Goal: Transaction & Acquisition: Purchase product/service

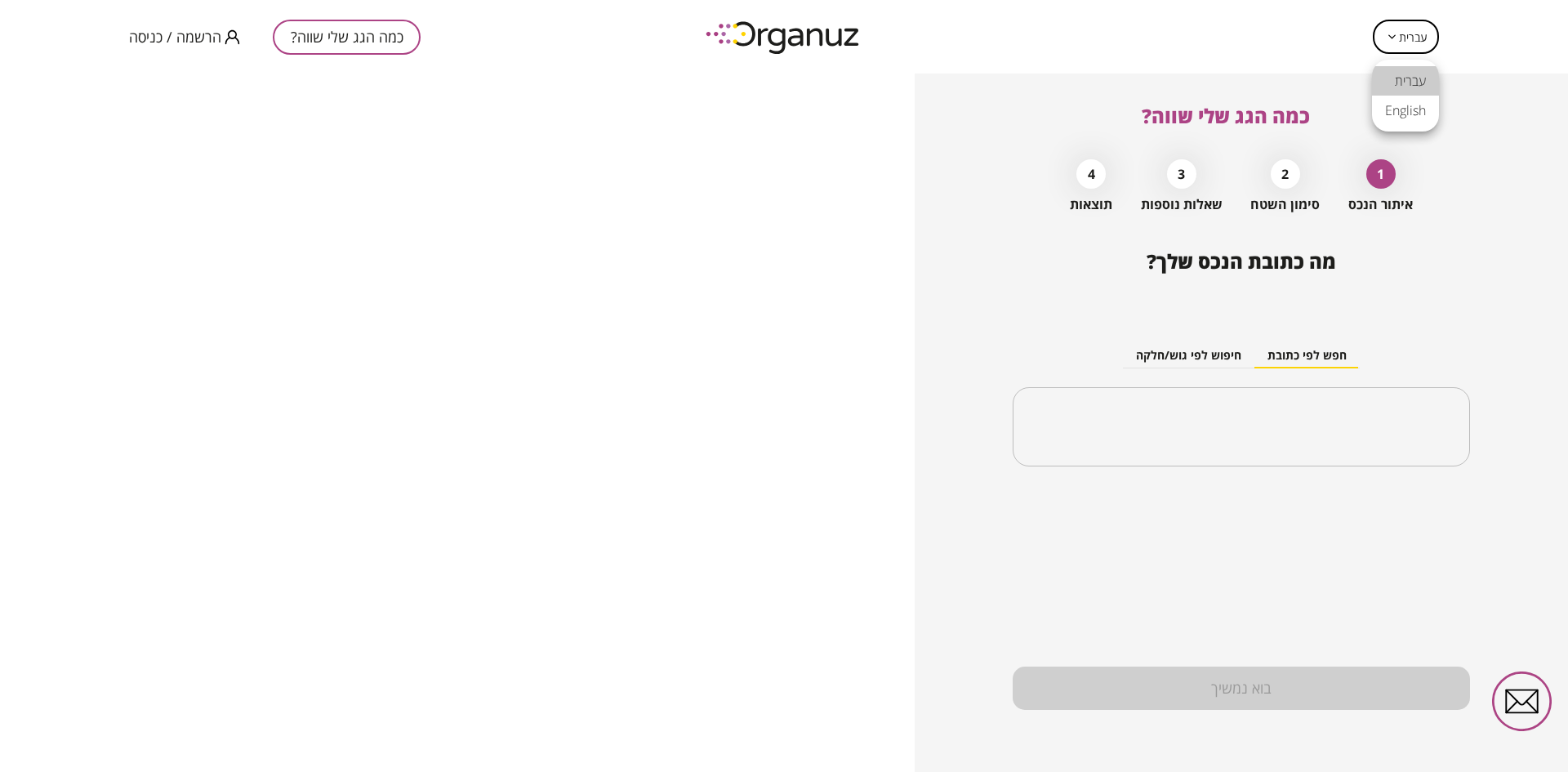
click at [1413, 50] on body "עברית ** ​ כמה הגג שלי שווה? הרשמה / כניסה כמה הגג שלי שווה? 1 איתור הנכס 2 סימ…" at bounding box center [784, 386] width 1568 height 772
click at [1414, 113] on li "English" at bounding box center [1406, 110] width 67 height 29
type input "**"
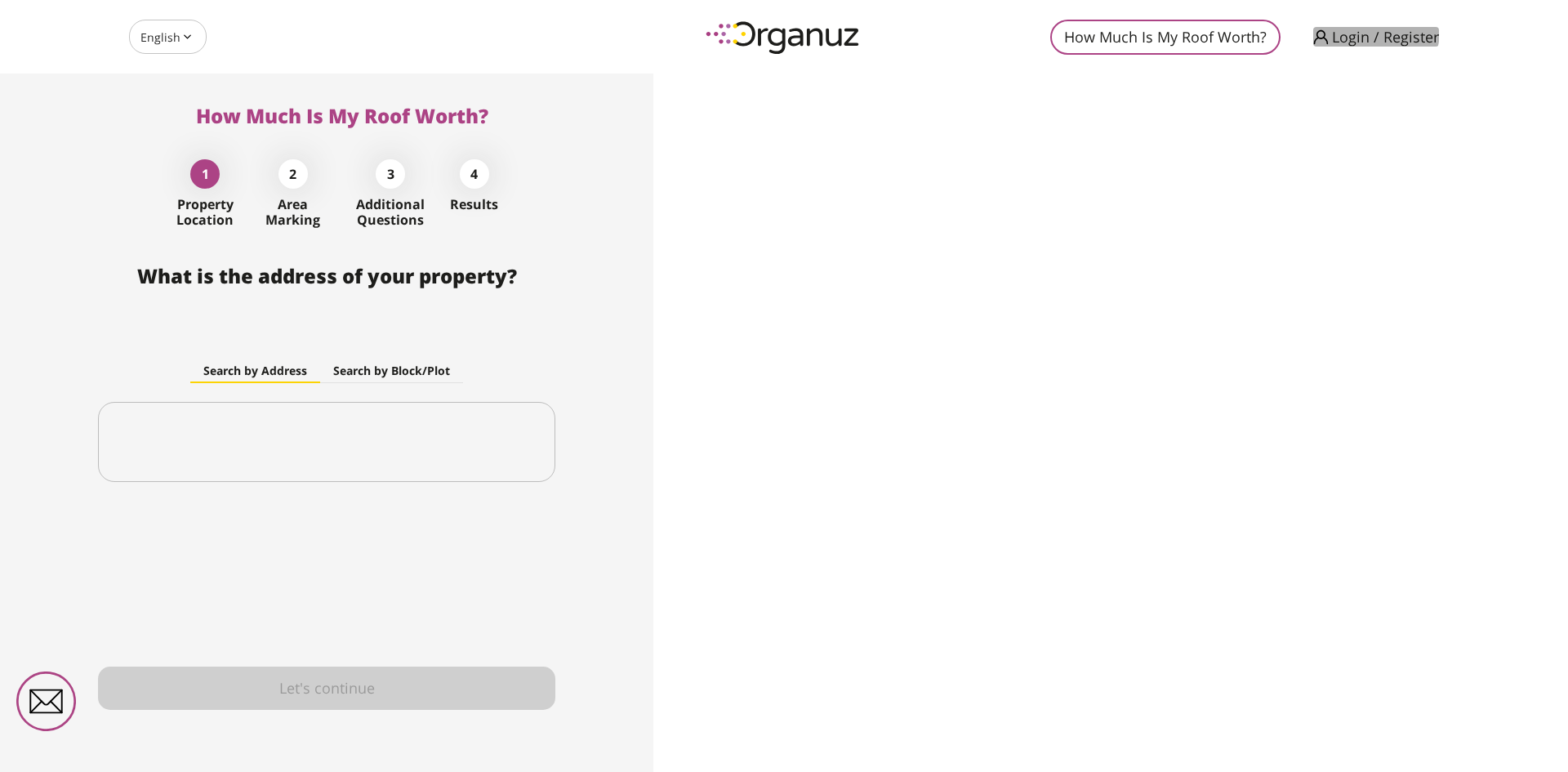
click at [1343, 29] on span "Login / Register" at bounding box center [1386, 37] width 107 height 16
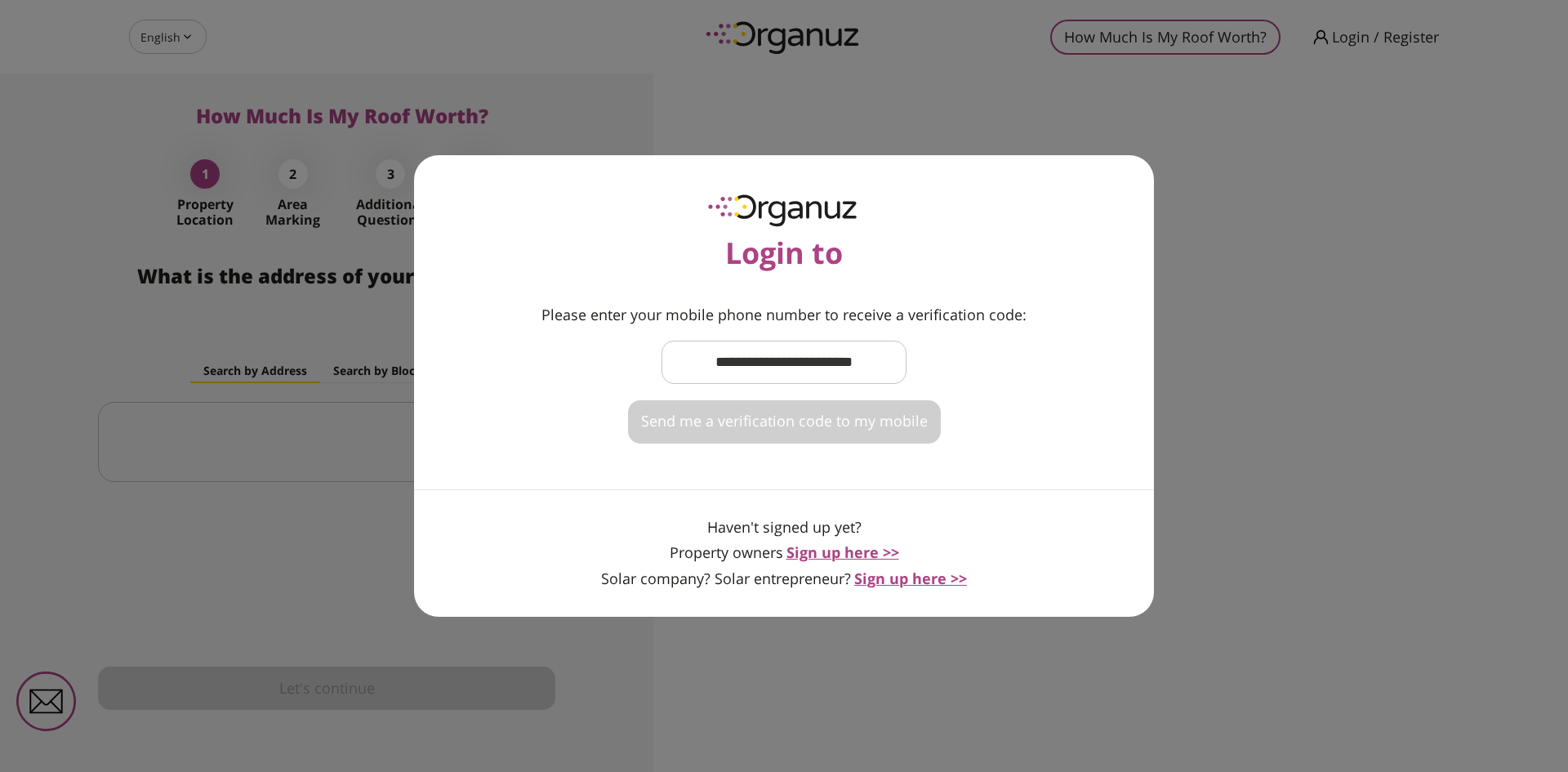
click at [967, 47] on div "Login to Please enter your mobile phone number to receive a verification code: …" at bounding box center [784, 386] width 1568 height 772
click at [830, 552] on span "Sign up here >>" at bounding box center [842, 552] width 112 height 20
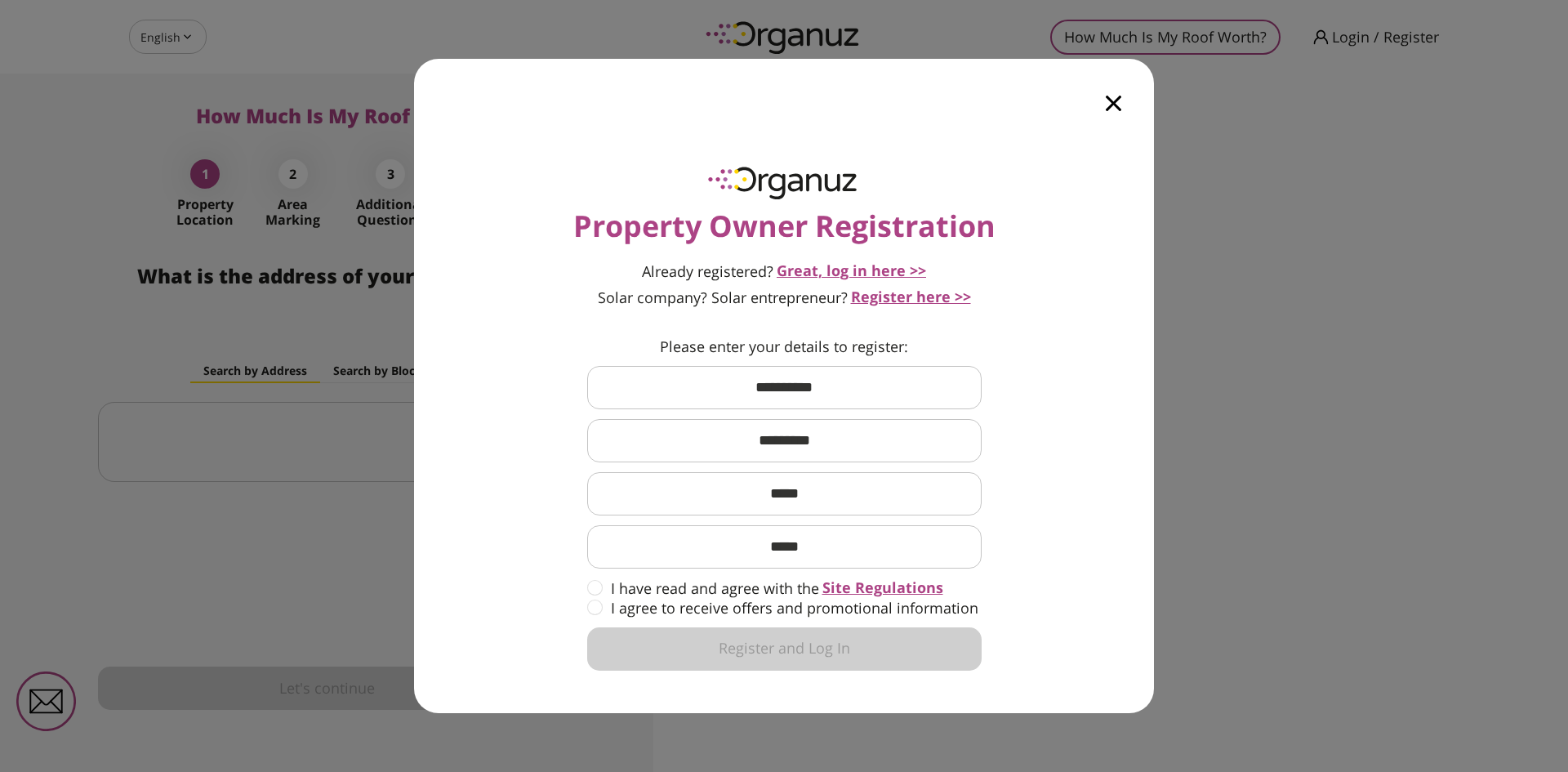
click at [870, 269] on span "Great, log in here >>" at bounding box center [850, 270] width 149 height 20
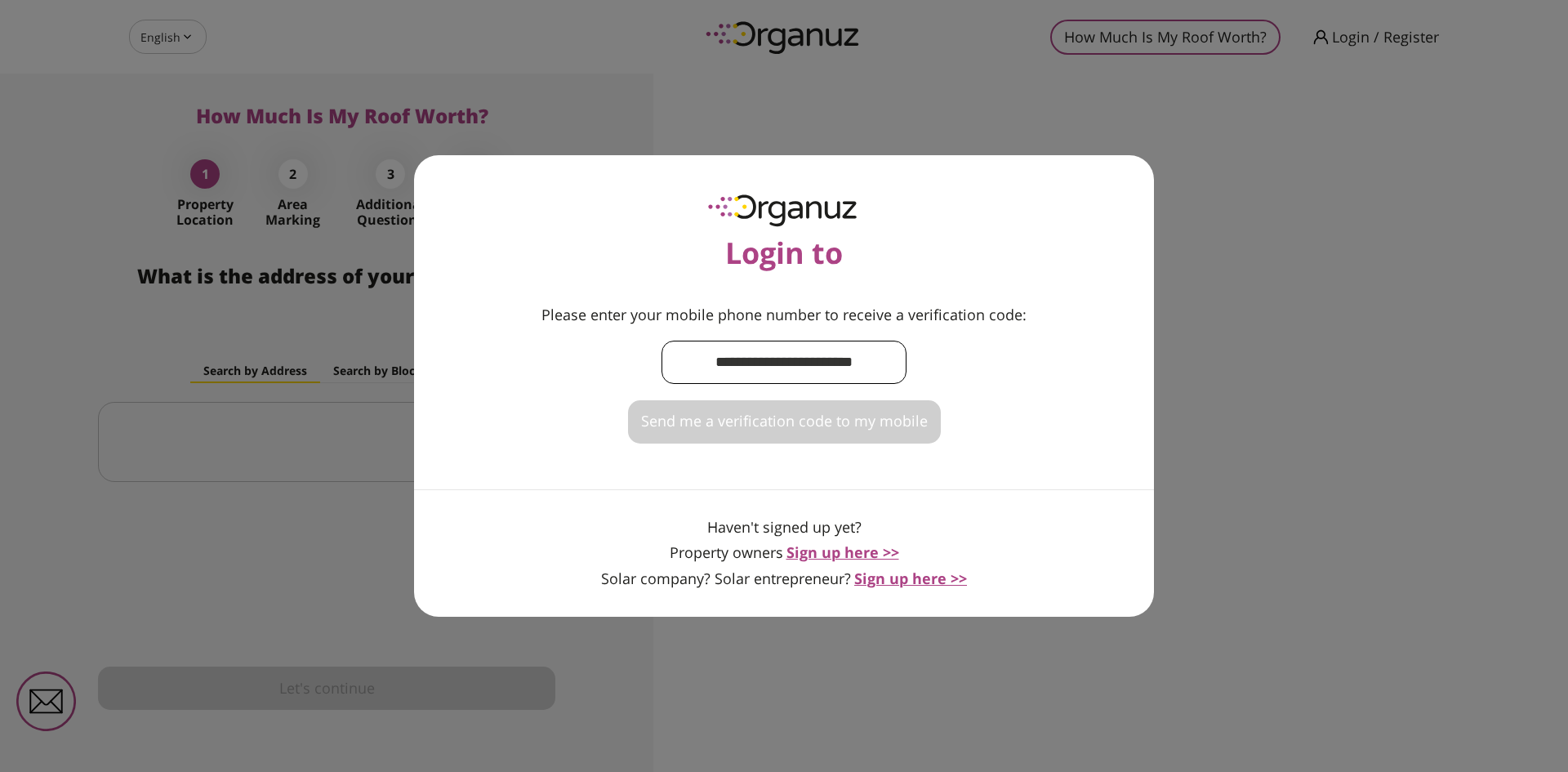
click at [785, 369] on input "text" at bounding box center [784, 362] width 245 height 48
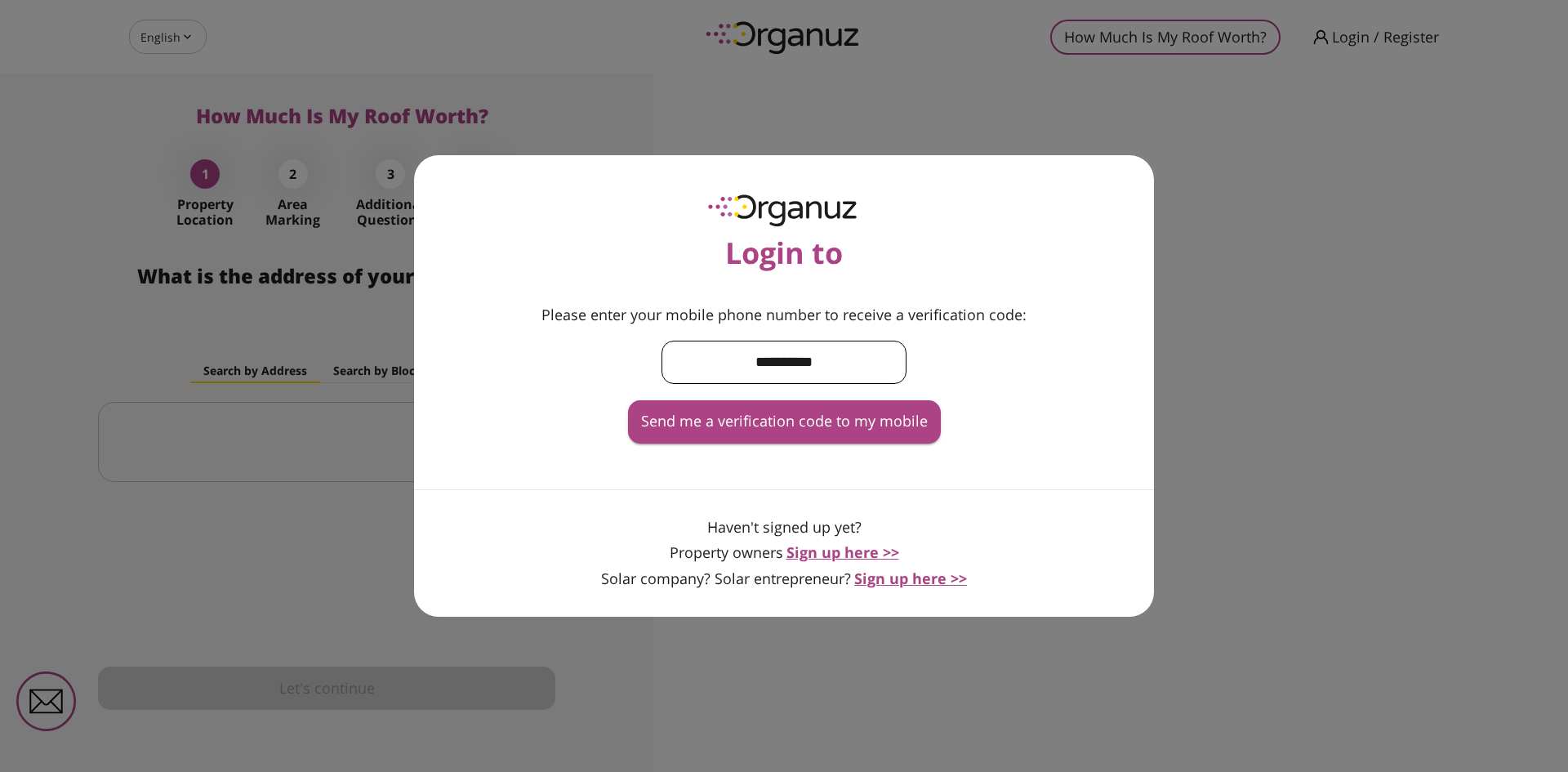
click at [819, 361] on input "**********" at bounding box center [784, 362] width 245 height 48
type input "**********"
click at [738, 436] on button "Send me a verification code to my mobile" at bounding box center [784, 421] width 313 height 44
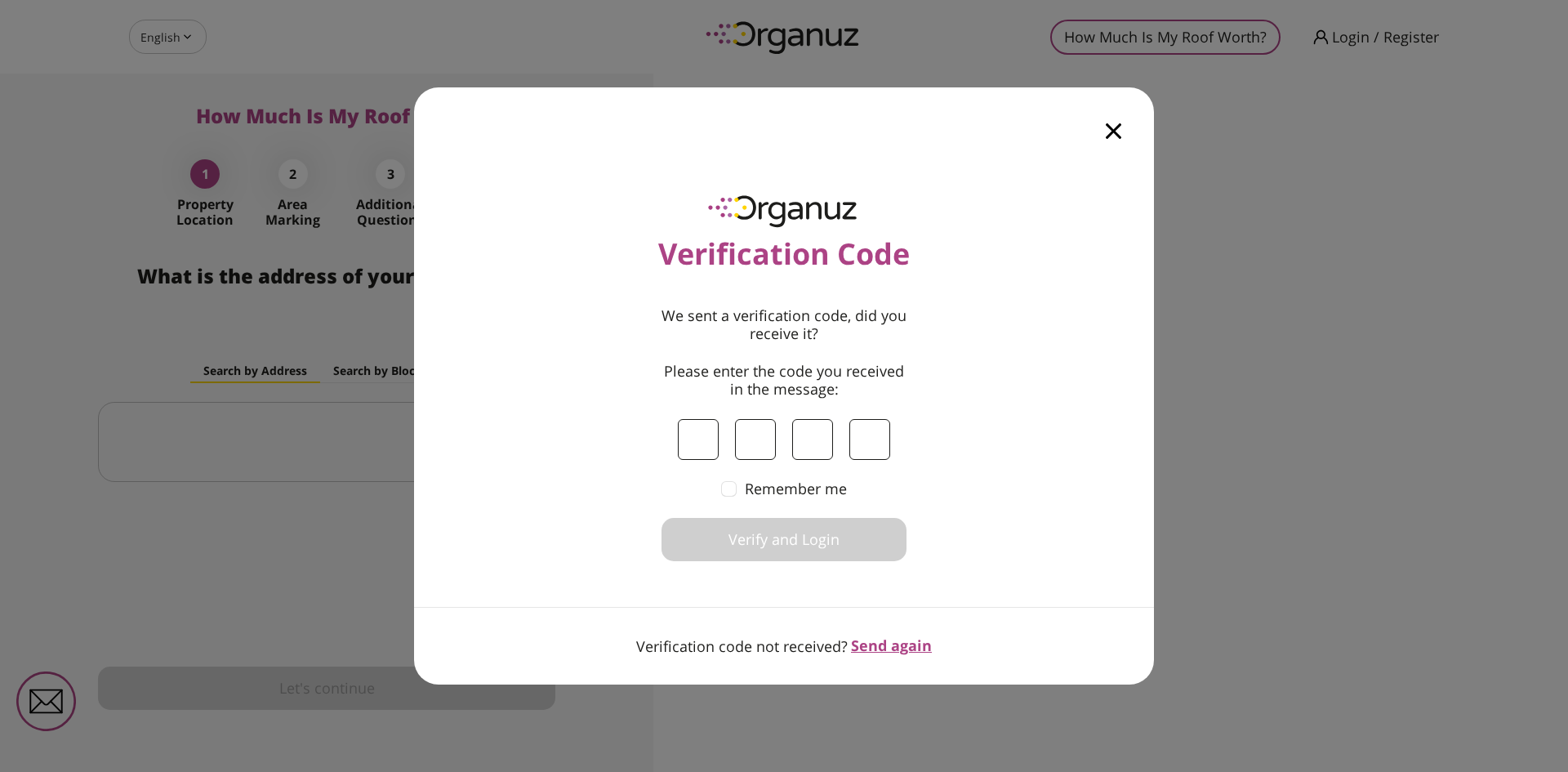
type input "*"
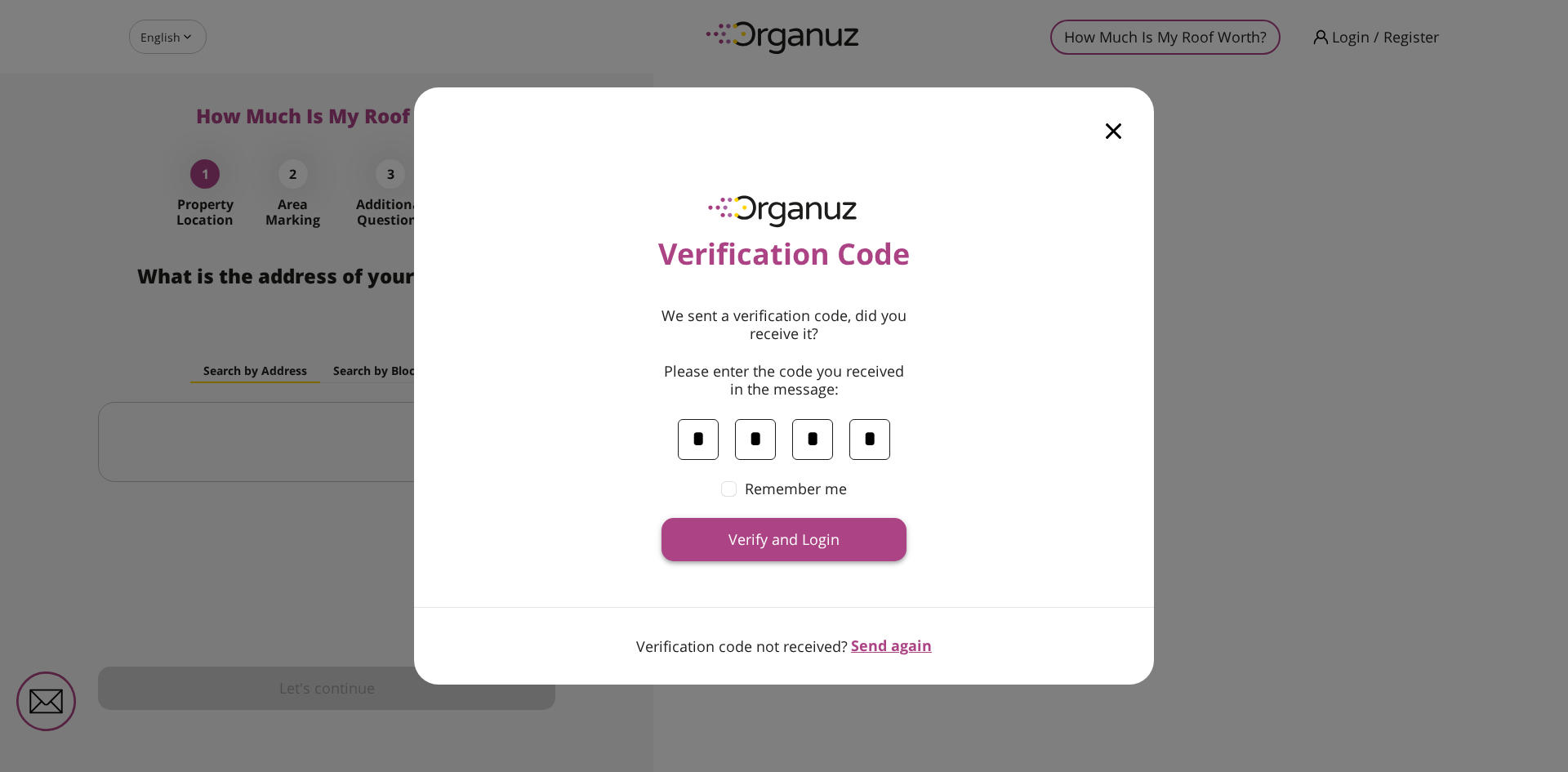
type input "*"
click at [792, 538] on span "Verify and Login" at bounding box center [784, 540] width 111 height 18
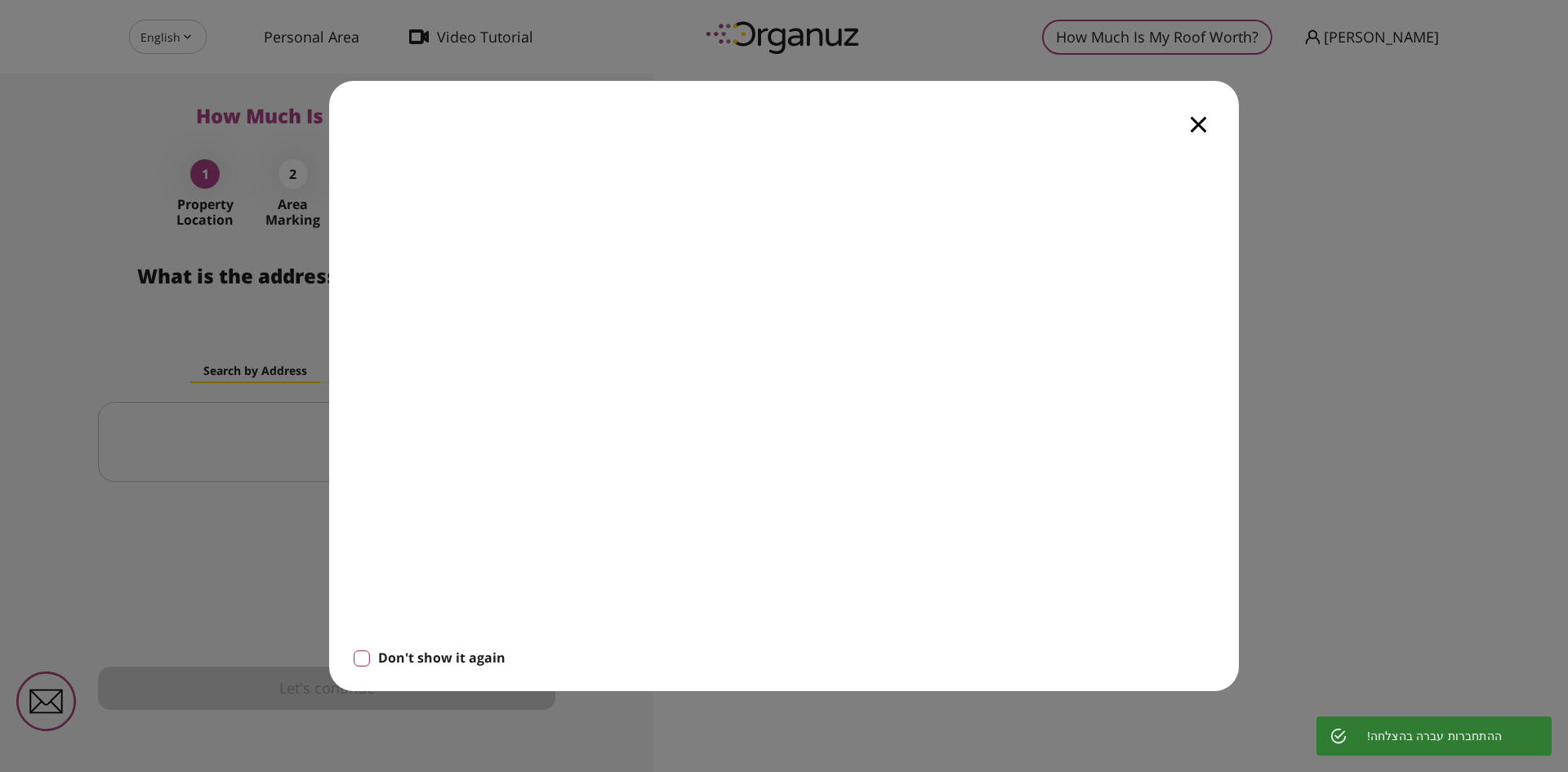
click at [1188, 129] on div at bounding box center [1199, 115] width 81 height 69
click at [1196, 126] on icon "button" at bounding box center [1198, 124] width 15 height 15
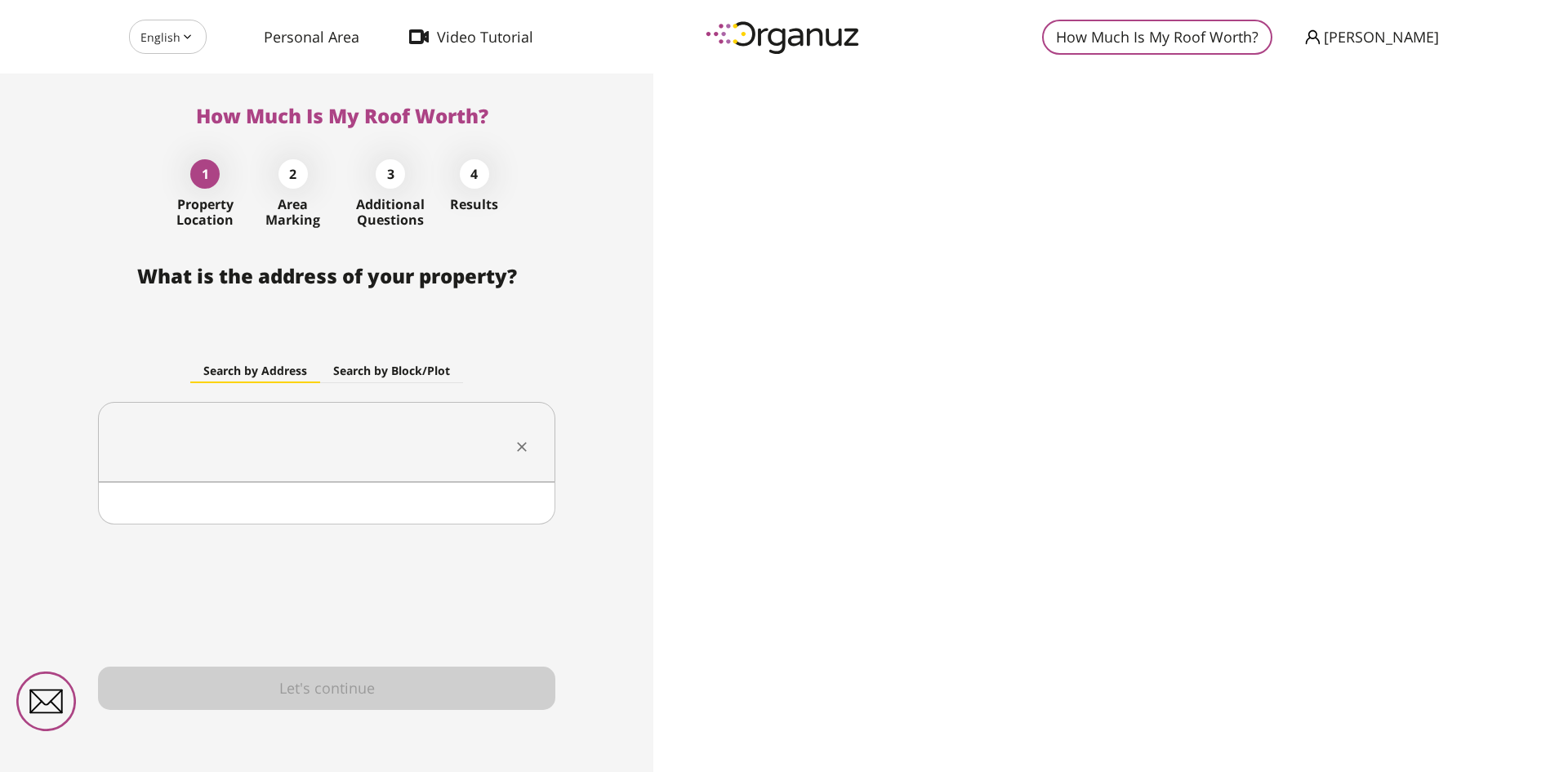
click at [329, 440] on input "text" at bounding box center [320, 442] width 406 height 41
click at [201, 525] on li "[GEOGRAPHIC_DATA]" at bounding box center [327, 524] width 415 height 29
type input "*****"
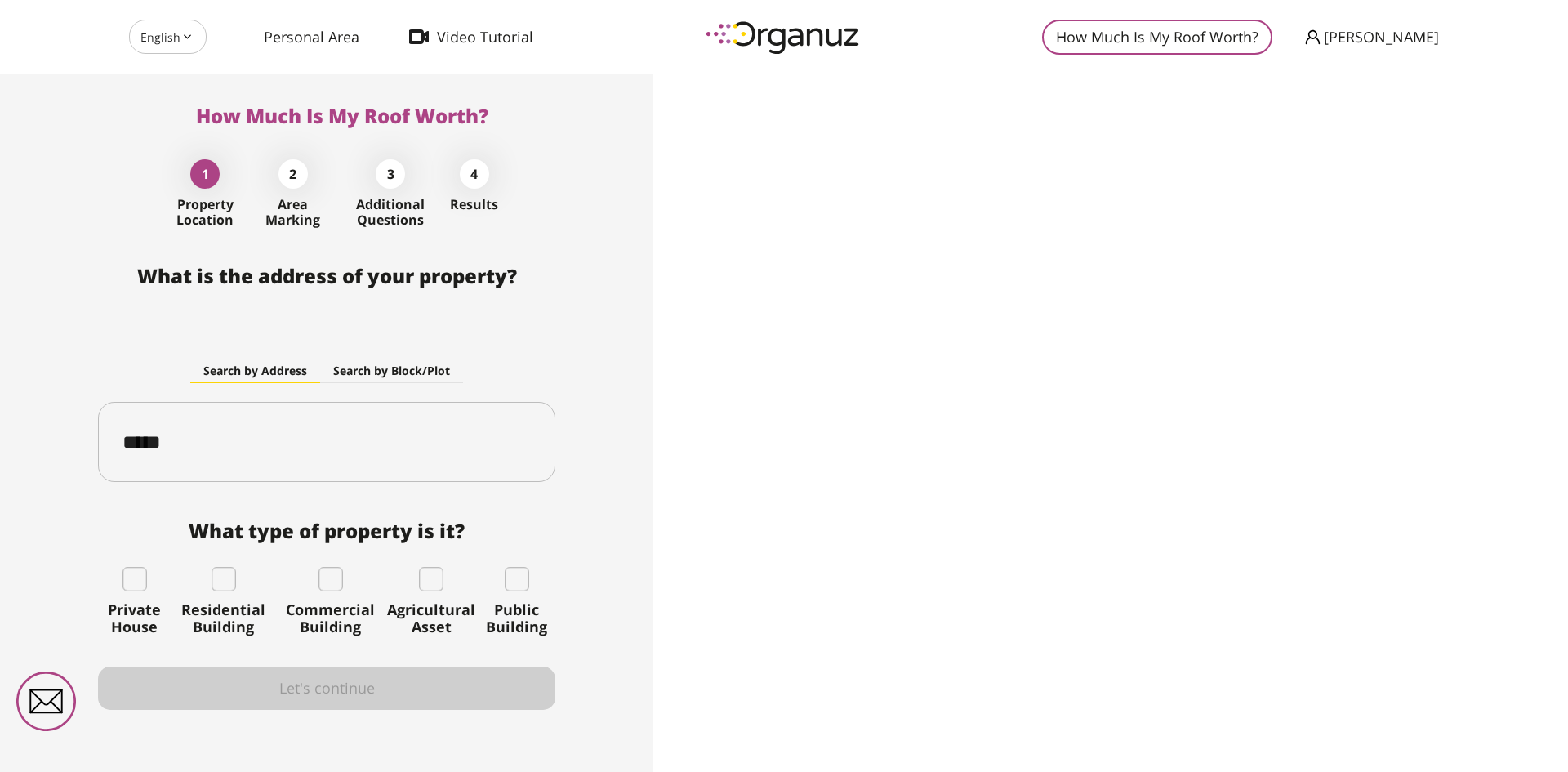
click at [201, 525] on span "What type of property is it?" at bounding box center [327, 531] width 458 height 23
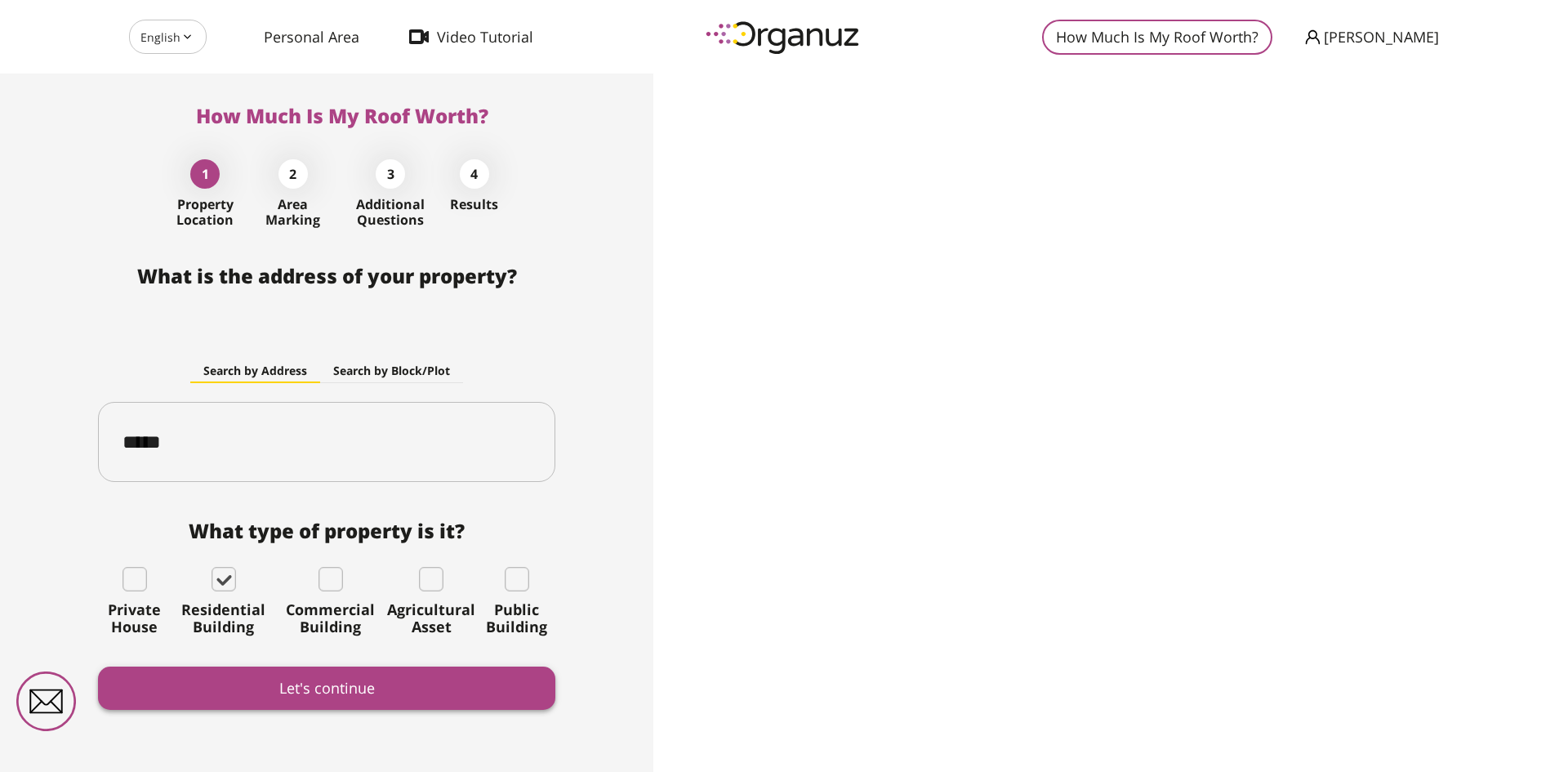
click at [252, 687] on button "Let's continue" at bounding box center [327, 688] width 458 height 44
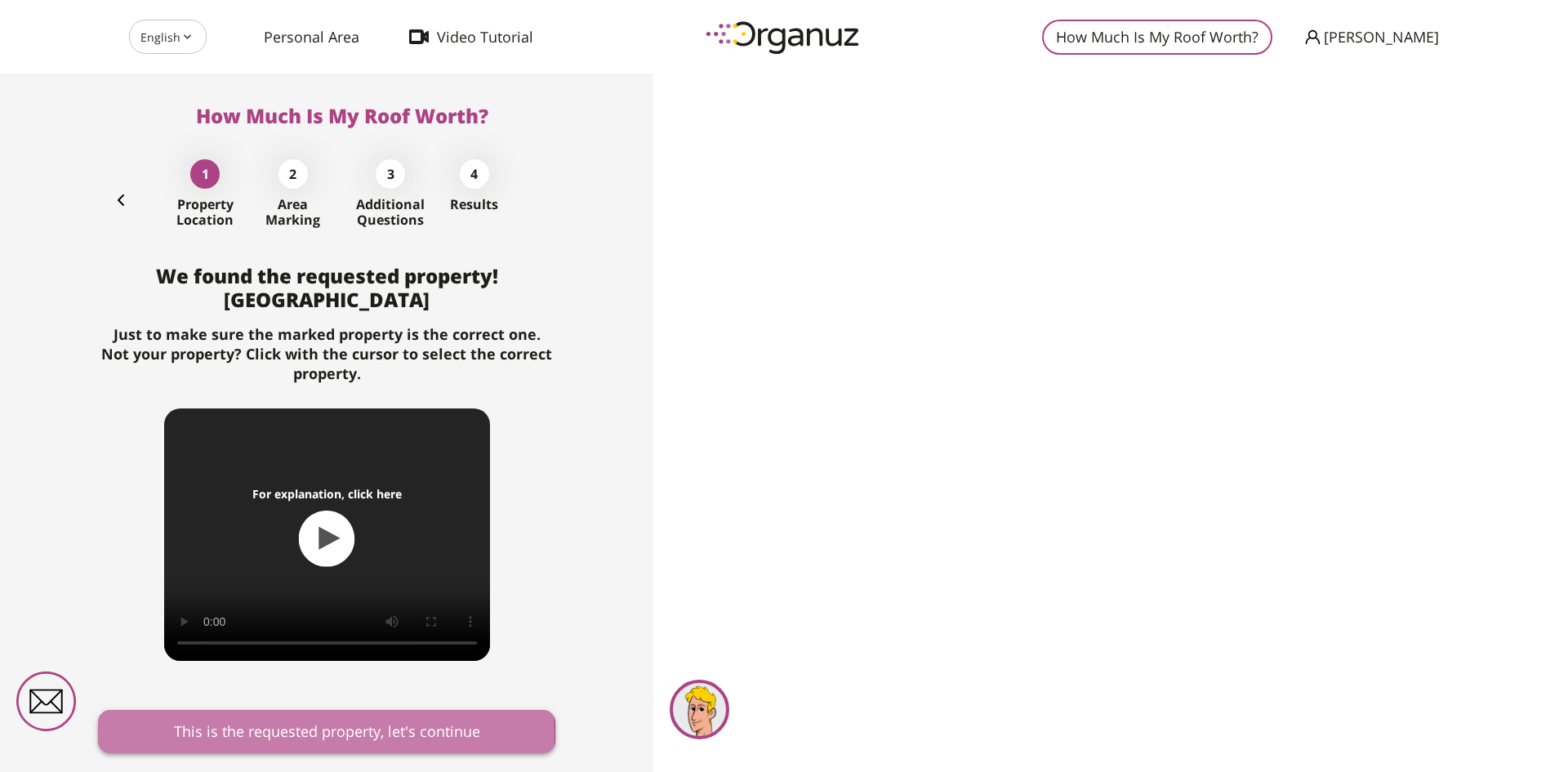
click at [289, 734] on button "This is the requested property, let's continue" at bounding box center [327, 731] width 458 height 44
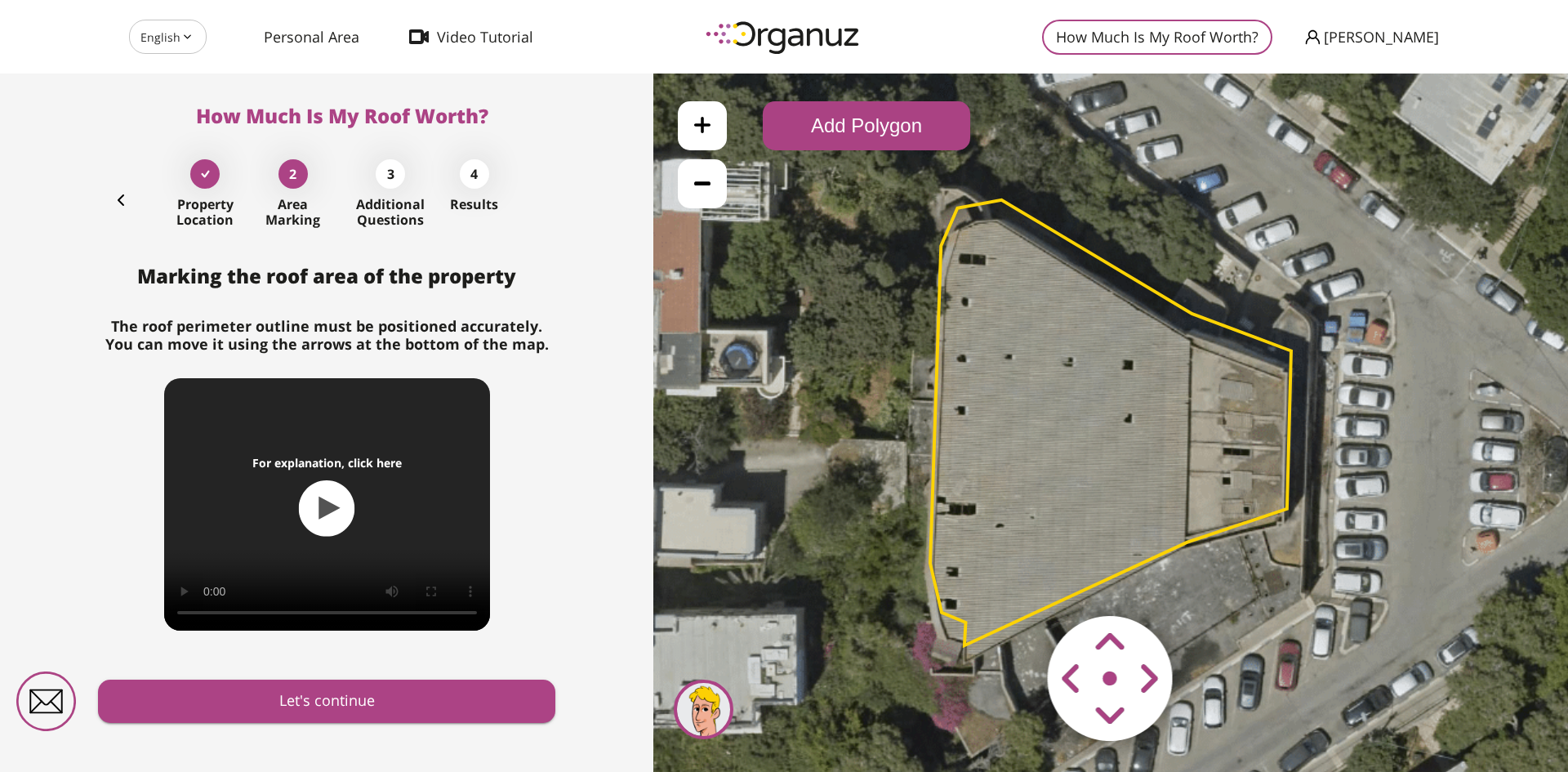
click at [1014, 582] on area at bounding box center [1014, 582] width 0 height 0
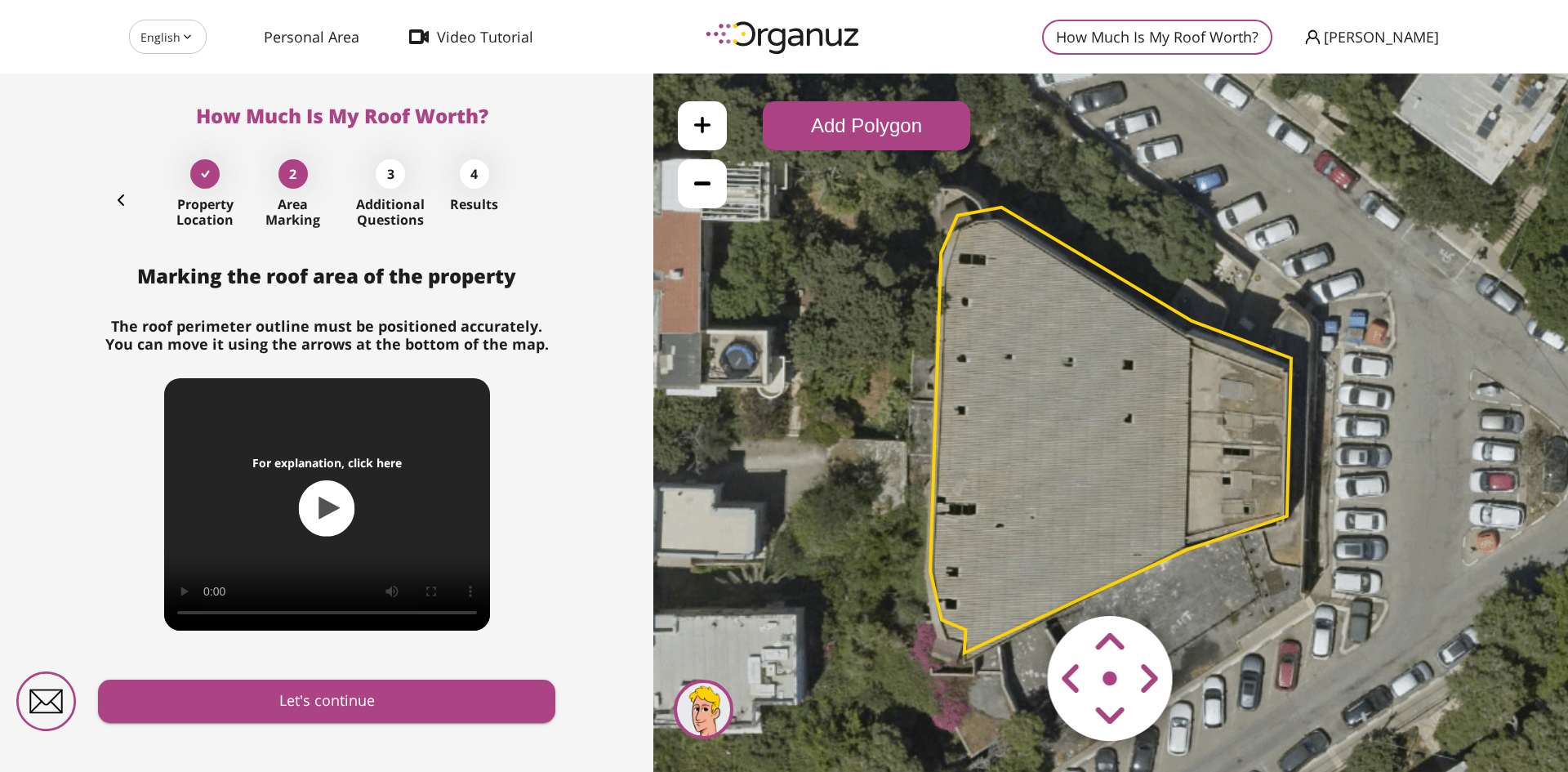
click at [1014, 582] on area at bounding box center [1014, 582] width 0 height 0
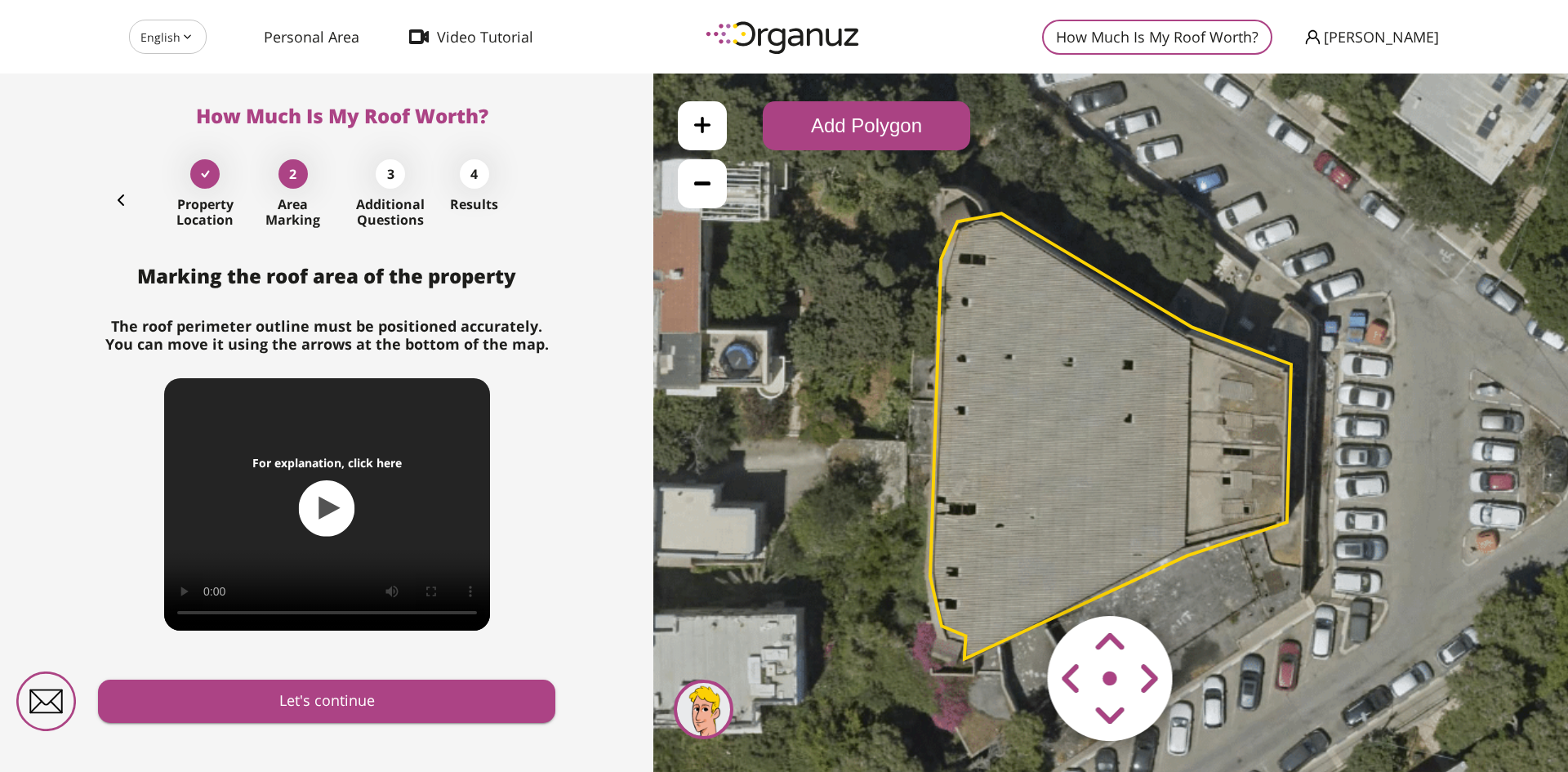
click at [1014, 582] on area at bounding box center [1014, 582] width 0 height 0
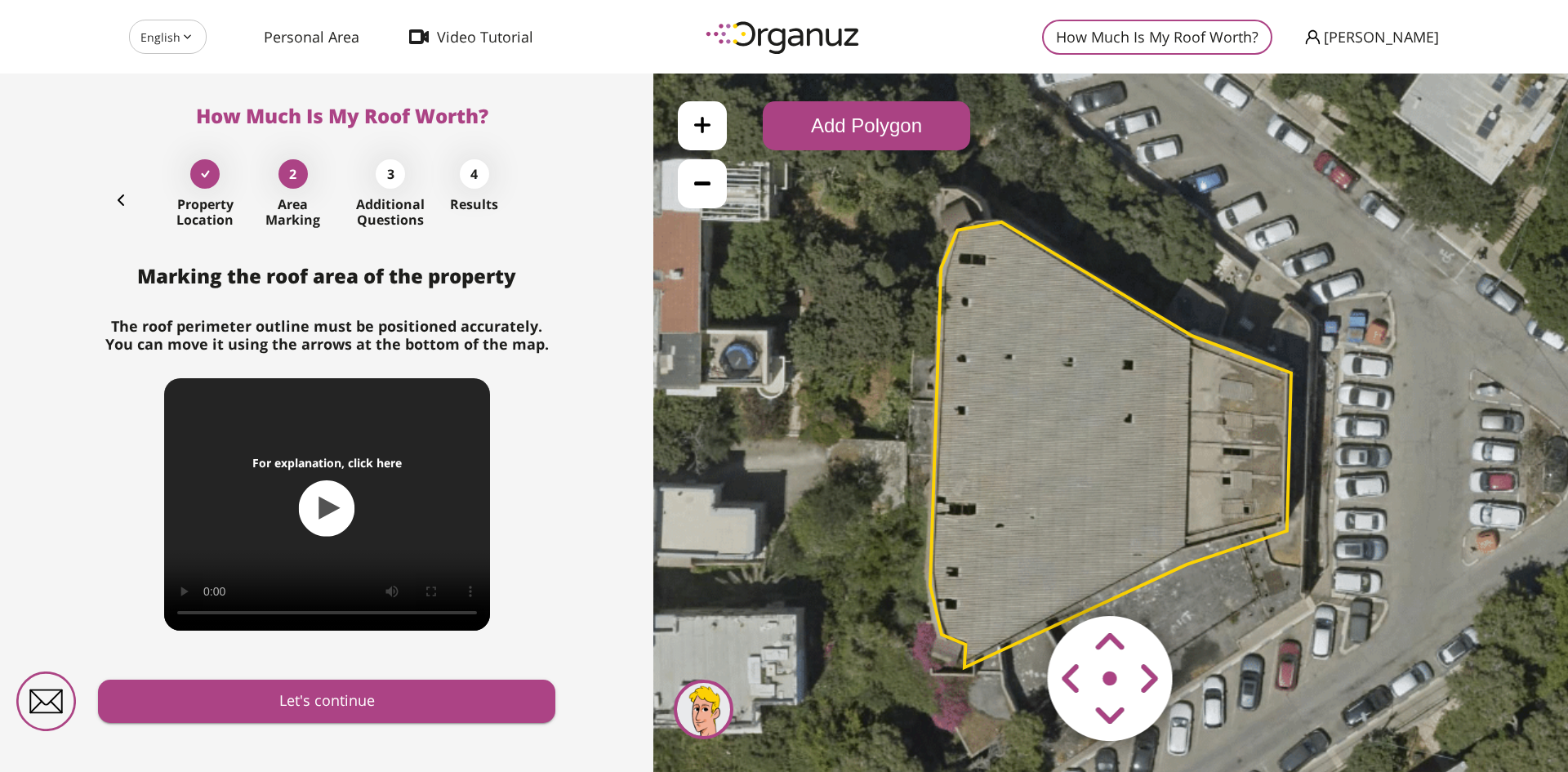
click at [1014, 582] on area at bounding box center [1014, 582] width 0 height 0
click at [817, 124] on button "Add Polygon" at bounding box center [867, 125] width 207 height 49
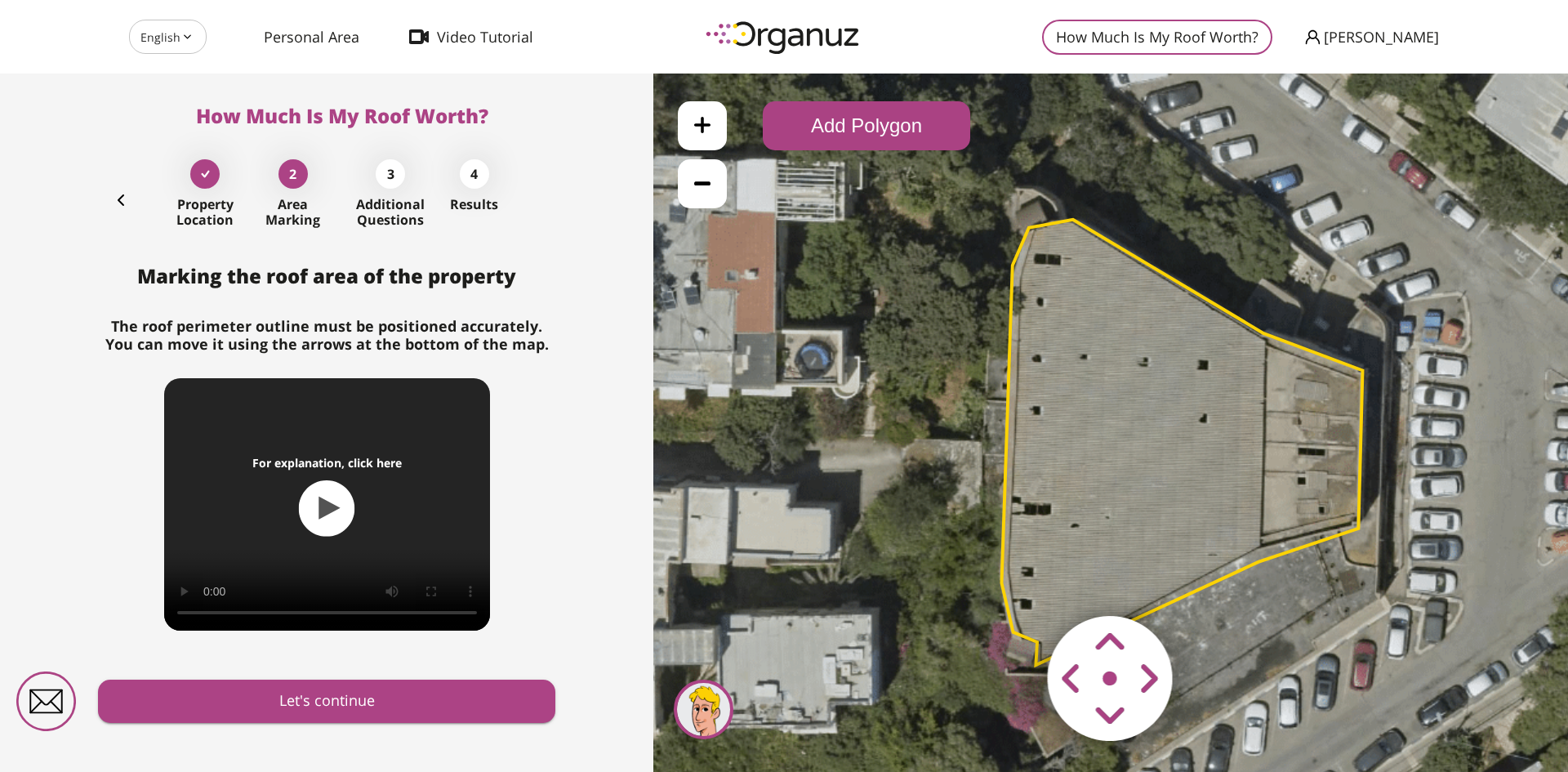
drag, startPoint x: 1119, startPoint y: 159, endPoint x: 1197, endPoint y: 159, distance: 78.0
click at [1197, 159] on icon at bounding box center [1186, 422] width 1360 height 1360
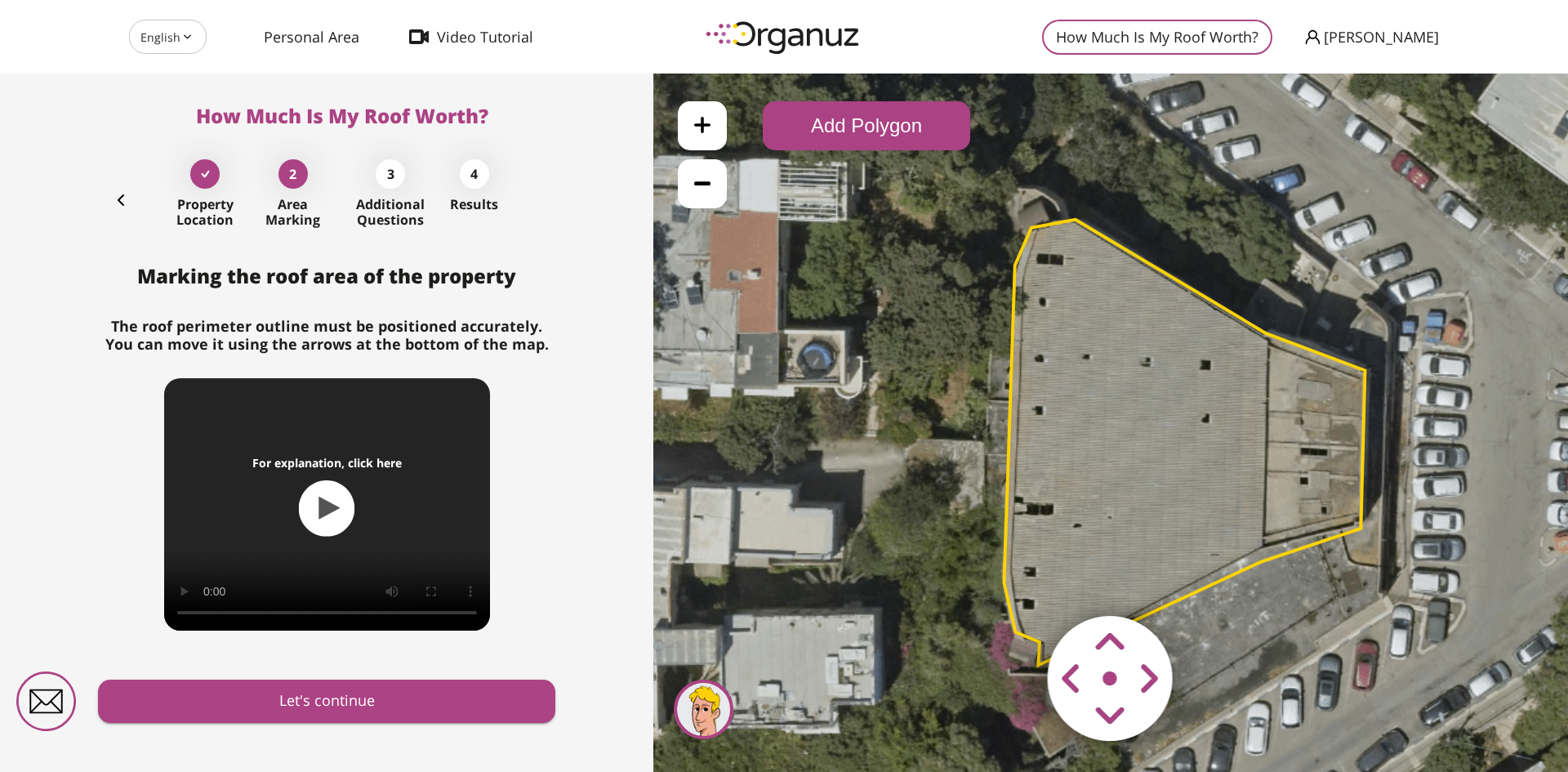
click at [898, 124] on button "Add Polygon" at bounding box center [867, 125] width 207 height 49
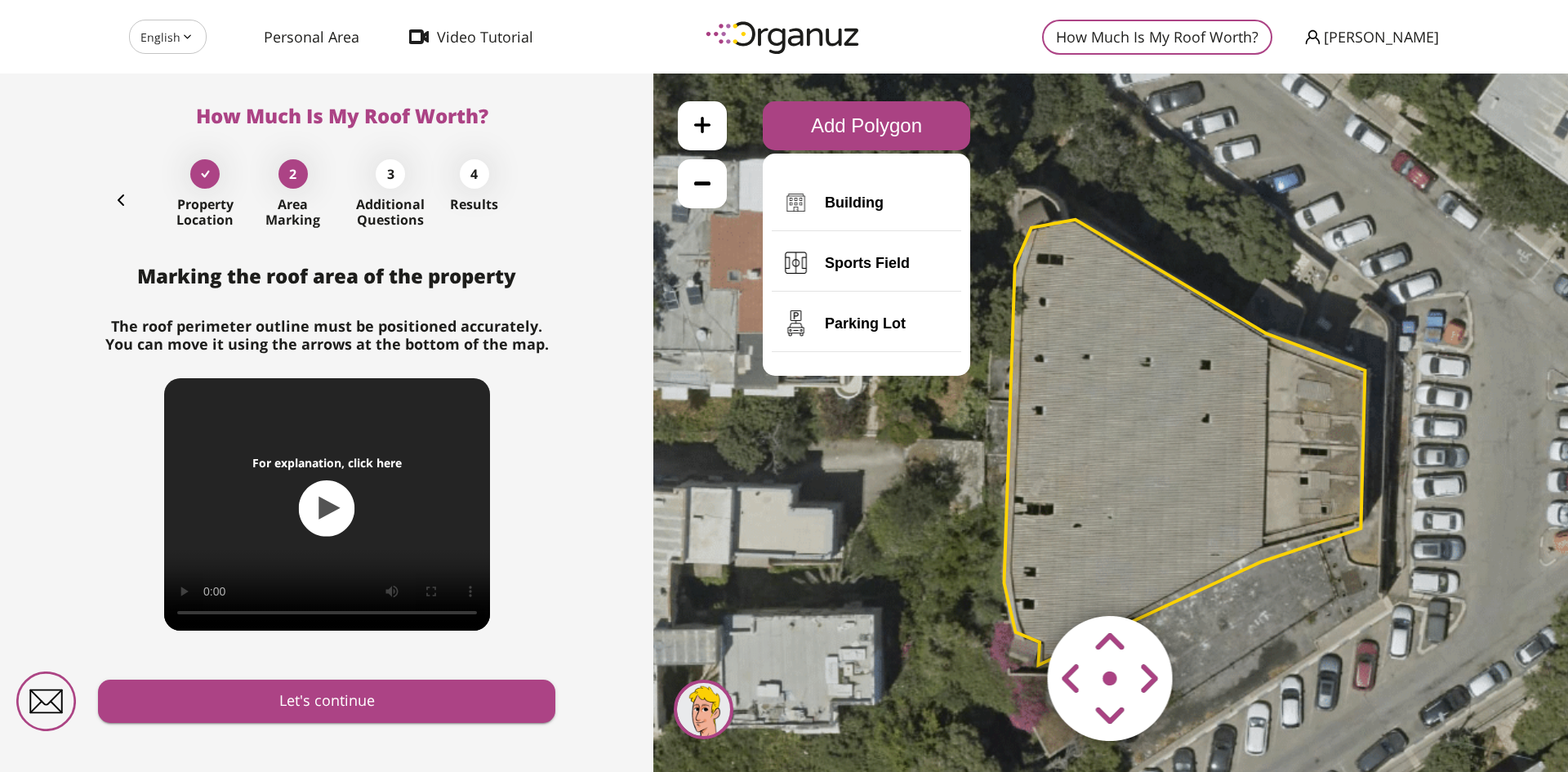
click at [823, 502] on icon at bounding box center [1189, 422] width 1360 height 1360
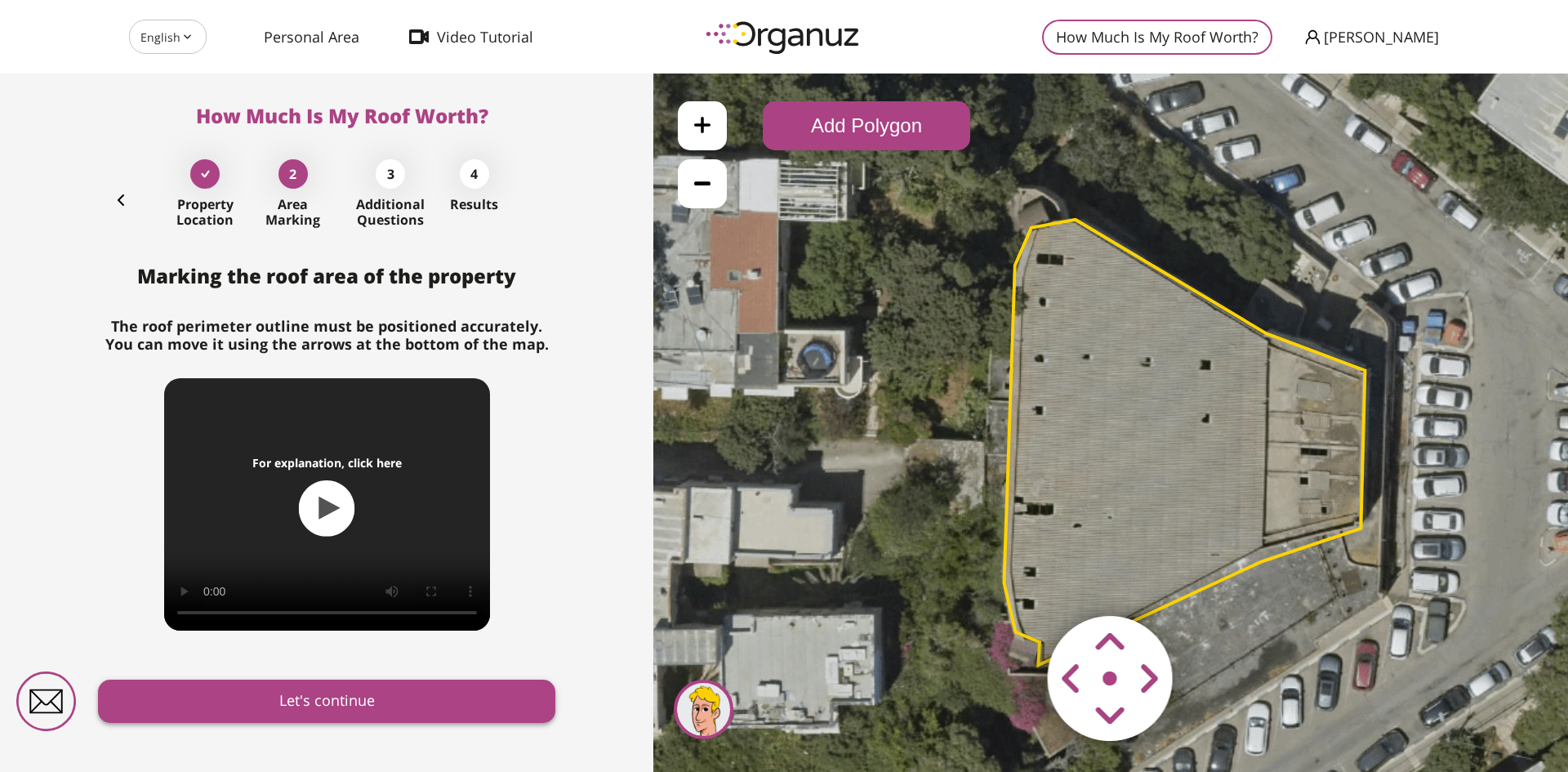
click at [432, 710] on button "Let's continue" at bounding box center [327, 701] width 458 height 44
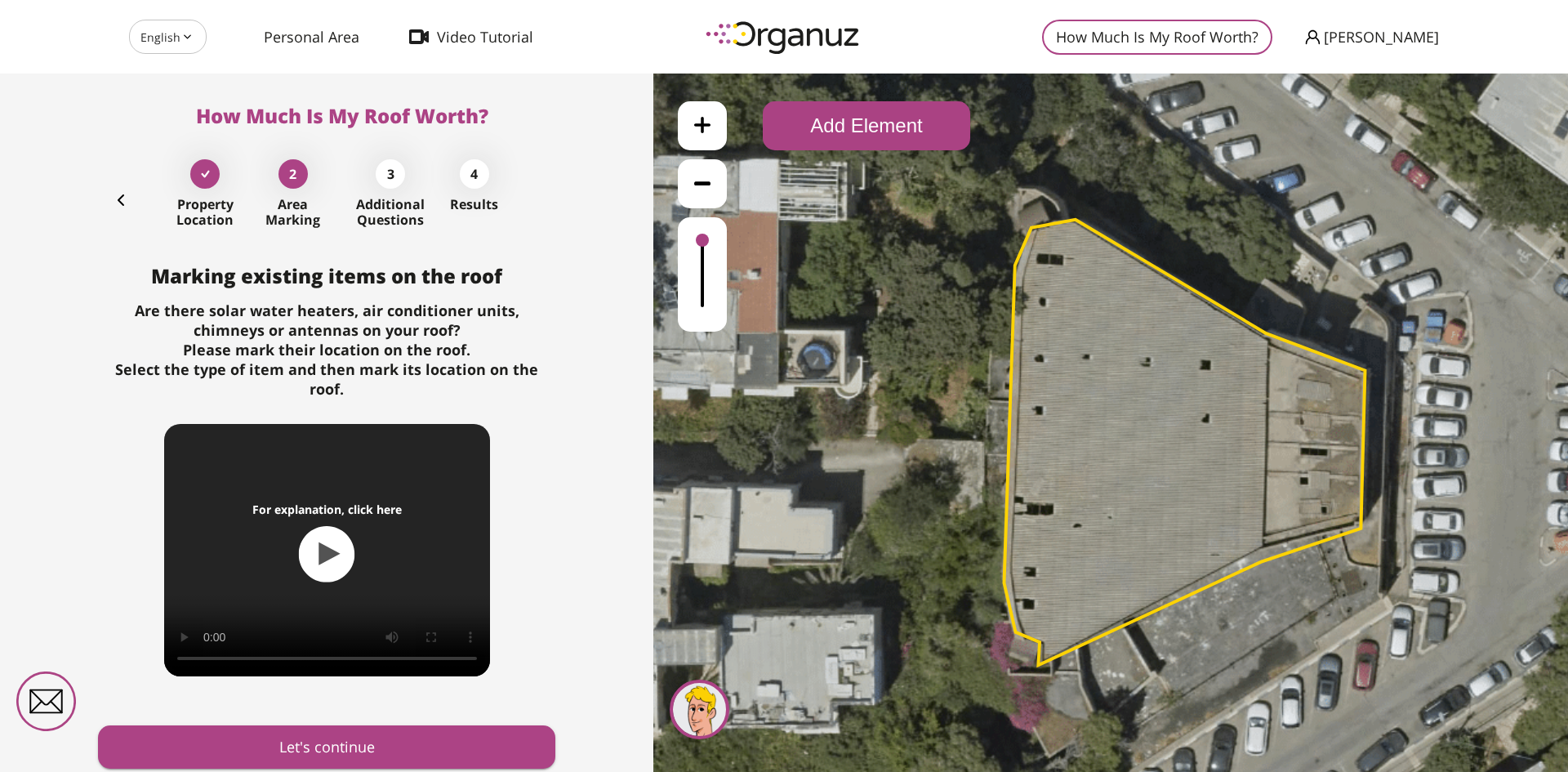
click at [862, 139] on button "Add Element" at bounding box center [867, 125] width 207 height 49
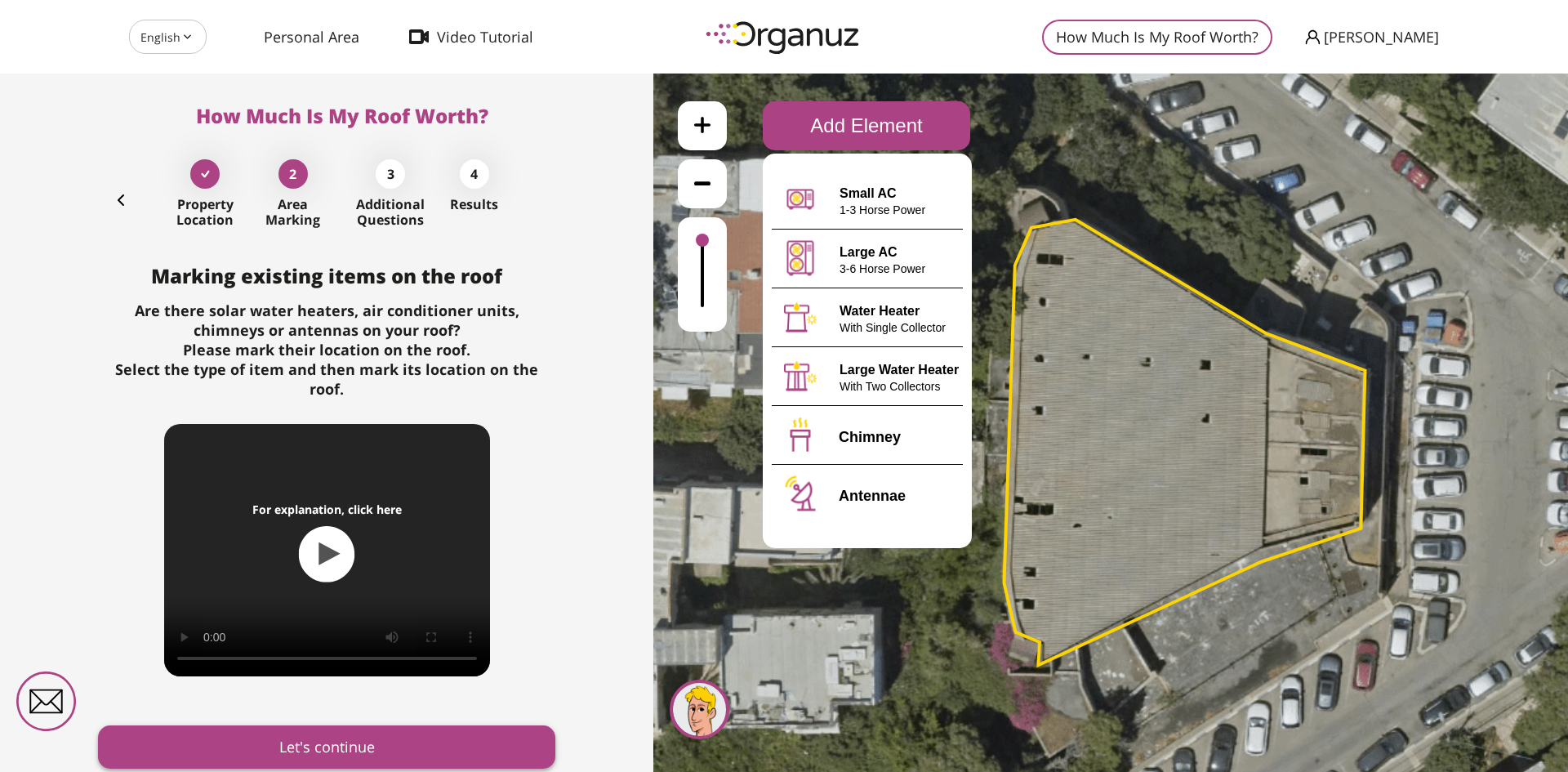
click at [434, 726] on button "Let's continue" at bounding box center [327, 747] width 458 height 44
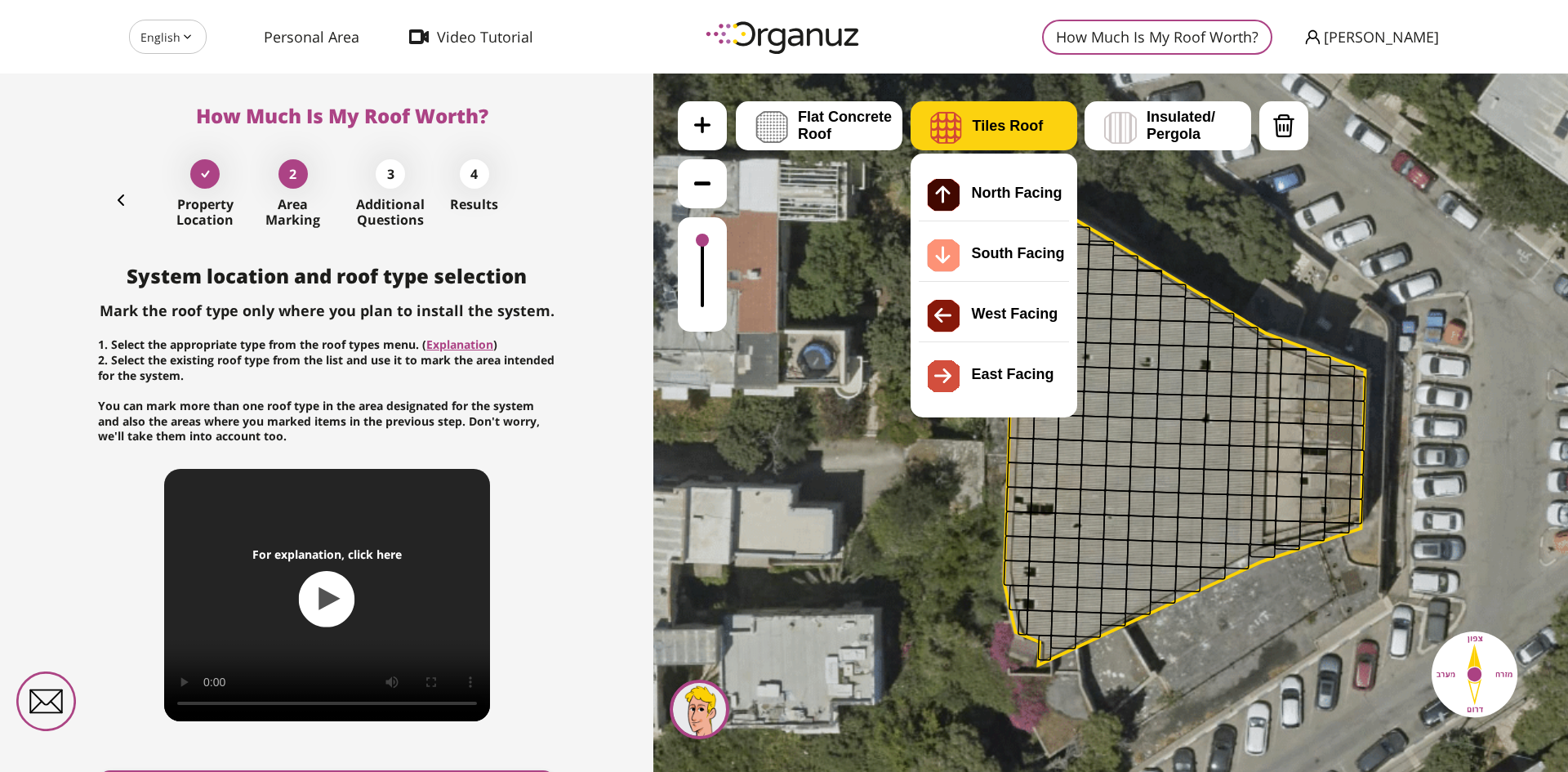
click at [957, 133] on img at bounding box center [947, 127] width 32 height 33
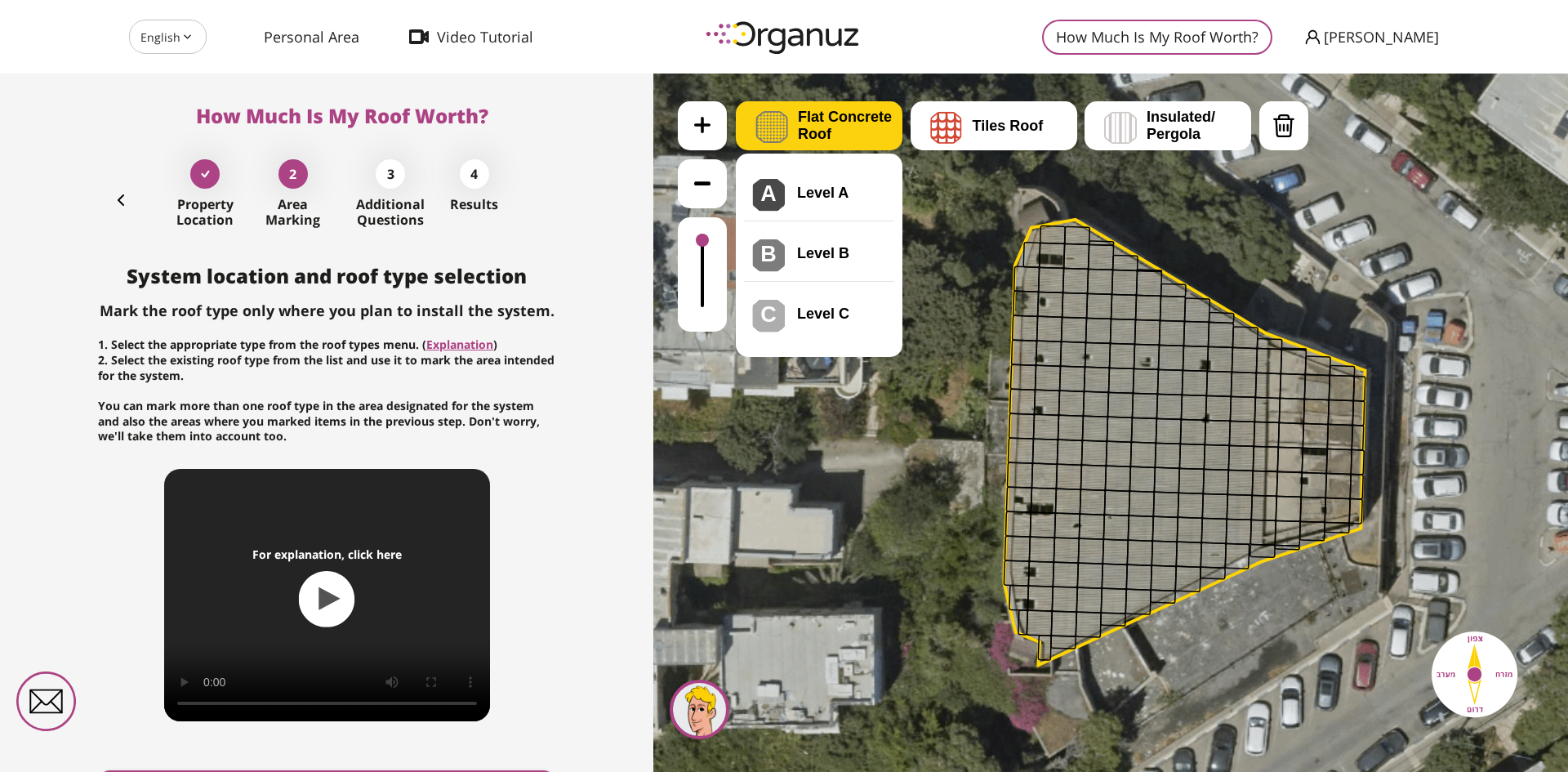
click at [821, 133] on span "Flat Concrete Roof" at bounding box center [850, 126] width 104 height 34
drag, startPoint x: 577, startPoint y: 601, endPoint x: 556, endPoint y: 447, distance: 155.4
click at [556, 447] on div "How Much Is My Roof Worth? Property Location 2 Area Marking 3 Additional Questi…" at bounding box center [327, 422] width 653 height 699
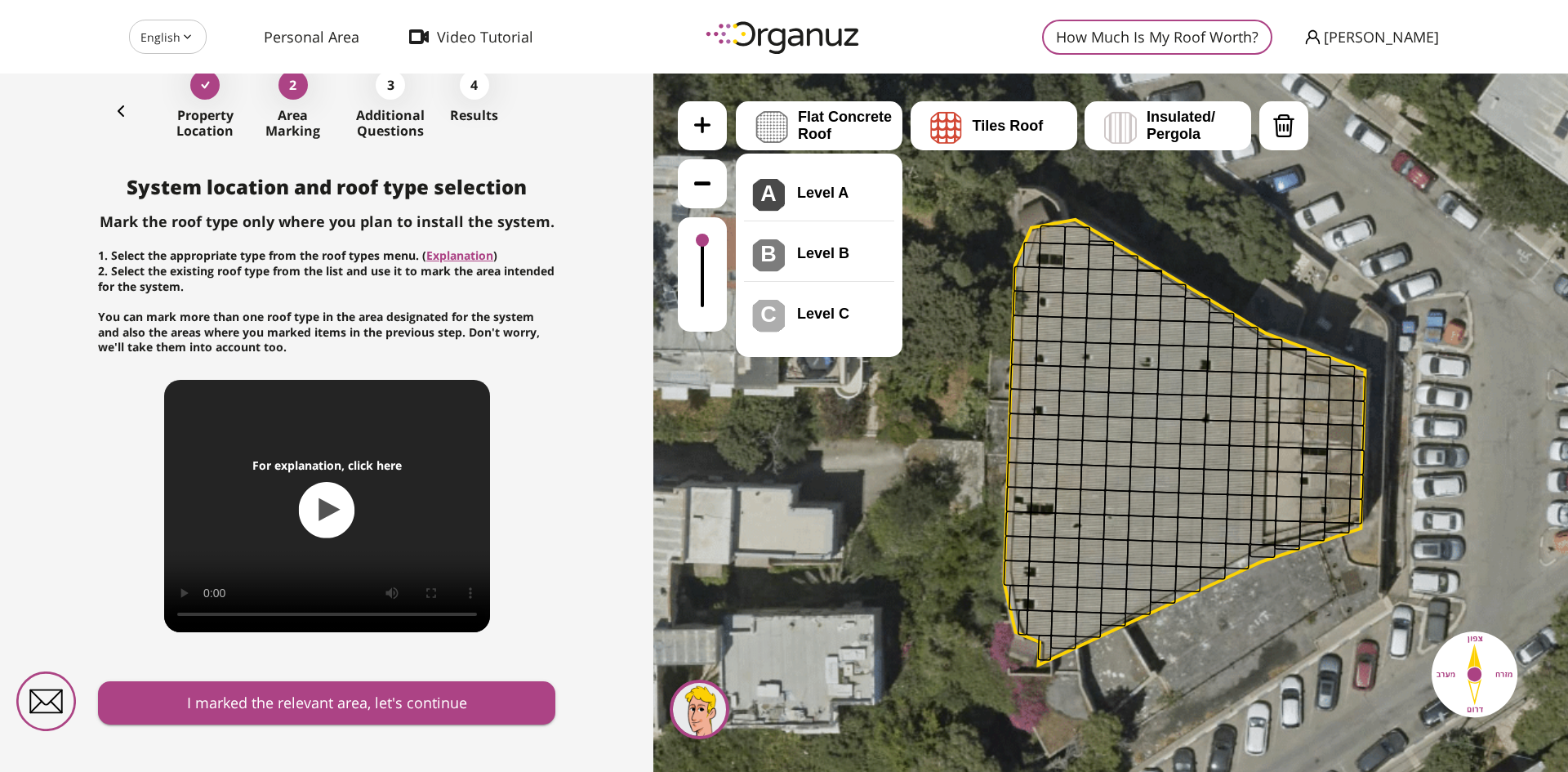
scroll to position [104, 0]
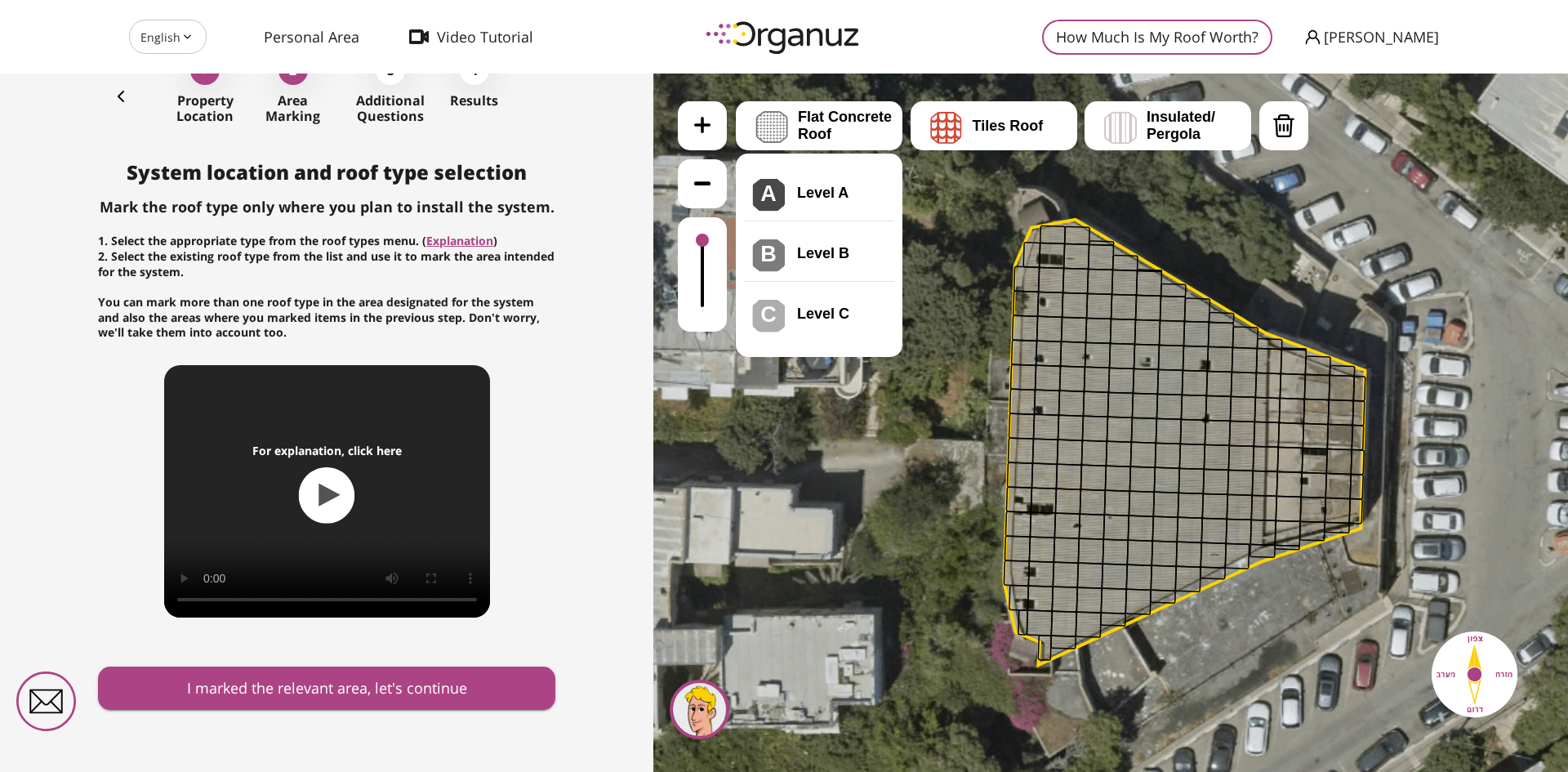
click at [120, 87] on icon "button" at bounding box center [120, 96] width 20 height 20
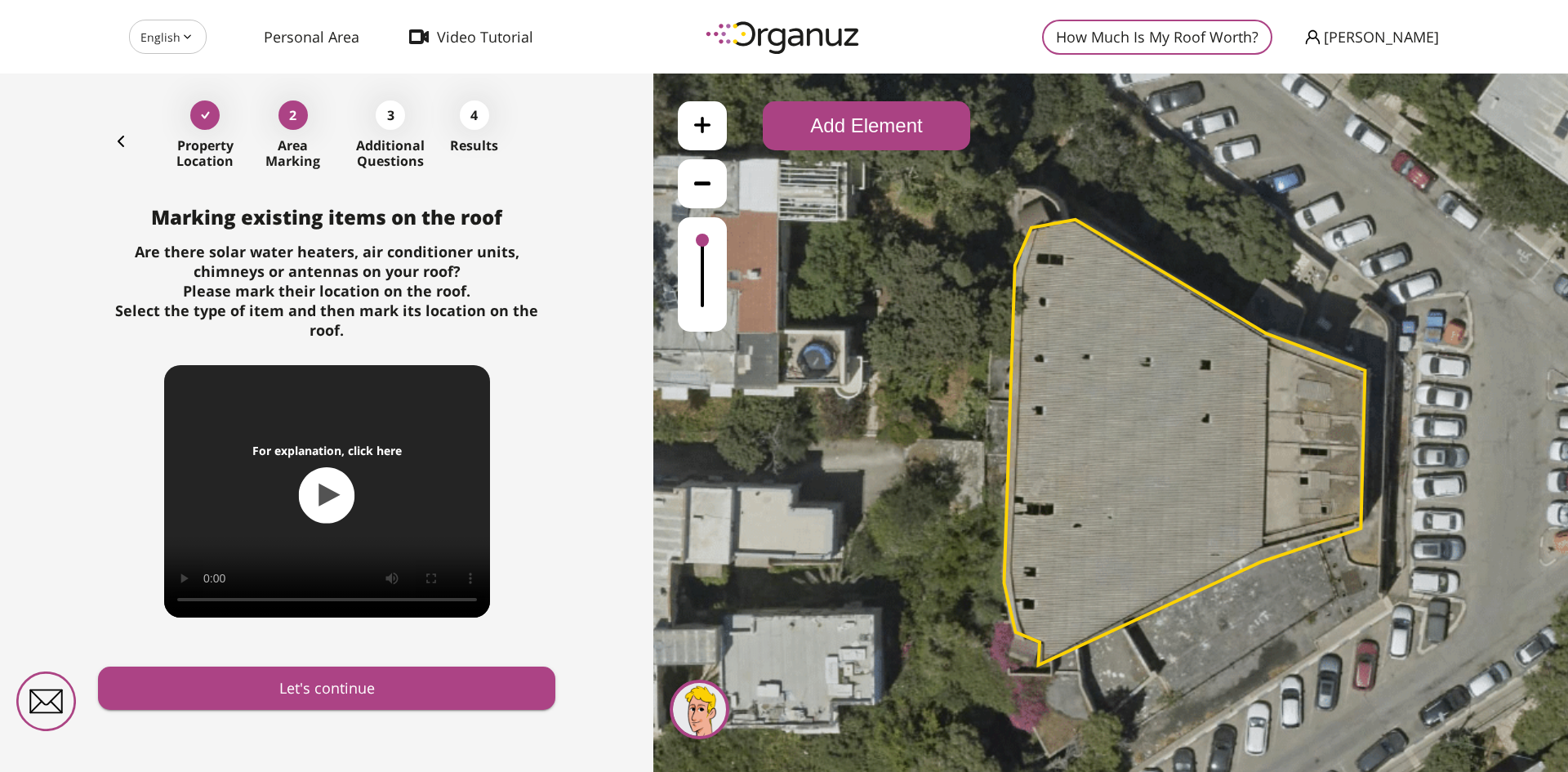
scroll to position [39, 0]
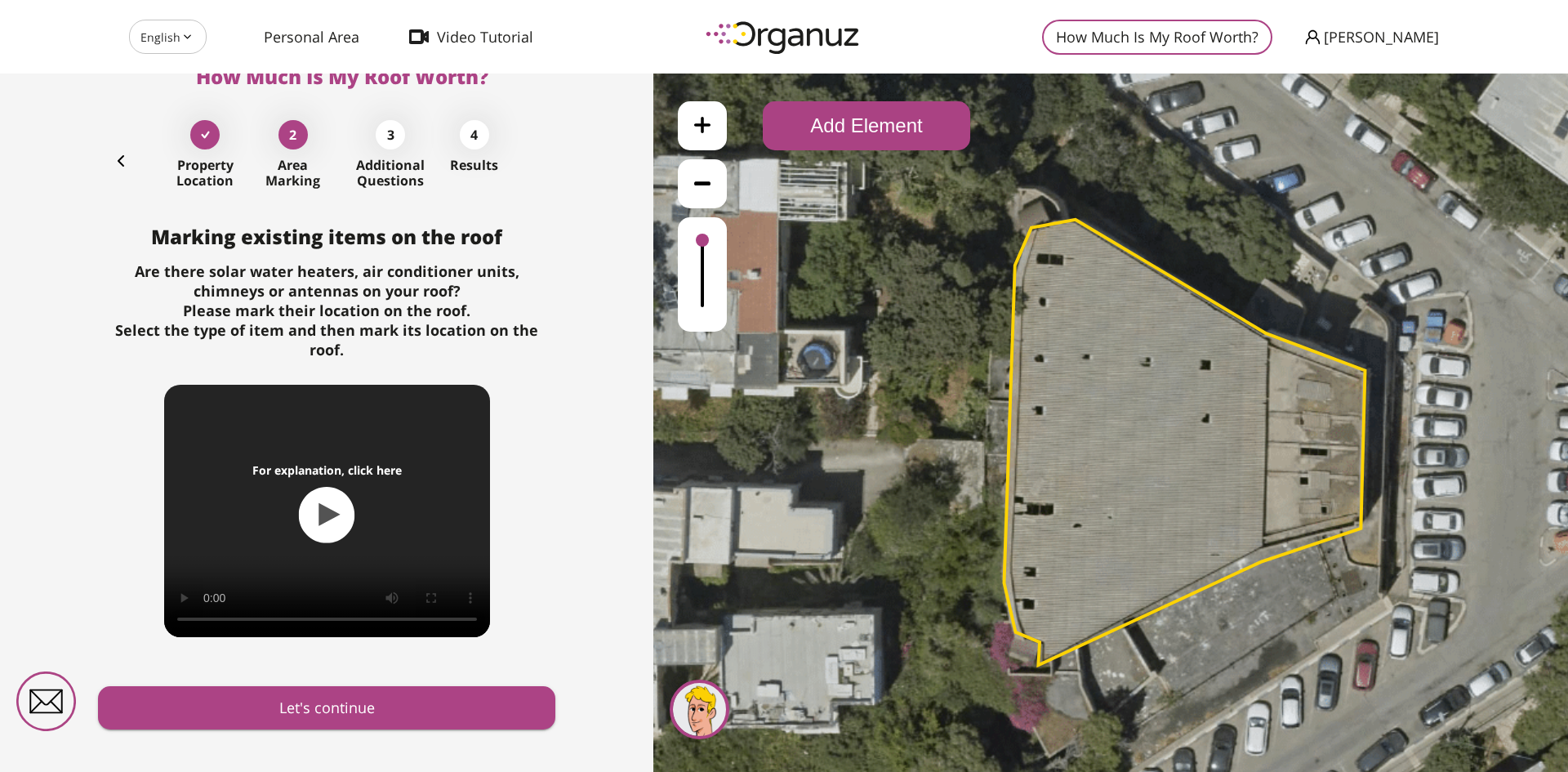
click at [120, 161] on icon "button" at bounding box center [120, 161] width 6 height 12
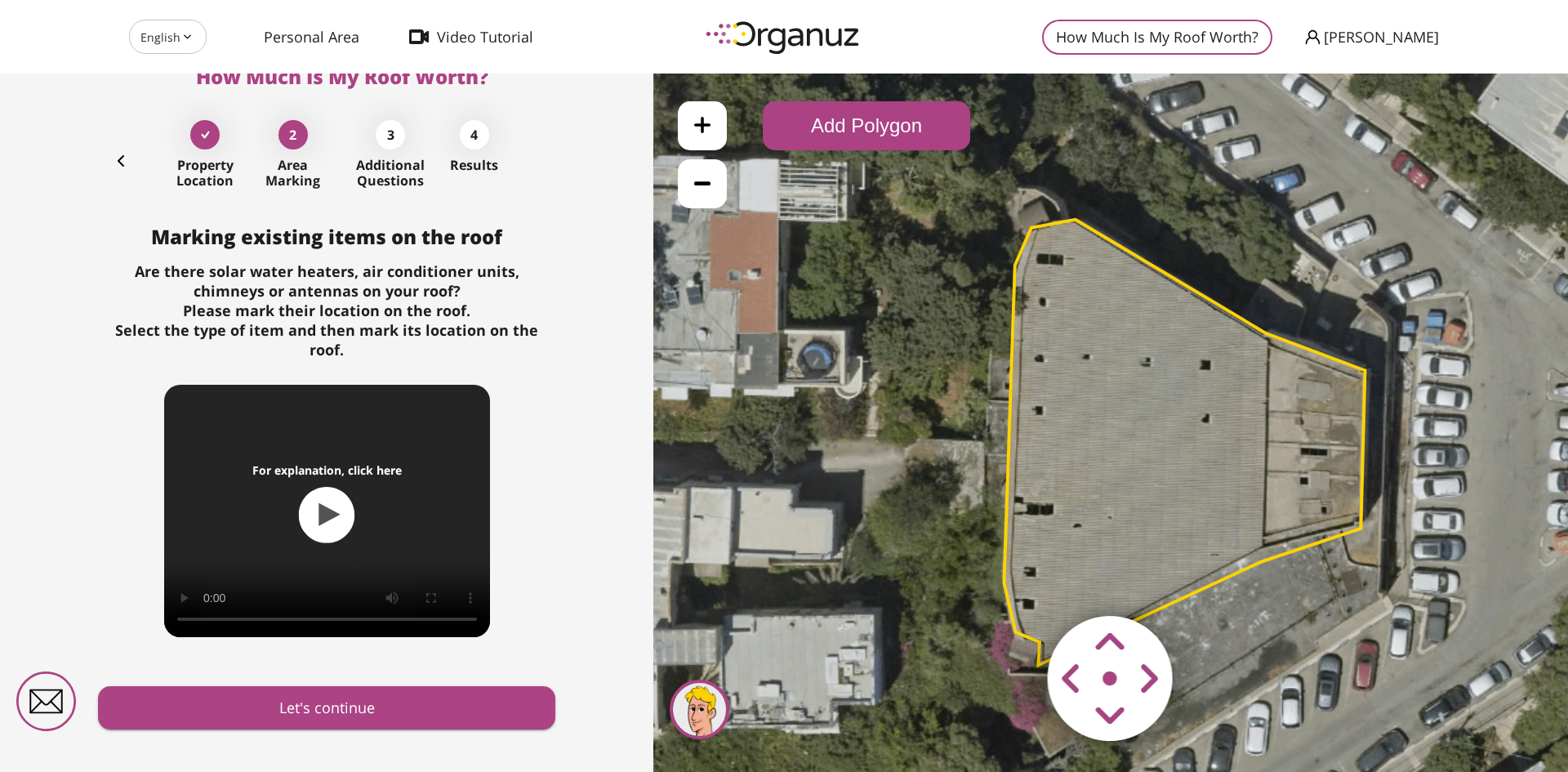
scroll to position [13, 0]
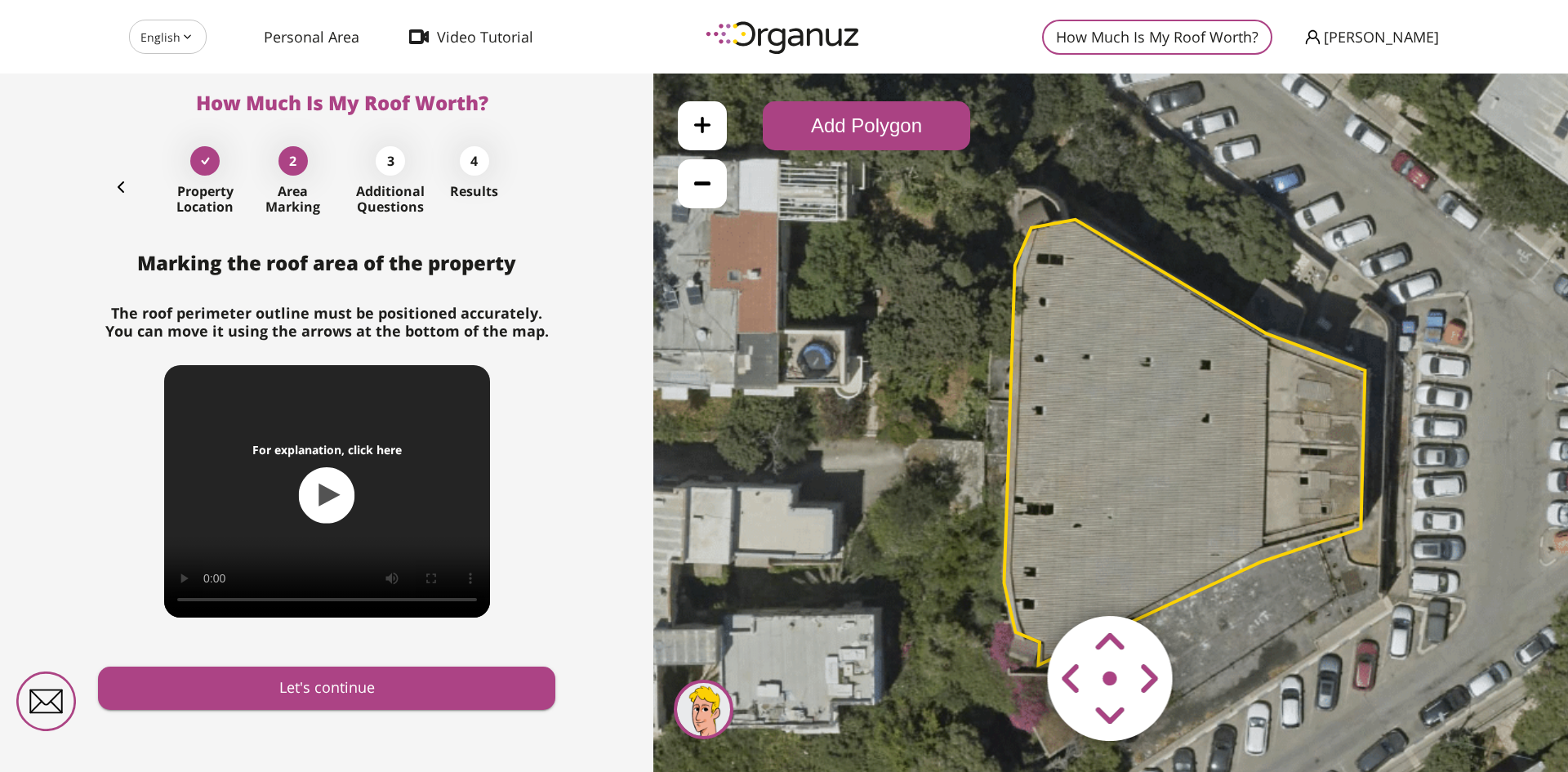
click at [833, 152] on icon at bounding box center [1189, 422] width 1360 height 1360
click at [825, 127] on button "Add Polygon" at bounding box center [867, 125] width 207 height 49
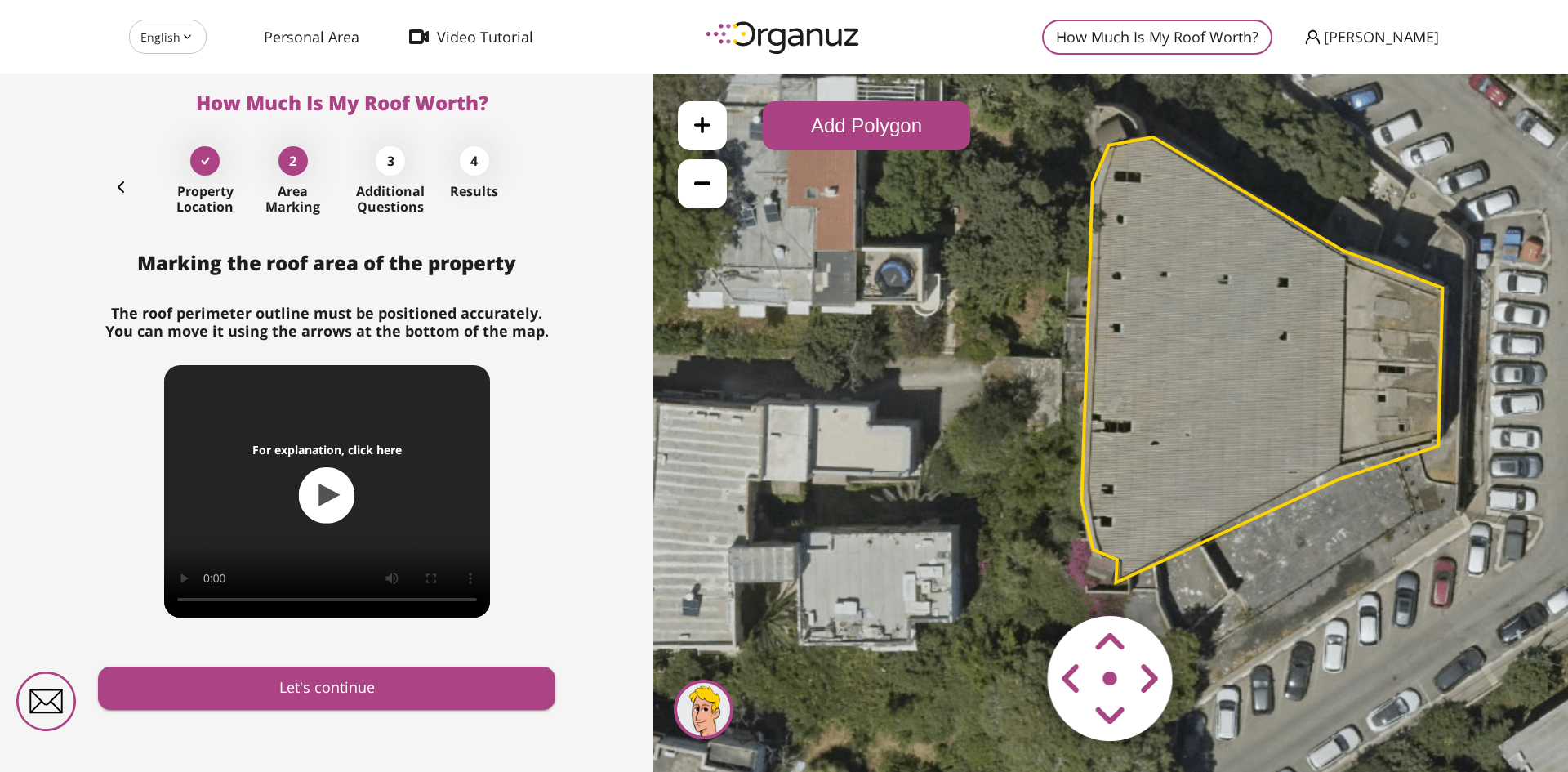
drag, startPoint x: 1263, startPoint y: 666, endPoint x: 1340, endPoint y: 584, distance: 112.5
click at [1340, 584] on icon at bounding box center [1266, 339] width 1360 height 1360
click at [901, 139] on button "Add Polygon" at bounding box center [867, 125] width 207 height 49
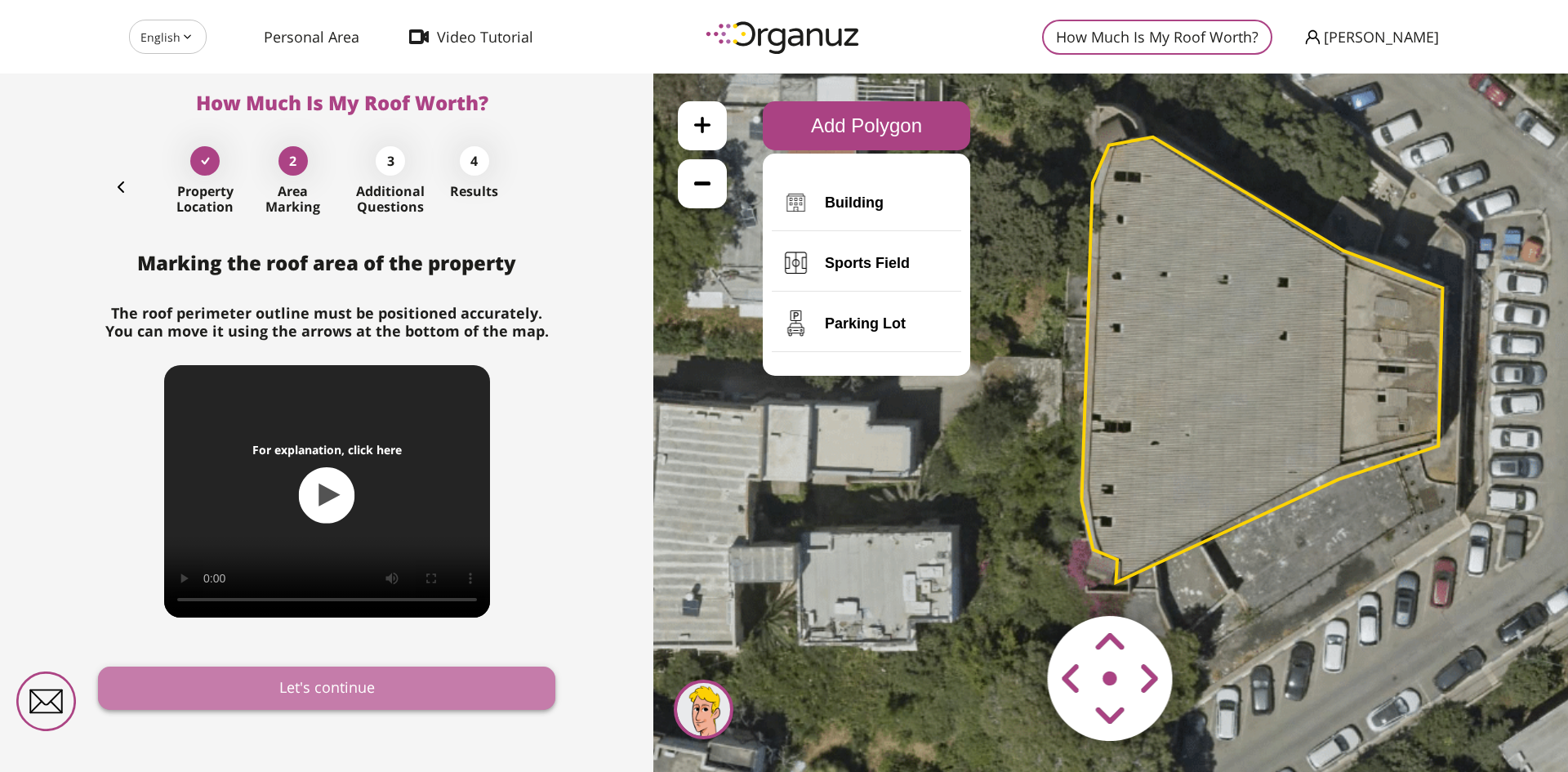
click at [395, 685] on button "Let's continue" at bounding box center [327, 688] width 458 height 44
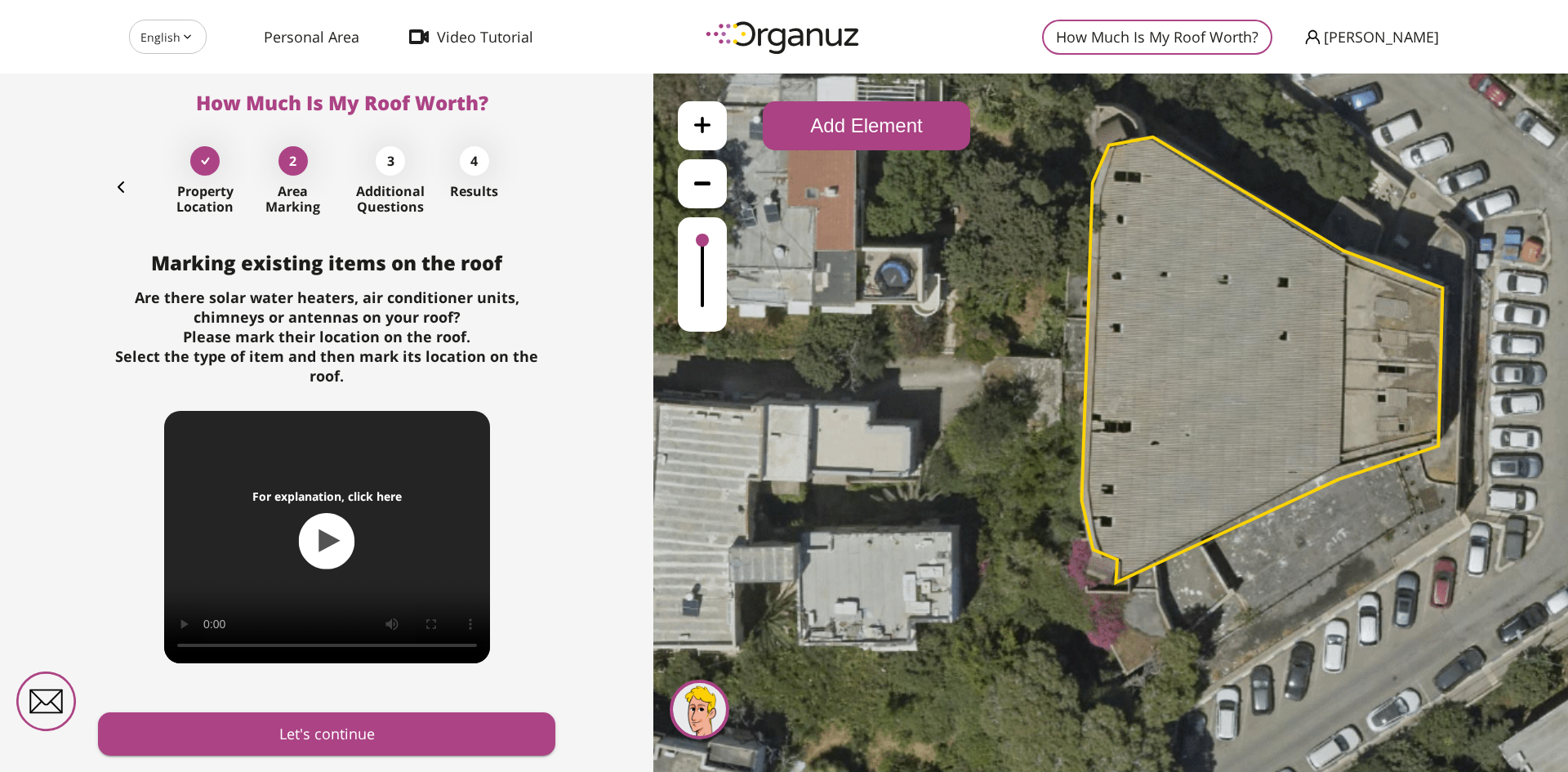
click at [853, 132] on button "Add Element" at bounding box center [867, 125] width 207 height 49
click at [882, 436] on div ".st0 { fill: #FFFFFF; } .st0 { fill: #FFFFFF; }" at bounding box center [1110, 422] width 915 height 699
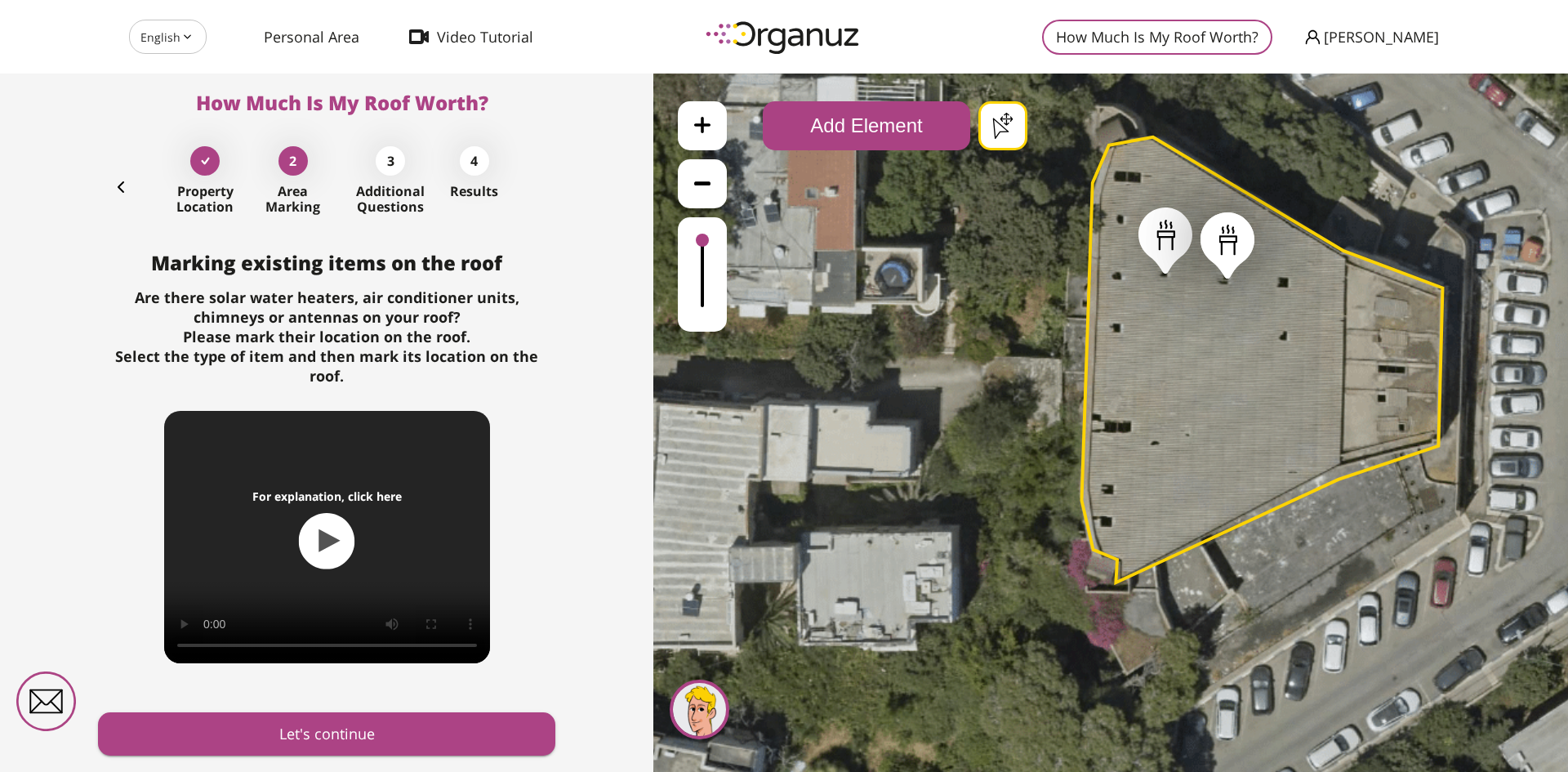
click at [868, 120] on button "Add Element" at bounding box center [867, 125] width 207 height 49
click at [868, 199] on div ".st0 { fill: #FFFFFF; } .st0 { fill: #FFFFFF; }" at bounding box center [1110, 422] width 915 height 699
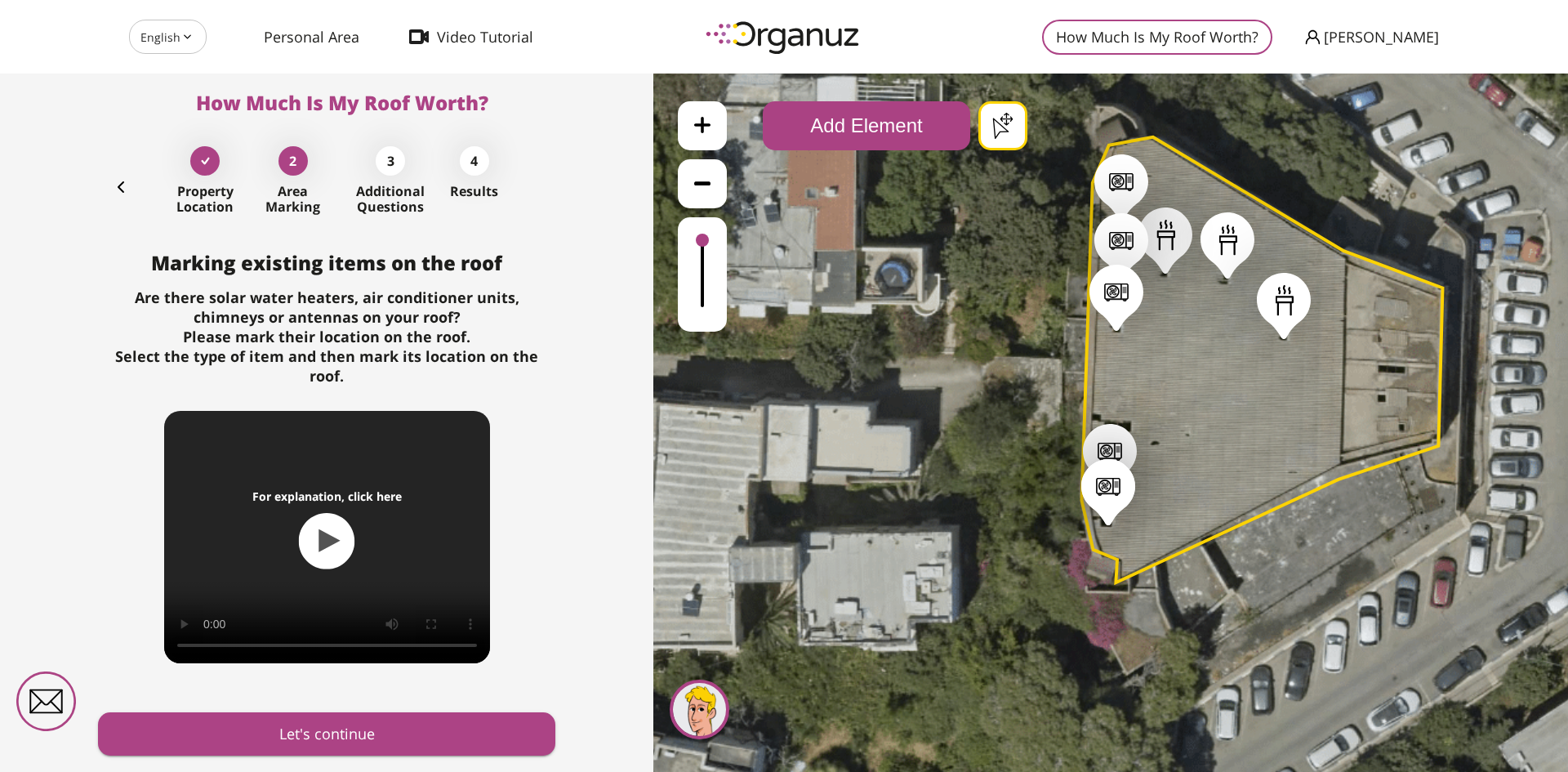
click at [999, 125] on div ".st0 { fill: #FFFFFF; } .st0 { fill: #FFFFFF; }" at bounding box center [1110, 422] width 915 height 699
click at [850, 110] on button "Add Element" at bounding box center [867, 125] width 207 height 49
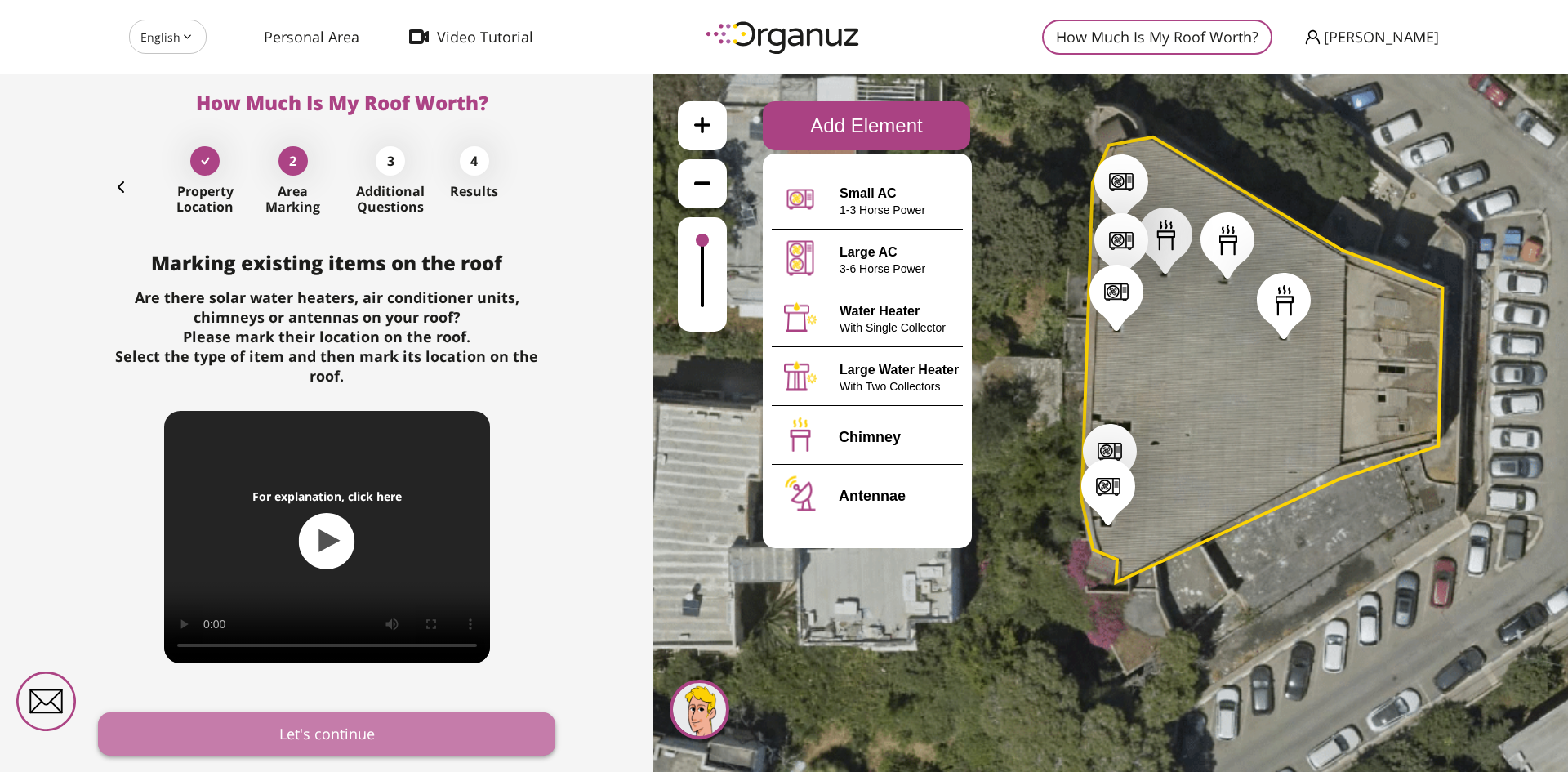
click at [359, 724] on button "Let's continue" at bounding box center [327, 734] width 458 height 44
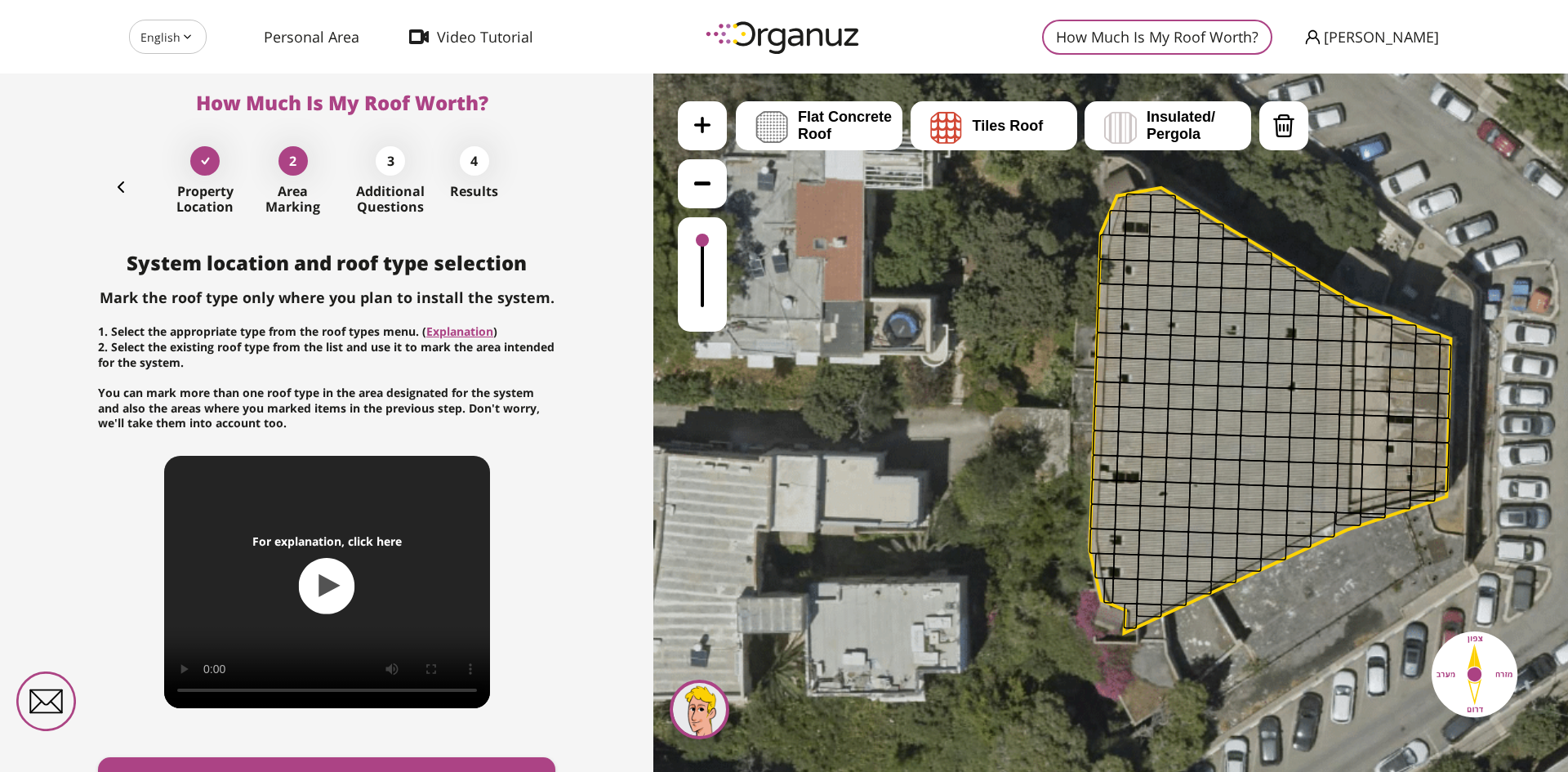
drag, startPoint x: 863, startPoint y: 366, endPoint x: 872, endPoint y: 417, distance: 51.8
click at [872, 417] on icon at bounding box center [1274, 390] width 1360 height 1360
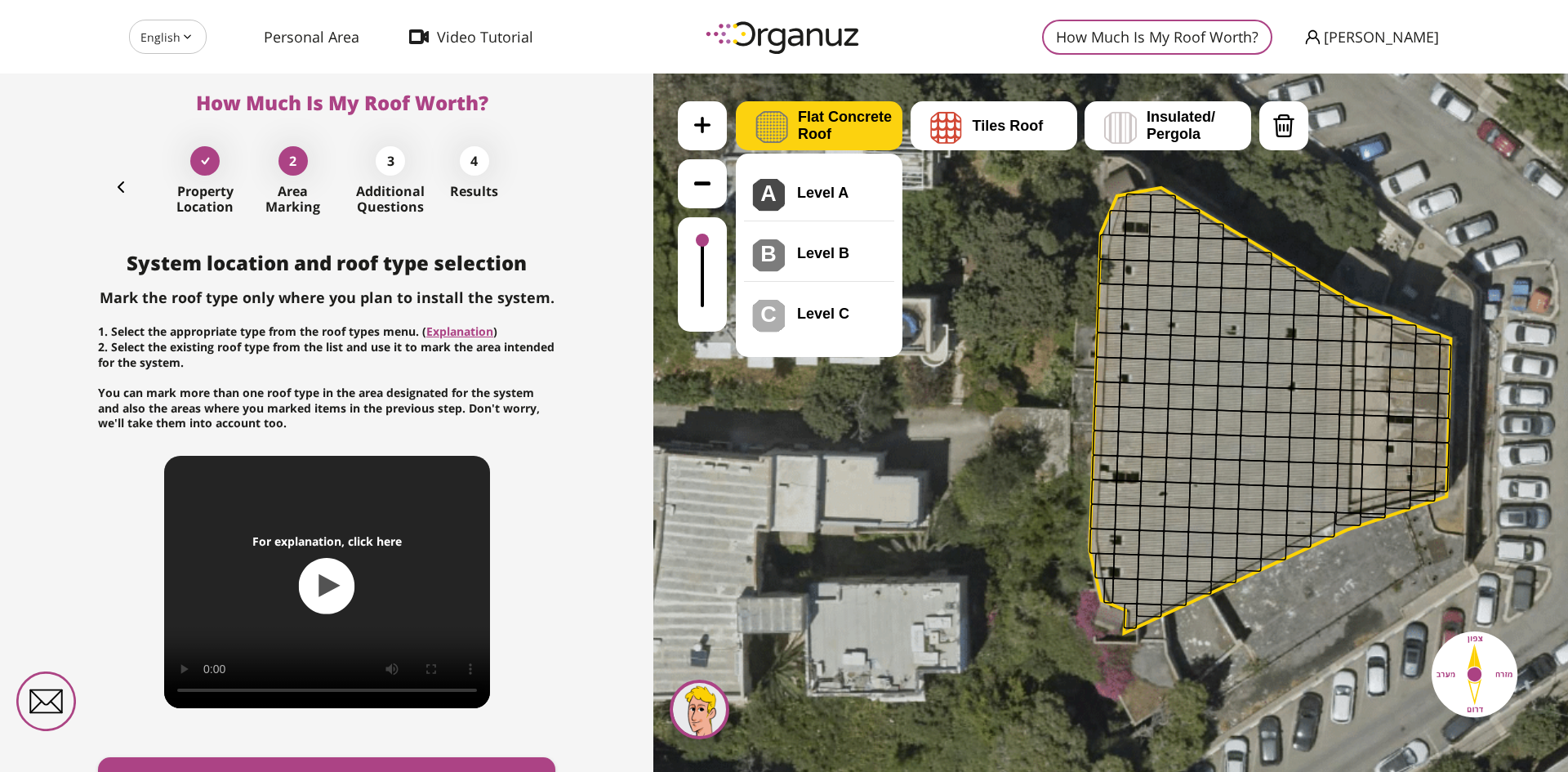
click at [812, 120] on span "Flat Concrete Roof" at bounding box center [850, 126] width 104 height 34
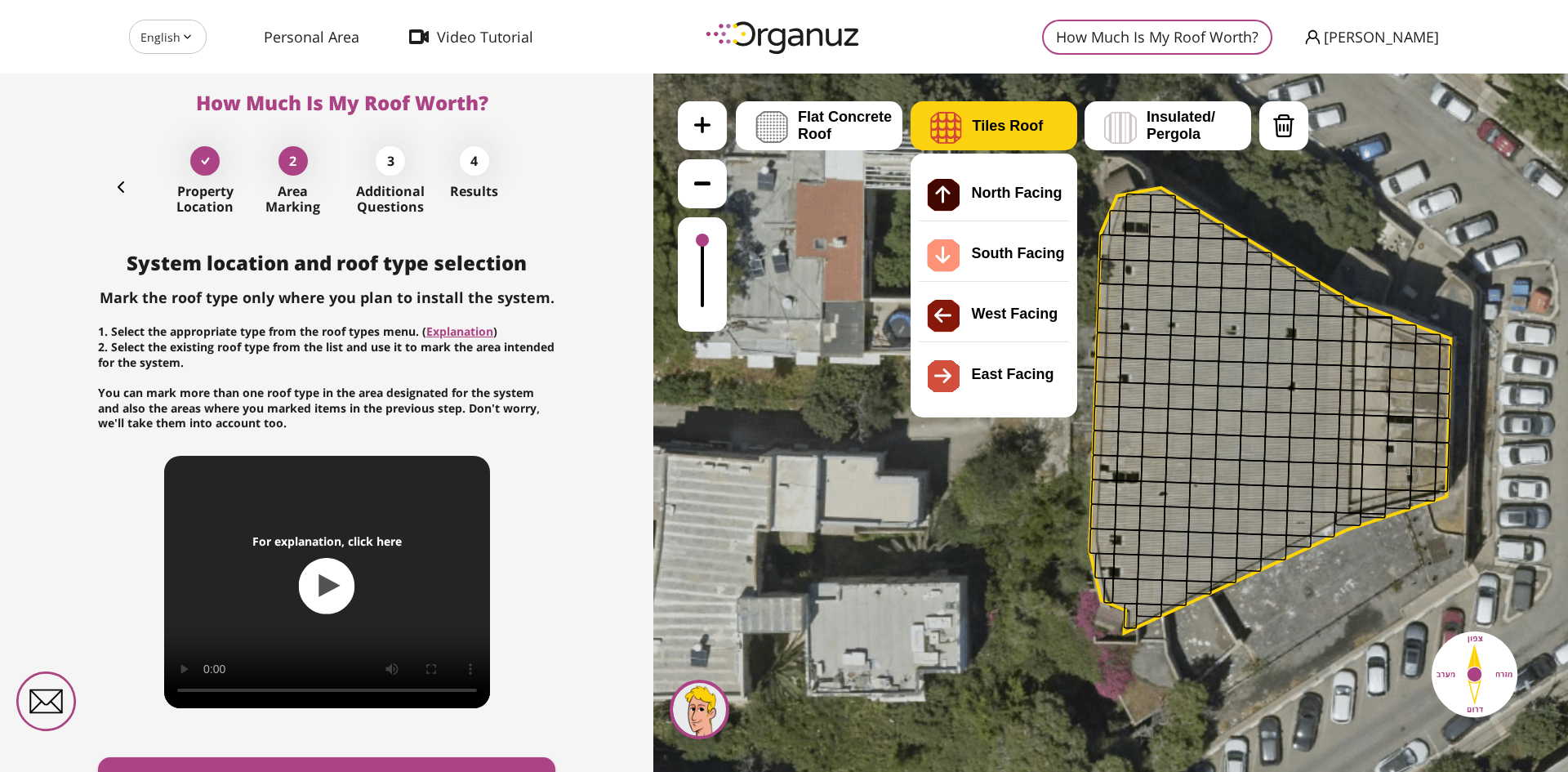
click at [988, 125] on span "Tiles Roof" at bounding box center [1008, 126] width 71 height 17
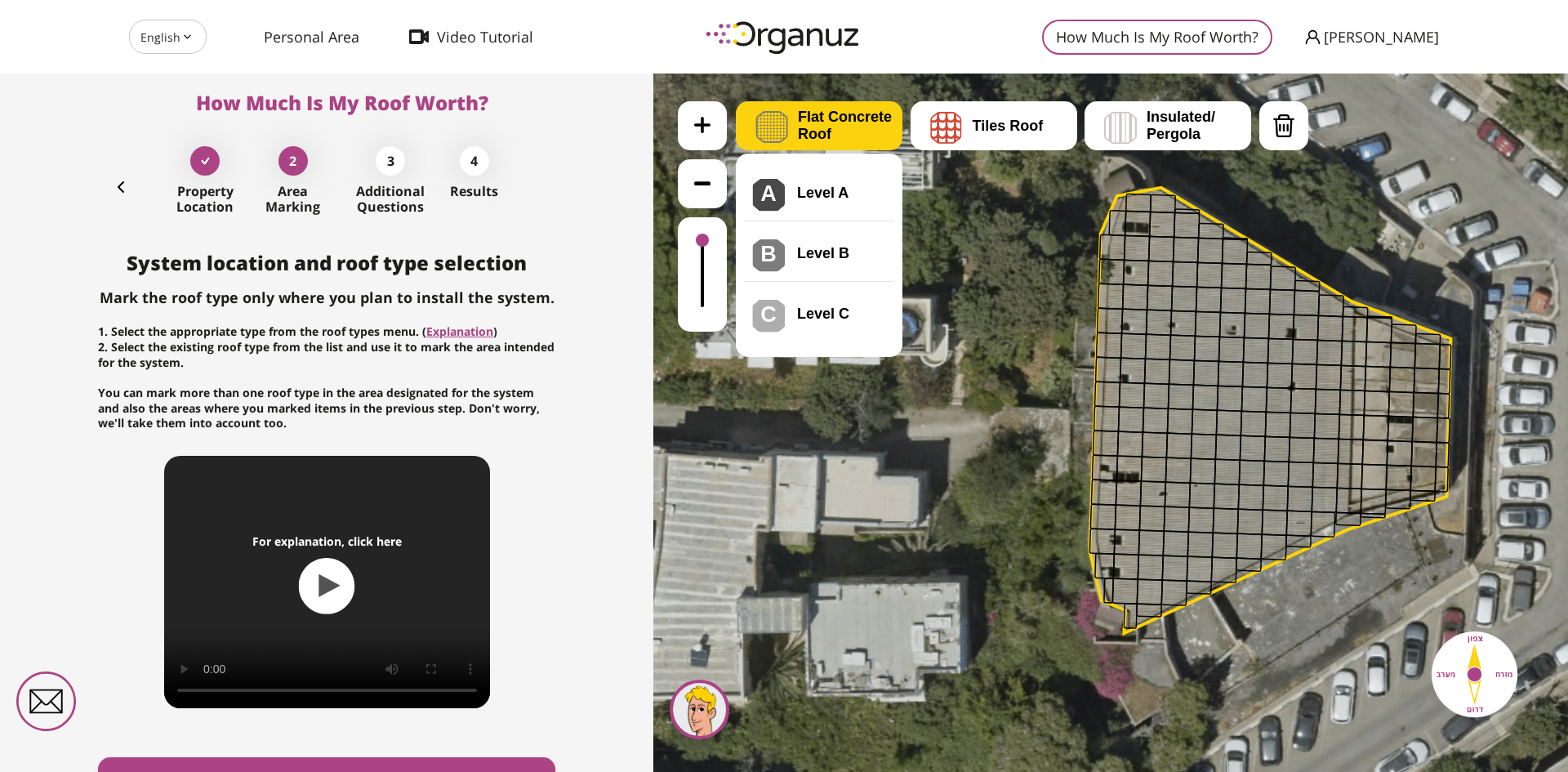
click at [844, 130] on span "Flat Concrete Roof" at bounding box center [850, 126] width 104 height 34
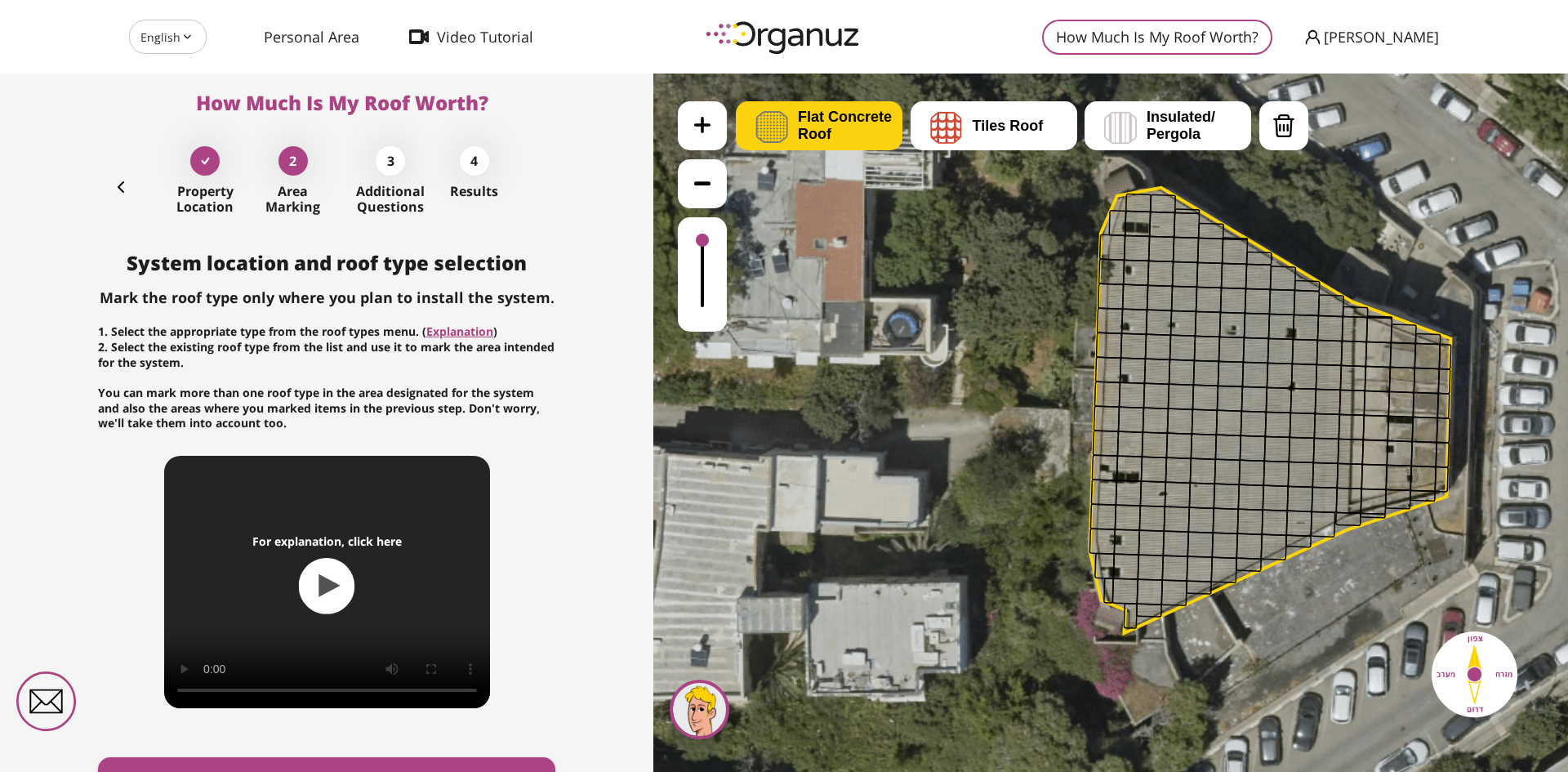
click at [807, 134] on span "Flat Concrete Roof" at bounding box center [850, 126] width 104 height 34
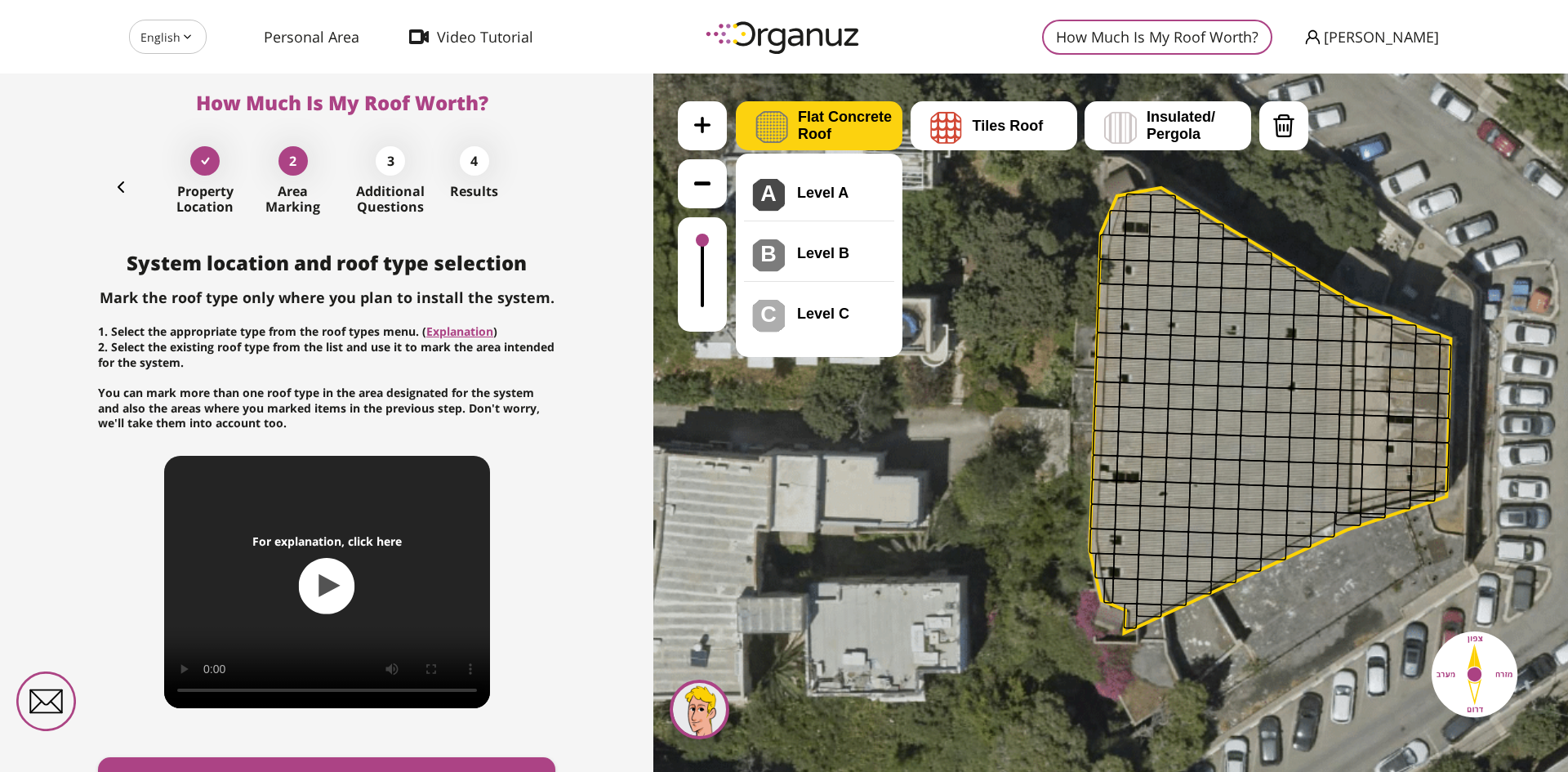
click at [817, 137] on span "Flat Concrete Roof" at bounding box center [850, 126] width 104 height 34
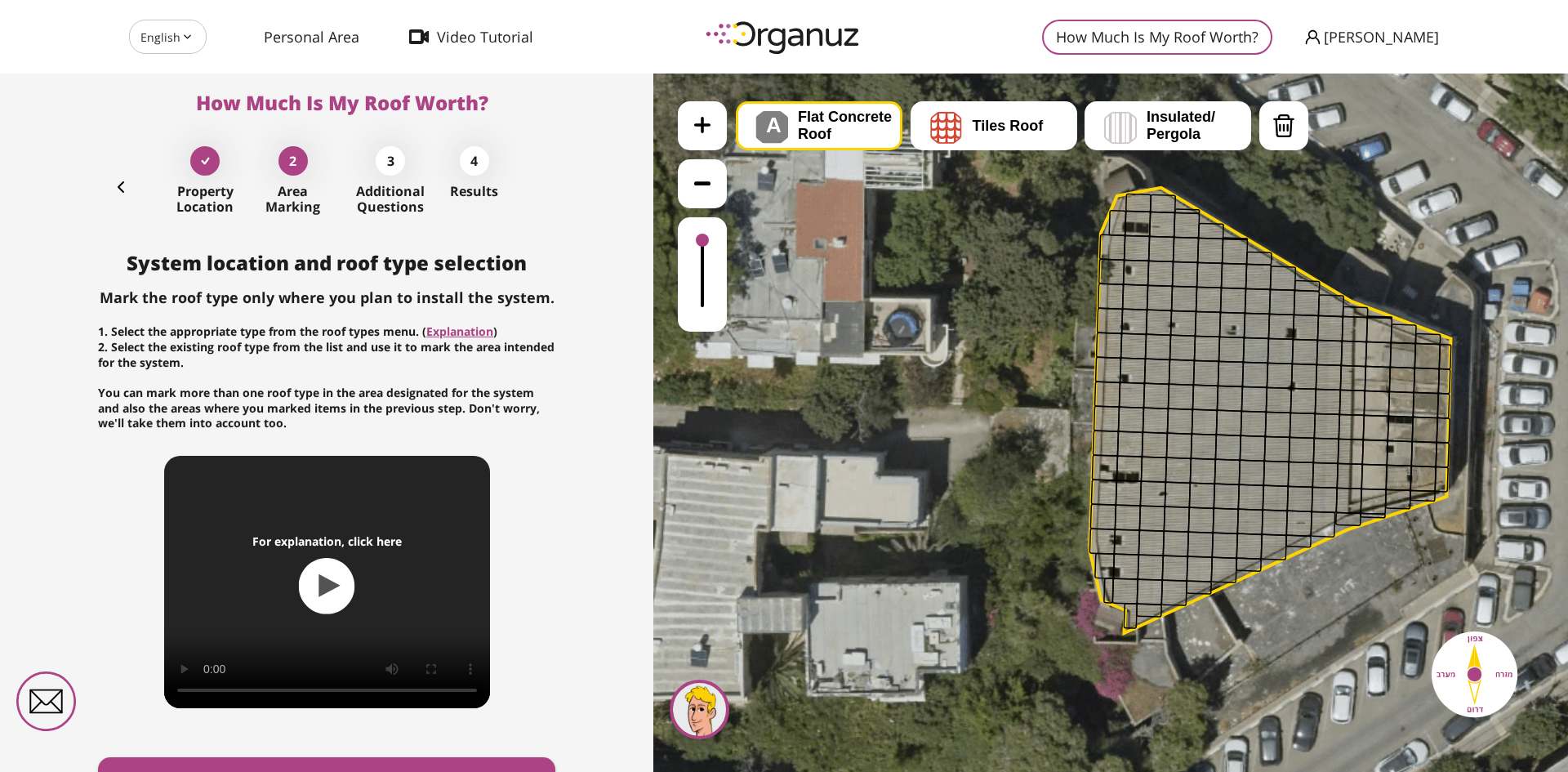
click at [823, 189] on div ".st0 { fill: #FFFFFF; } .st0 { fill: #FFFFFF; }" at bounding box center [1110, 422] width 915 height 699
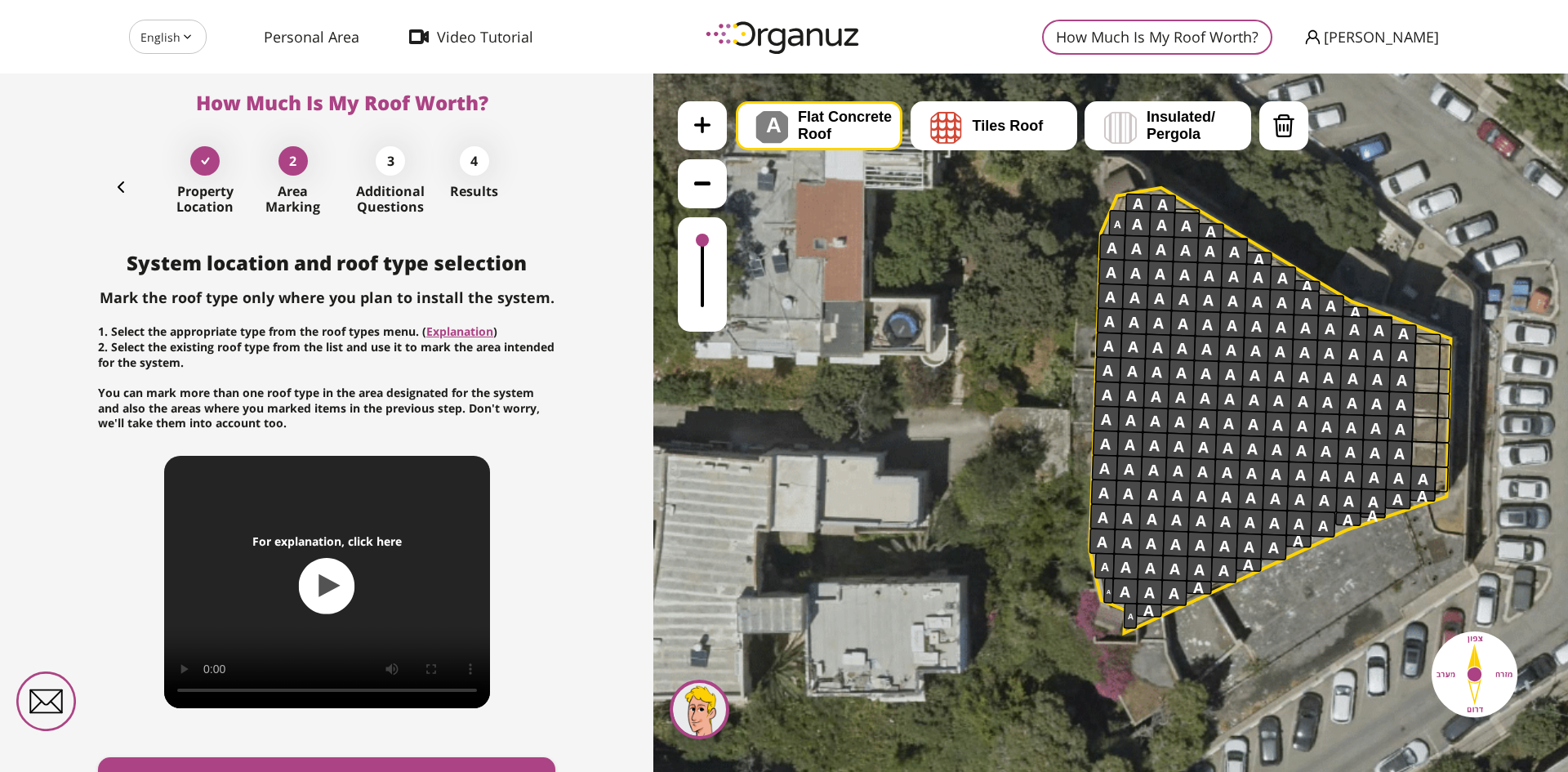
drag, startPoint x: 1141, startPoint y: 200, endPoint x: 1419, endPoint y: 380, distance: 331.2
drag, startPoint x: 1422, startPoint y: 361, endPoint x: 1439, endPoint y: 496, distance: 136.1
click at [1439, 496] on div ".st0 { fill: #FFFFFF; } .st0 { fill: #FFFFFF; }" at bounding box center [1274, 390] width 1360 height 1360
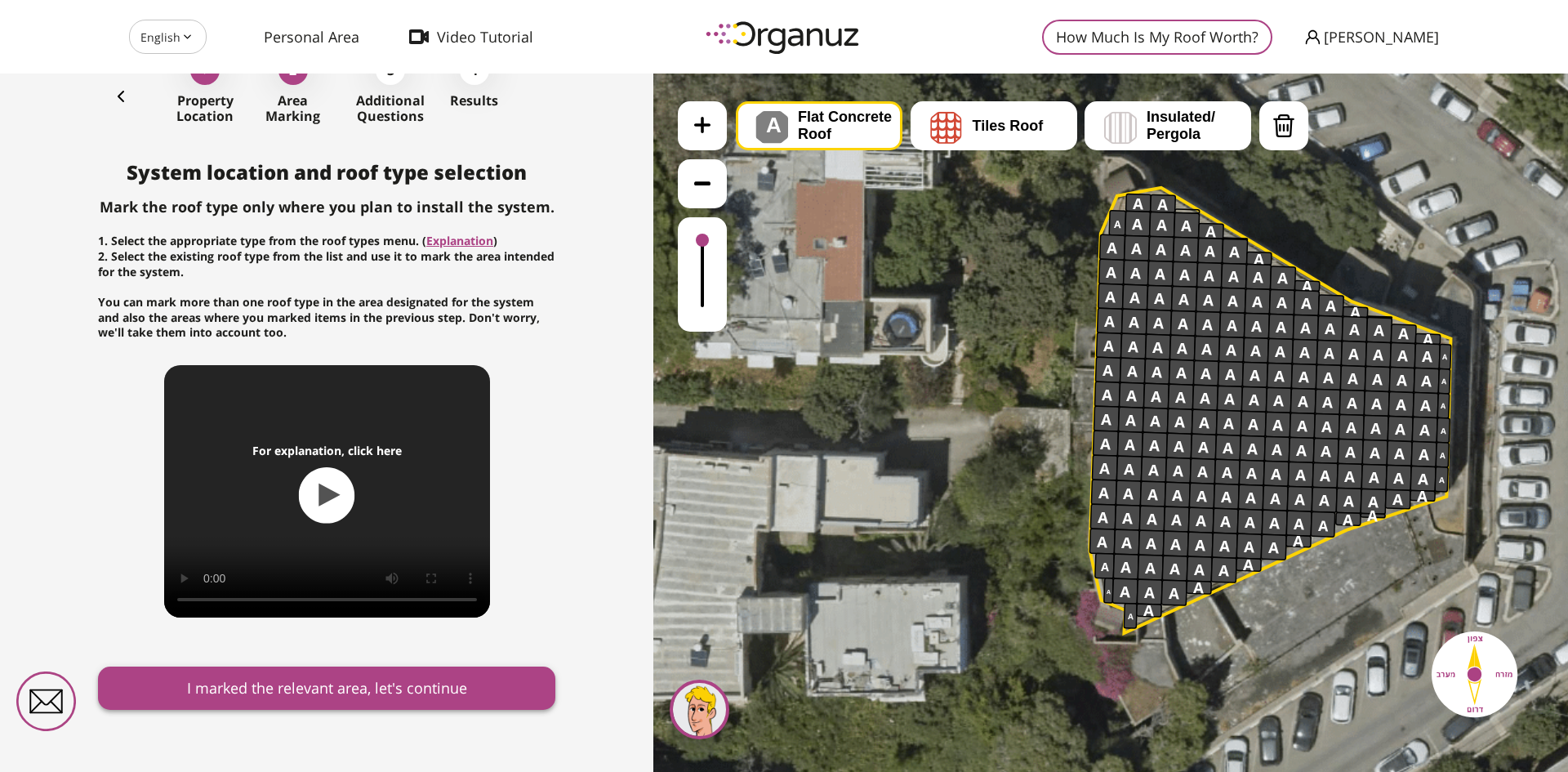
click at [313, 701] on button "I marked the relevant area, let's continue" at bounding box center [327, 688] width 458 height 44
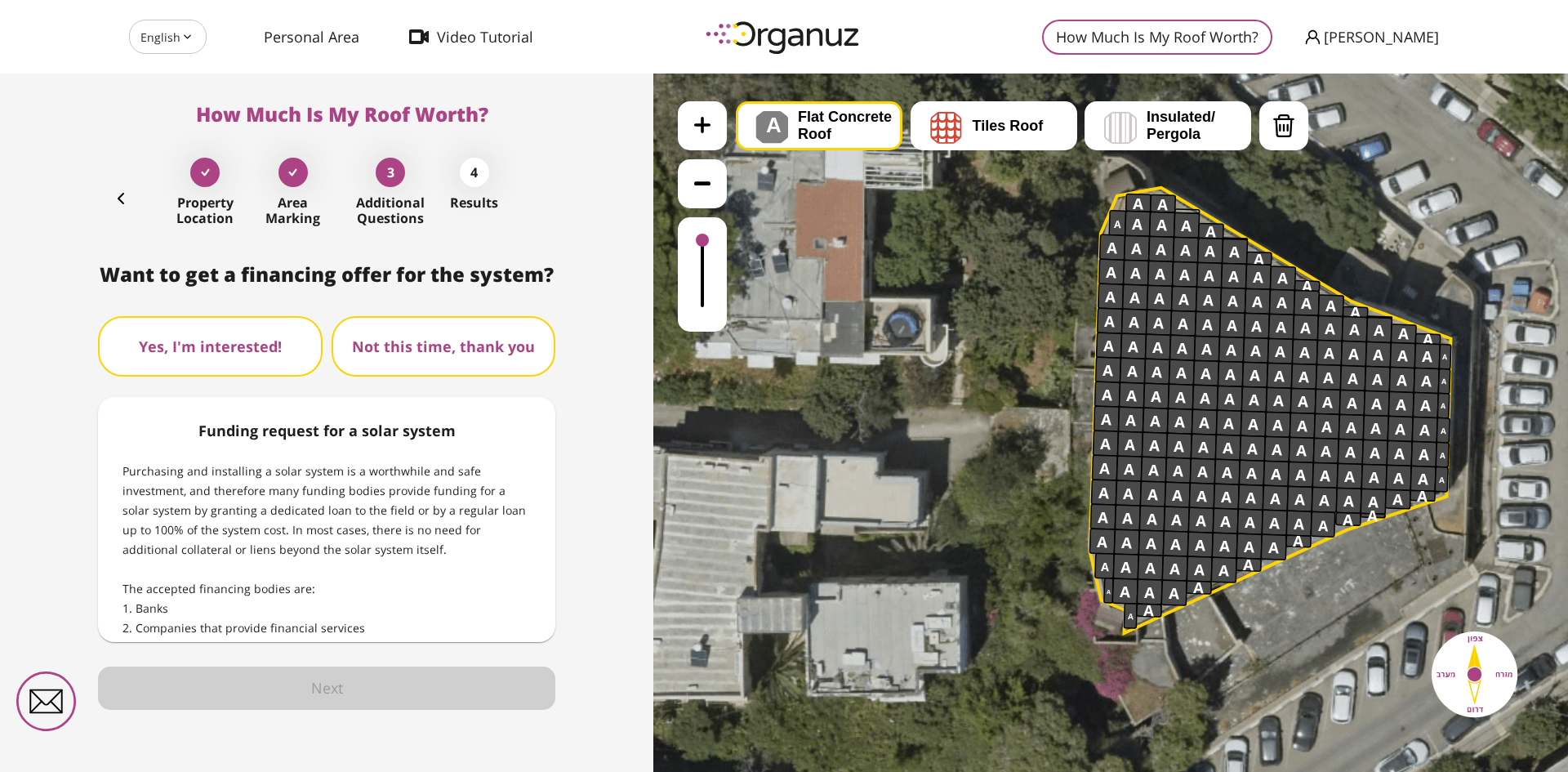
scroll to position [2, 0]
click at [229, 339] on button "Yes, I'm interested!" at bounding box center [211, 346] width 225 height 61
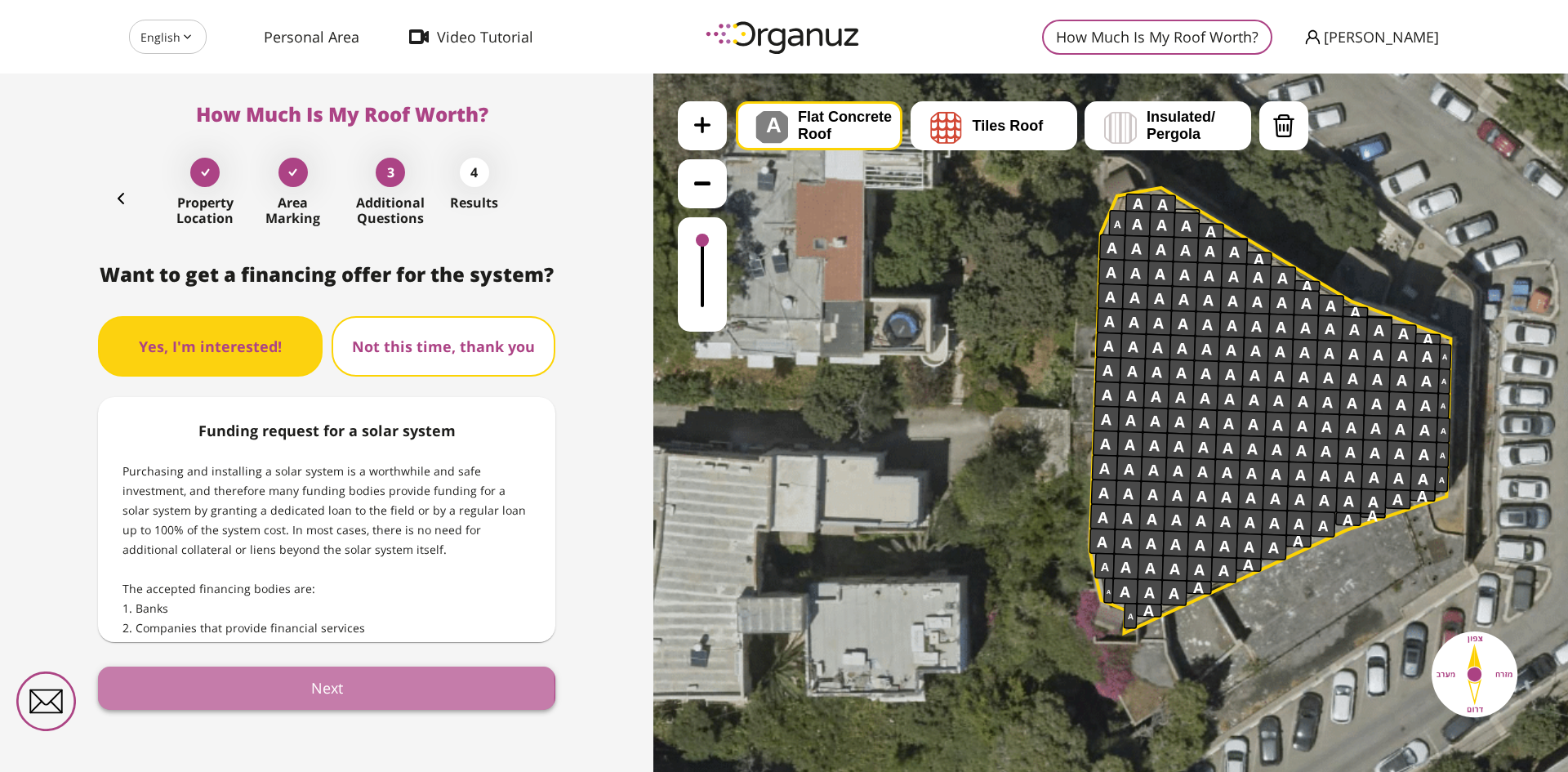
click at [307, 687] on button "Next" at bounding box center [327, 688] width 458 height 44
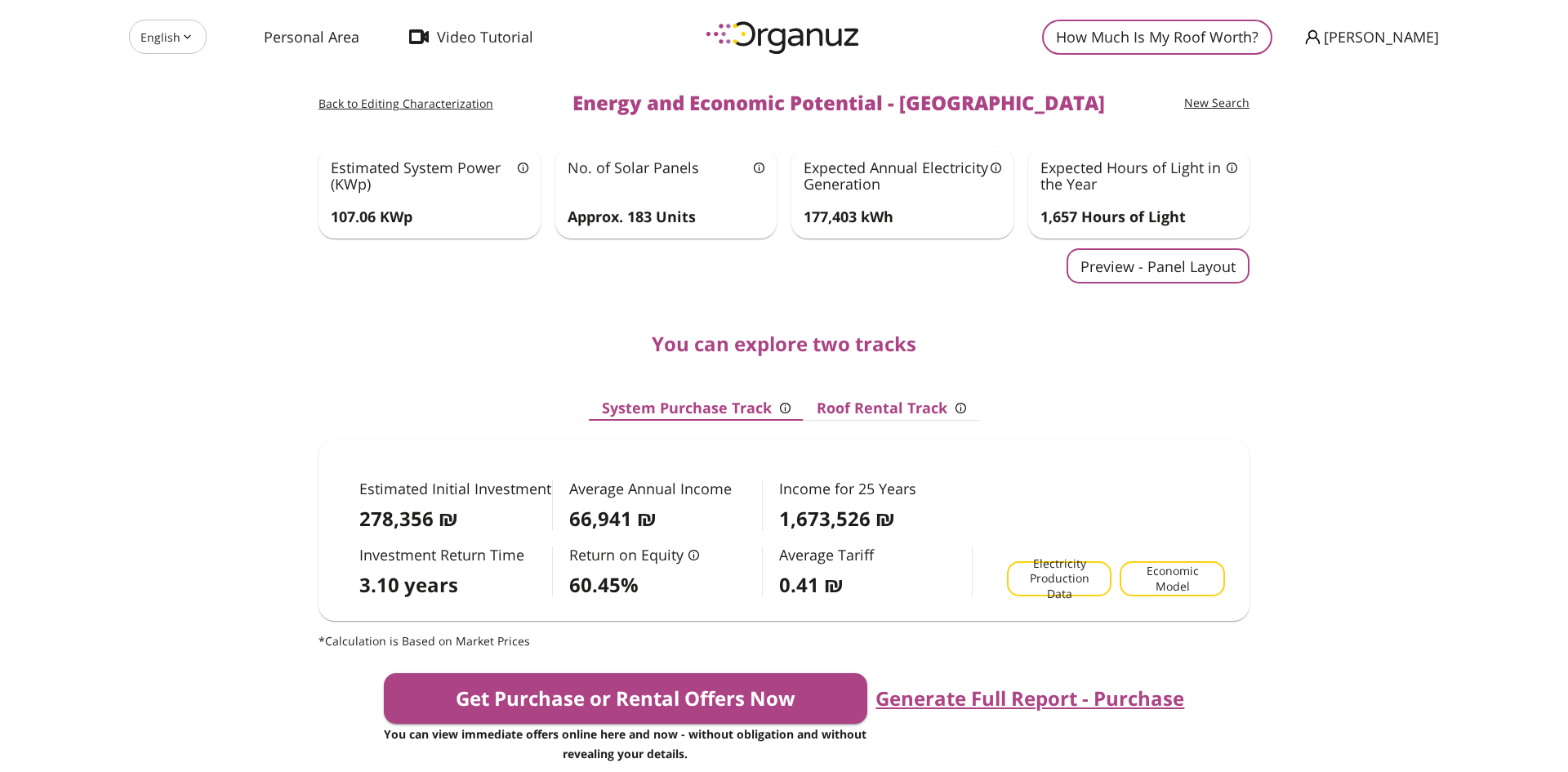
scroll to position [14, 0]
click at [1124, 265] on button "Preview - Panel Layout" at bounding box center [1157, 266] width 183 height 35
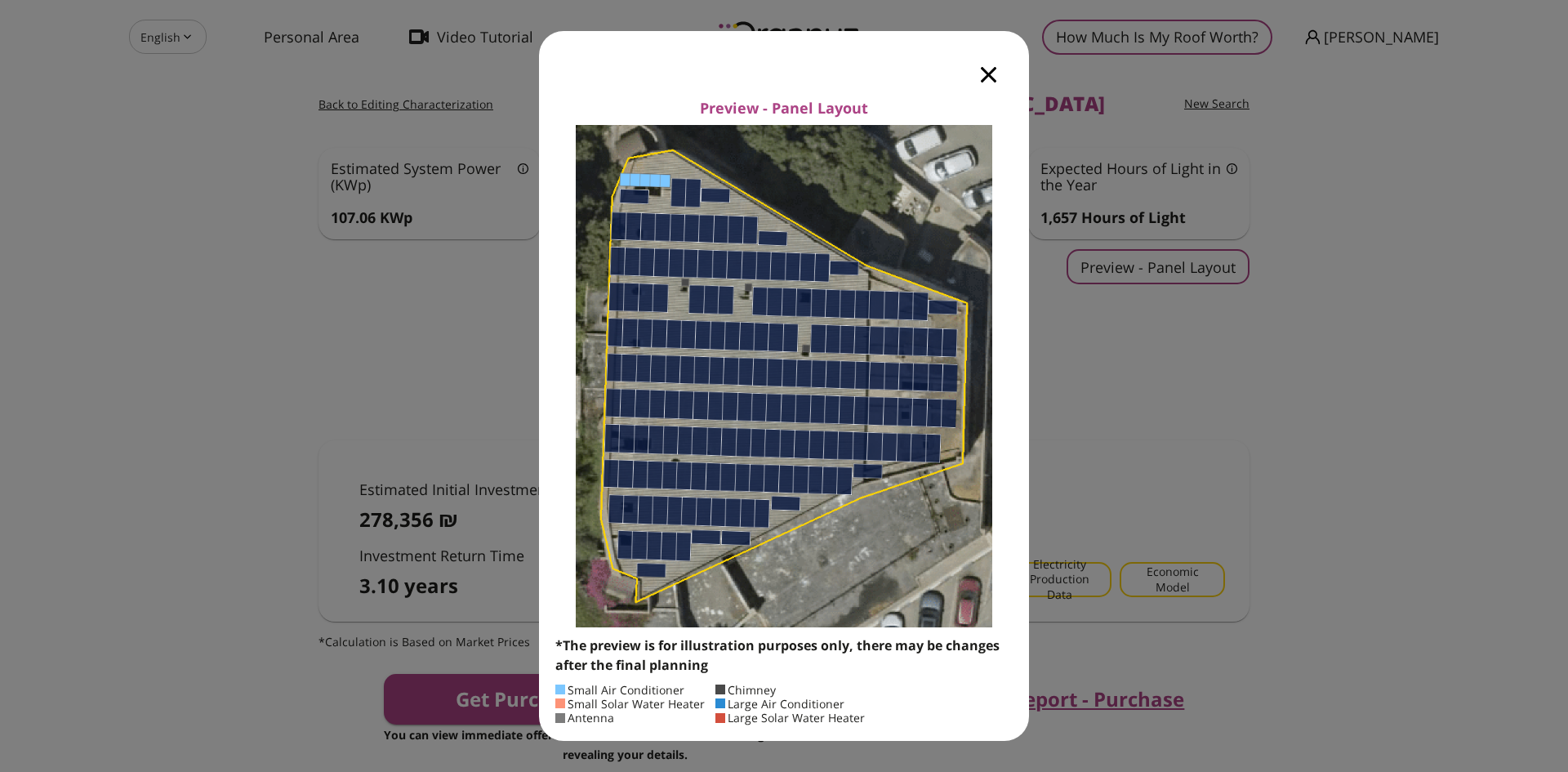
click at [983, 72] on icon "button" at bounding box center [988, 74] width 15 height 15
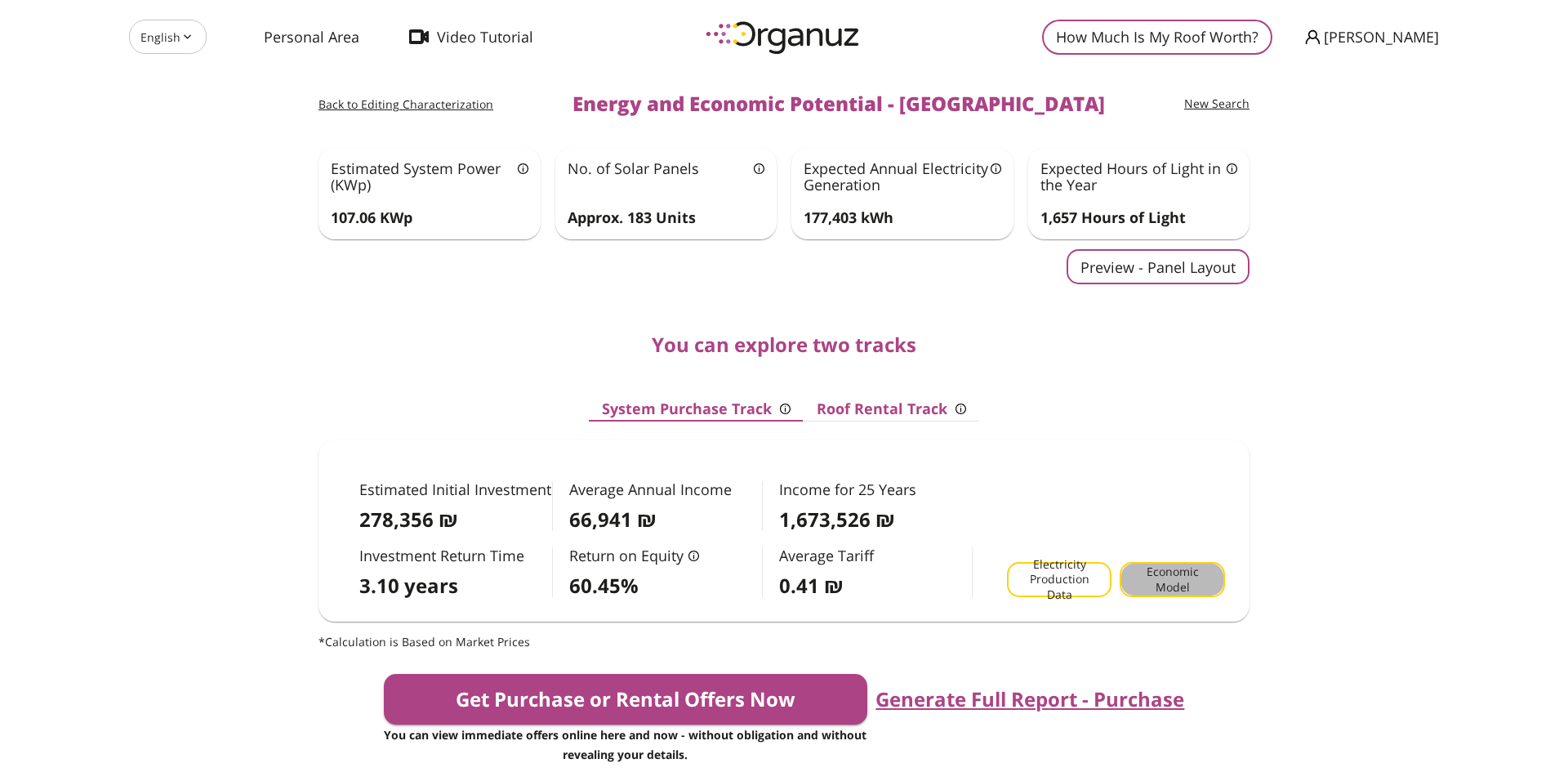
click at [1173, 573] on span "Economic Model" at bounding box center [1172, 579] width 78 height 30
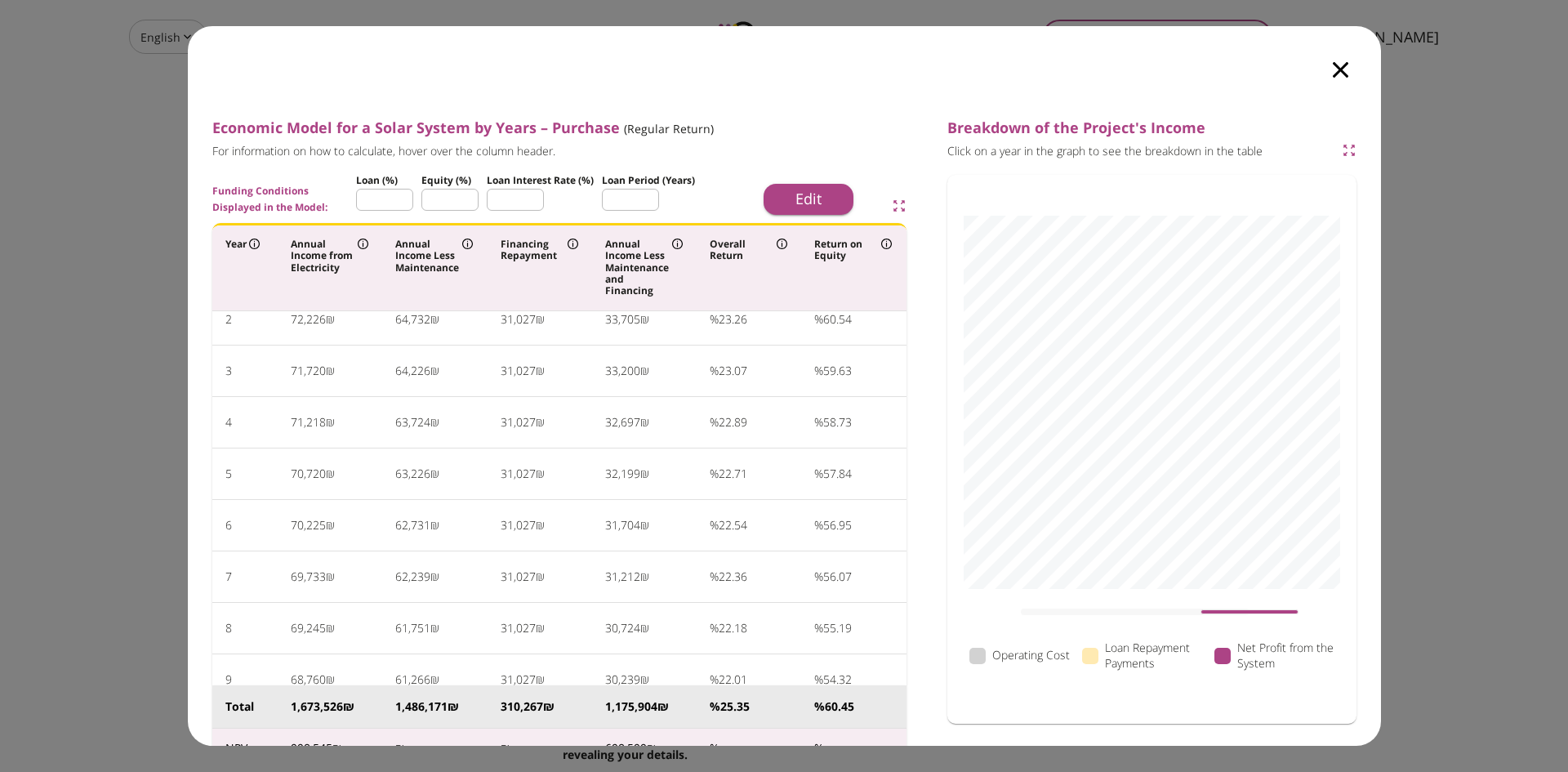
scroll to position [0, 0]
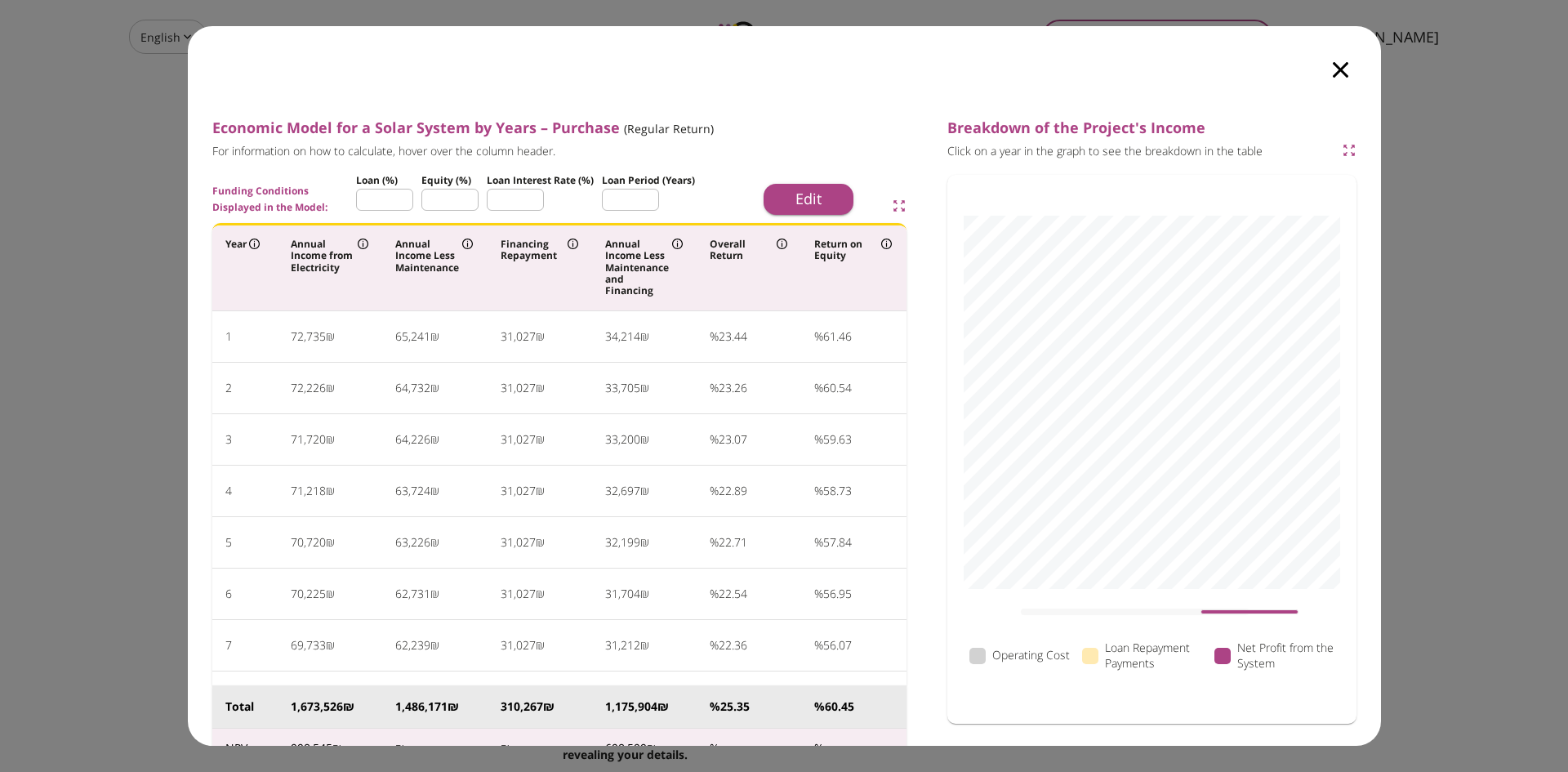
click at [1351, 154] on icon "button" at bounding box center [1349, 150] width 12 height 12
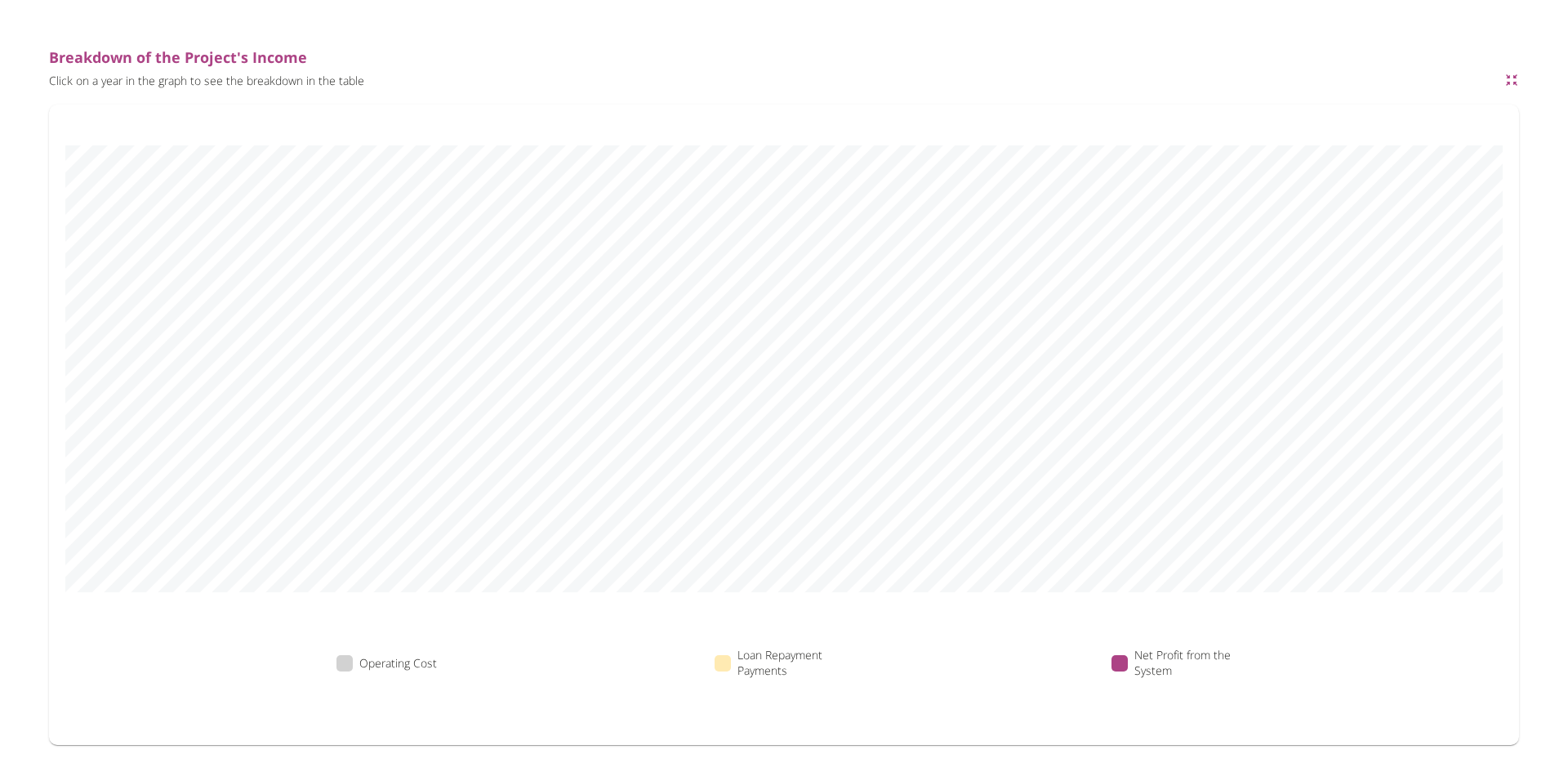
click at [1509, 79] on div "Breakdown of the Project's Income Click on a year in the graph to see the break…" at bounding box center [784, 69] width 1471 height 39
click at [1509, 79] on icon "button" at bounding box center [1512, 79] width 14 height 14
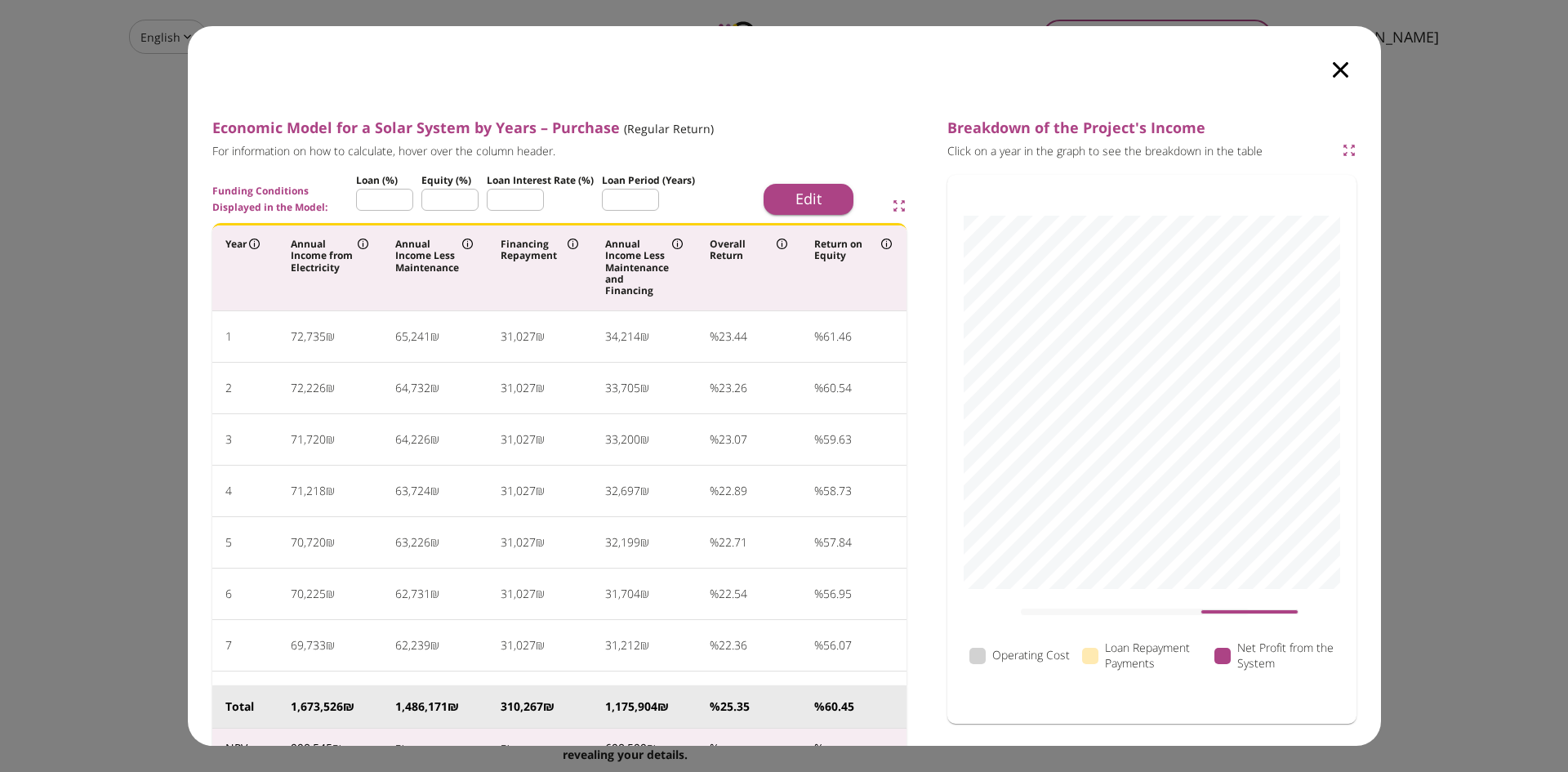
click at [893, 201] on icon "button" at bounding box center [899, 206] width 12 height 12
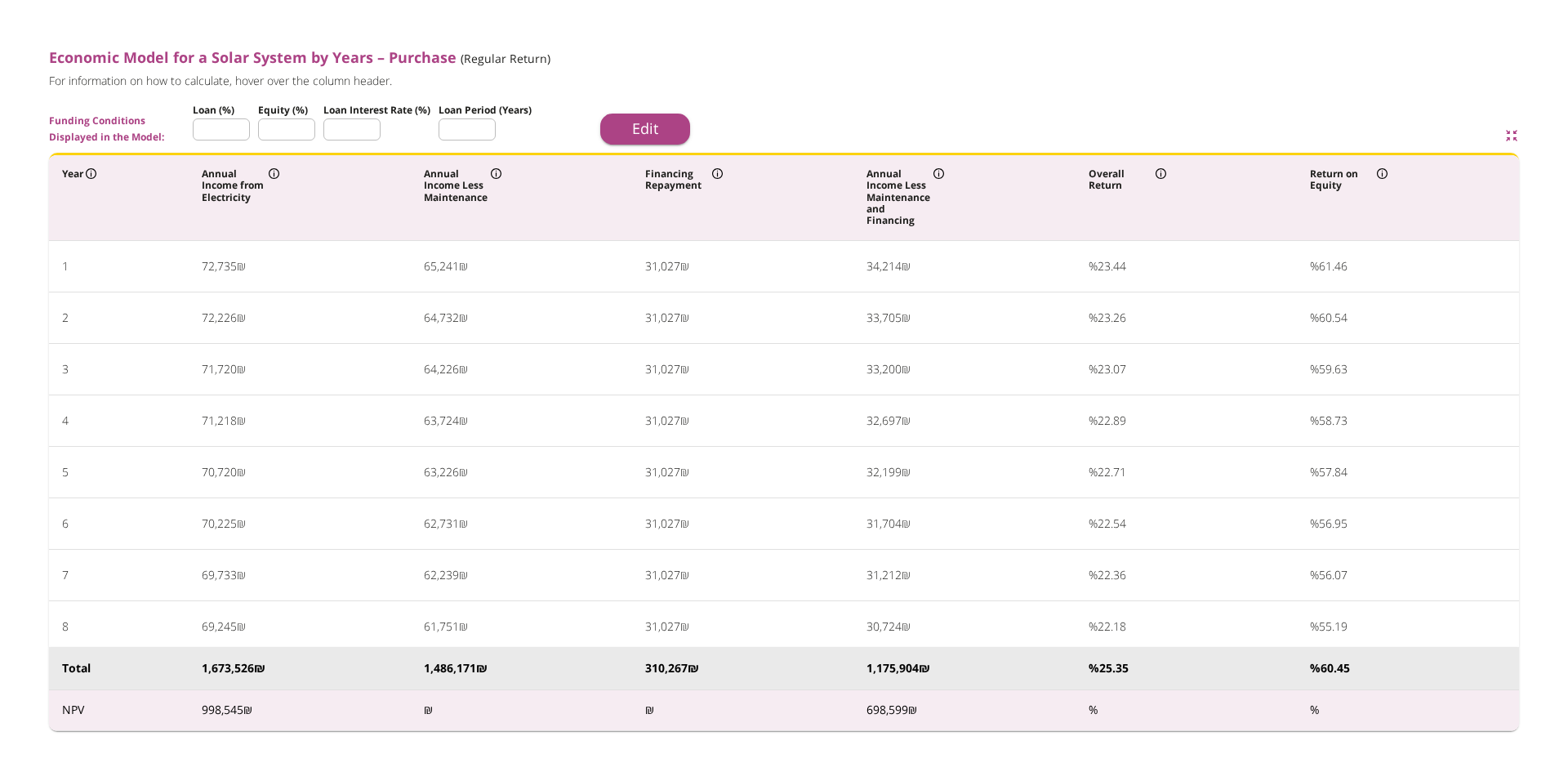
click at [1508, 132] on icon "button" at bounding box center [1508, 132] width 4 height 4
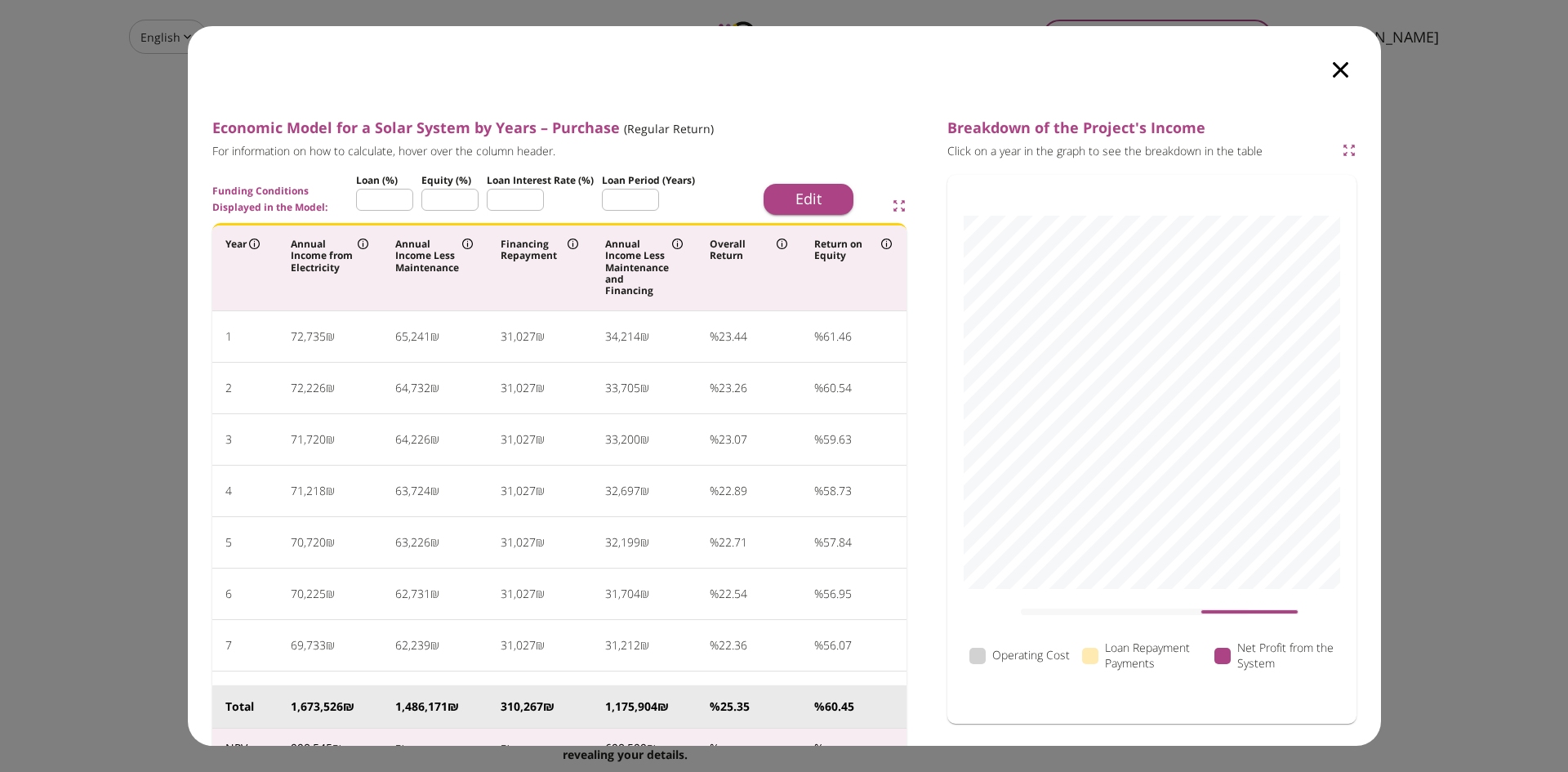
drag, startPoint x: 1338, startPoint y: 60, endPoint x: 1340, endPoint y: 78, distance: 18.1
click at [1340, 78] on div at bounding box center [1340, 60] width 81 height 69
click at [1340, 78] on icon "button" at bounding box center [1340, 70] width 15 height 15
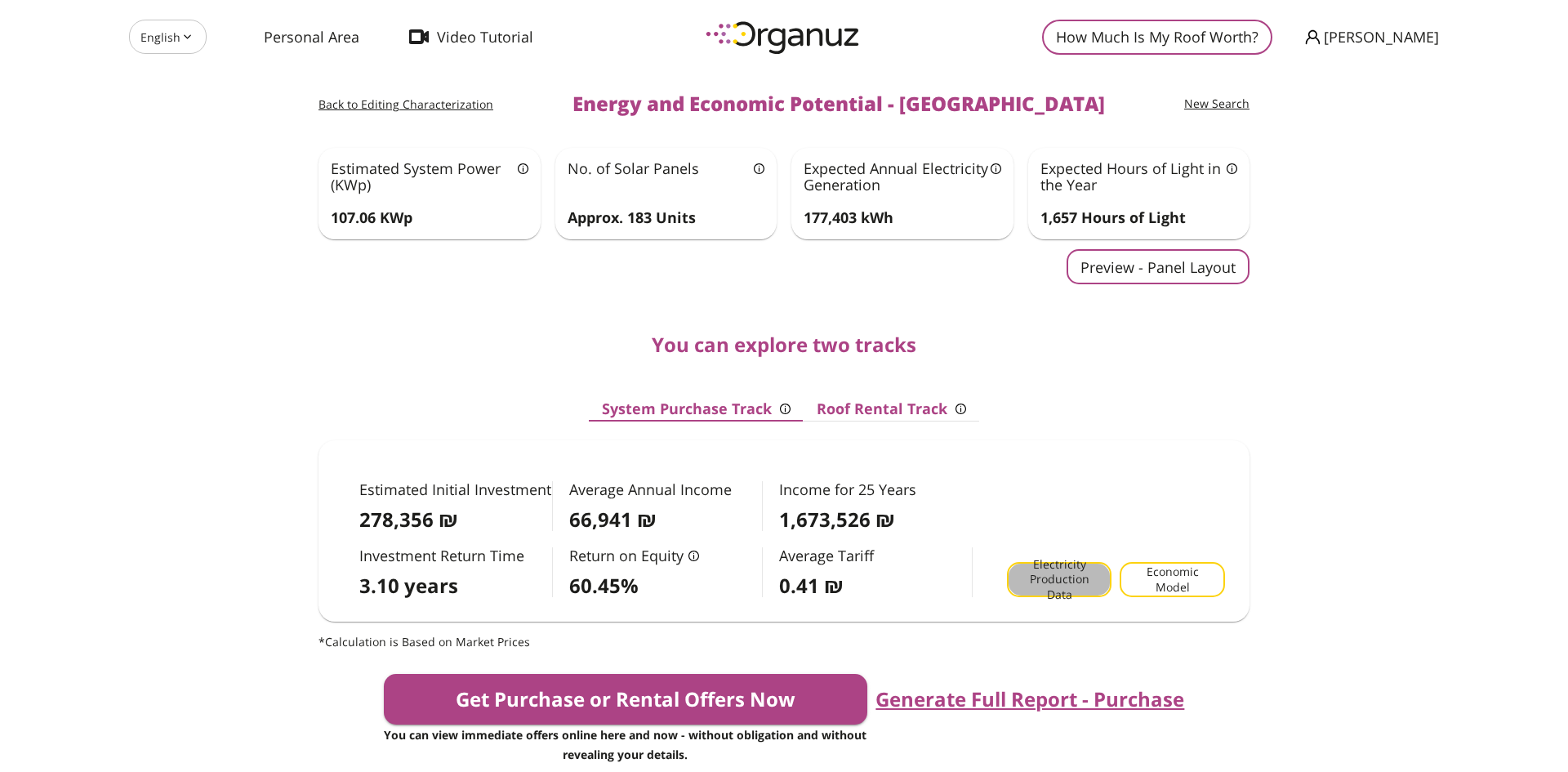
click at [1050, 576] on span "Electricity Production Data" at bounding box center [1059, 579] width 78 height 46
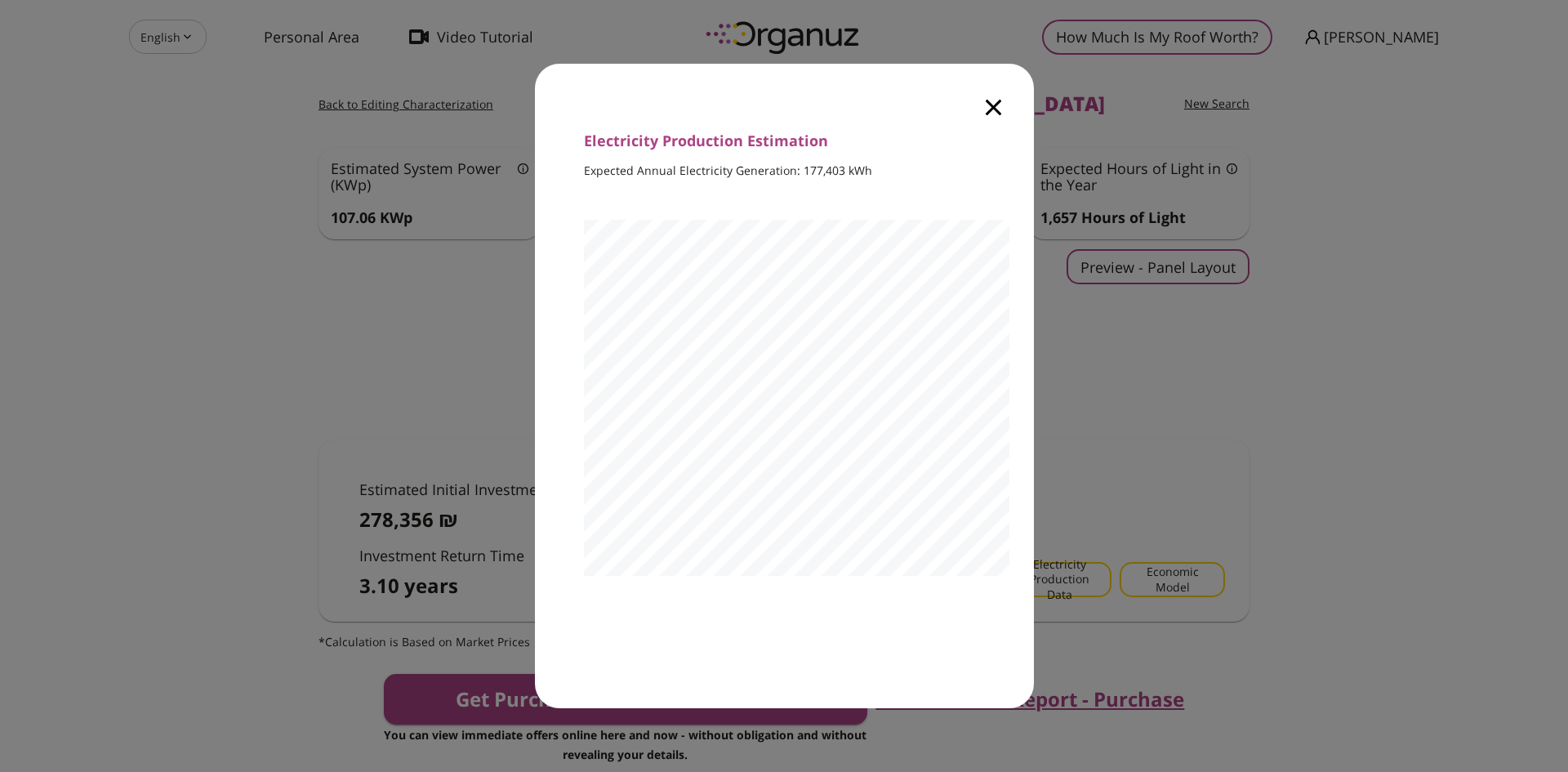
click at [998, 104] on icon "button" at bounding box center [993, 107] width 15 height 15
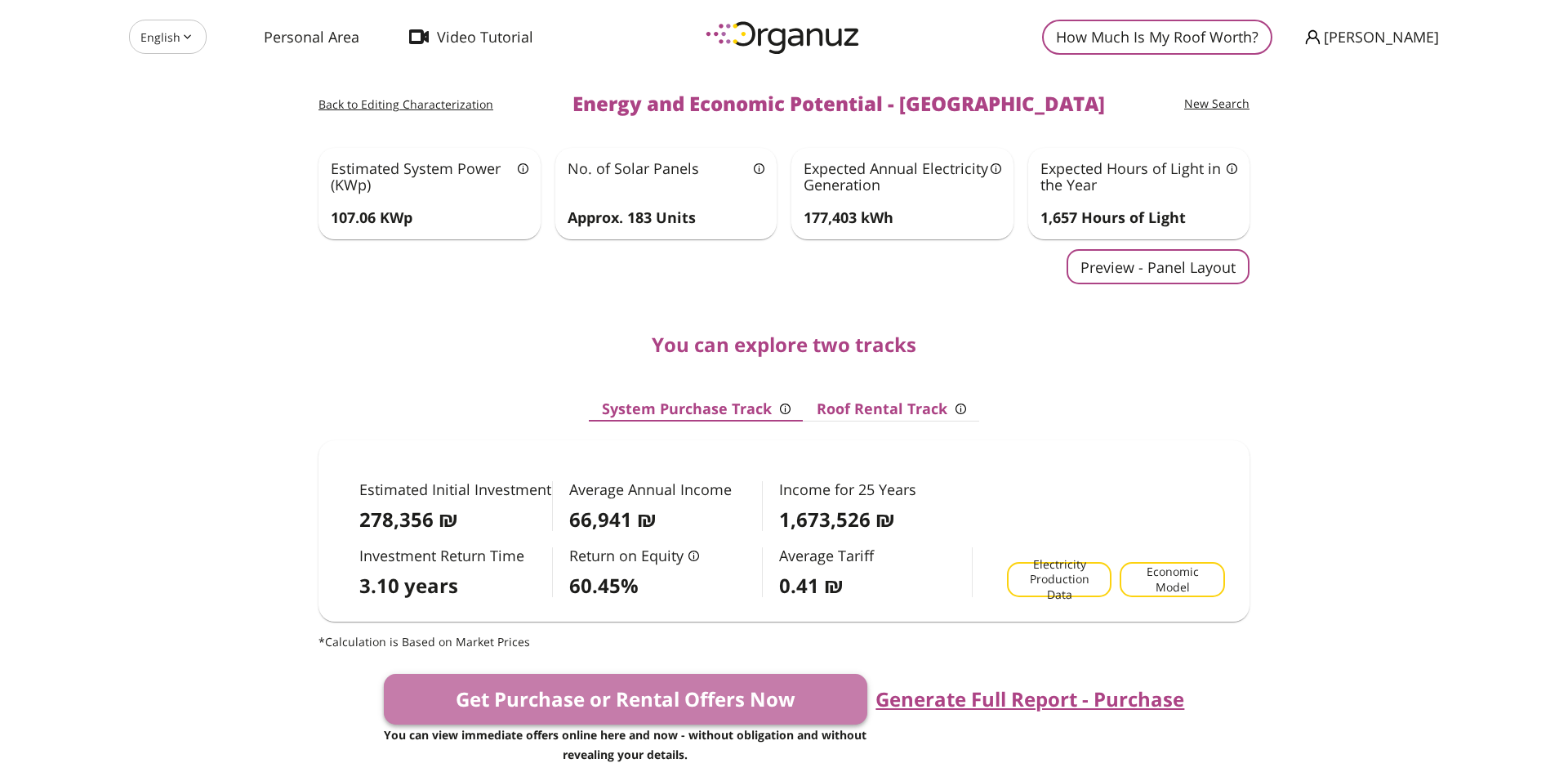
click at [613, 693] on button "Get Purchase or Rental Offers Now" at bounding box center [626, 699] width 485 height 51
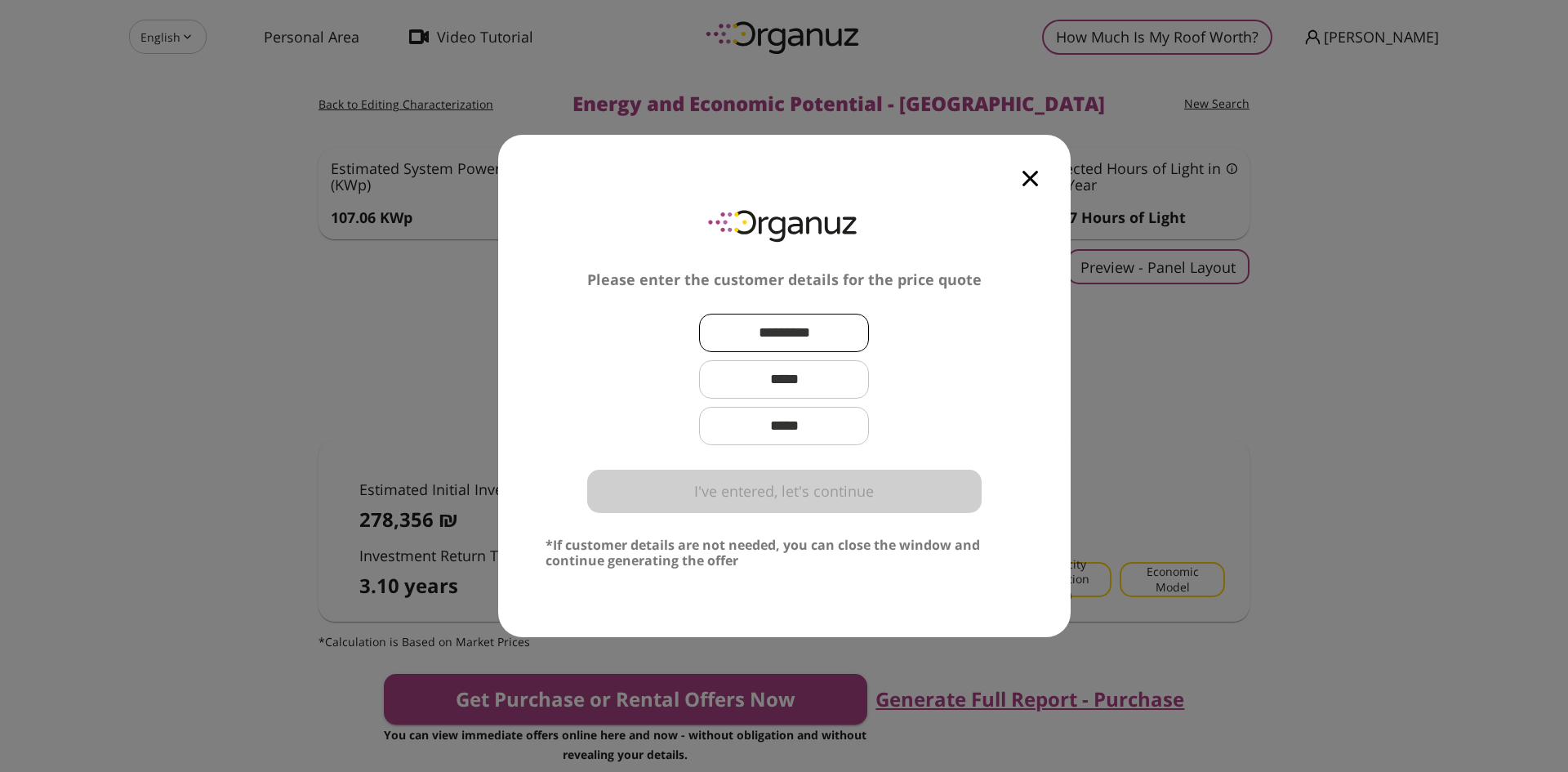
click at [757, 333] on input "text" at bounding box center [784, 333] width 170 height 48
type input "*"
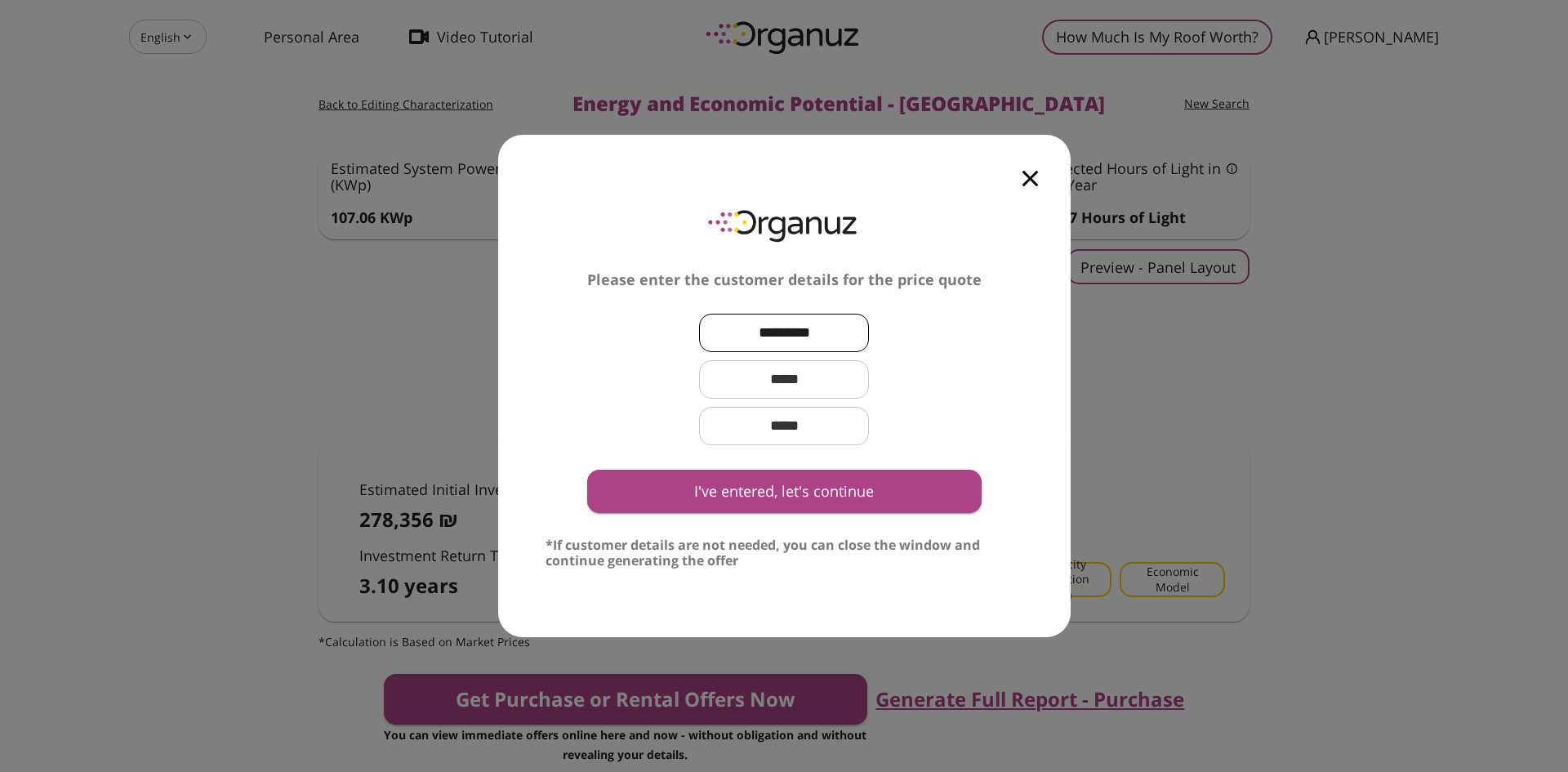
type input "*********"
click at [768, 389] on input "text" at bounding box center [784, 379] width 170 height 48
type input "**********"
drag, startPoint x: 792, startPoint y: 333, endPoint x: 819, endPoint y: 333, distance: 27.0
click at [819, 333] on input "*********" at bounding box center [784, 333] width 170 height 48
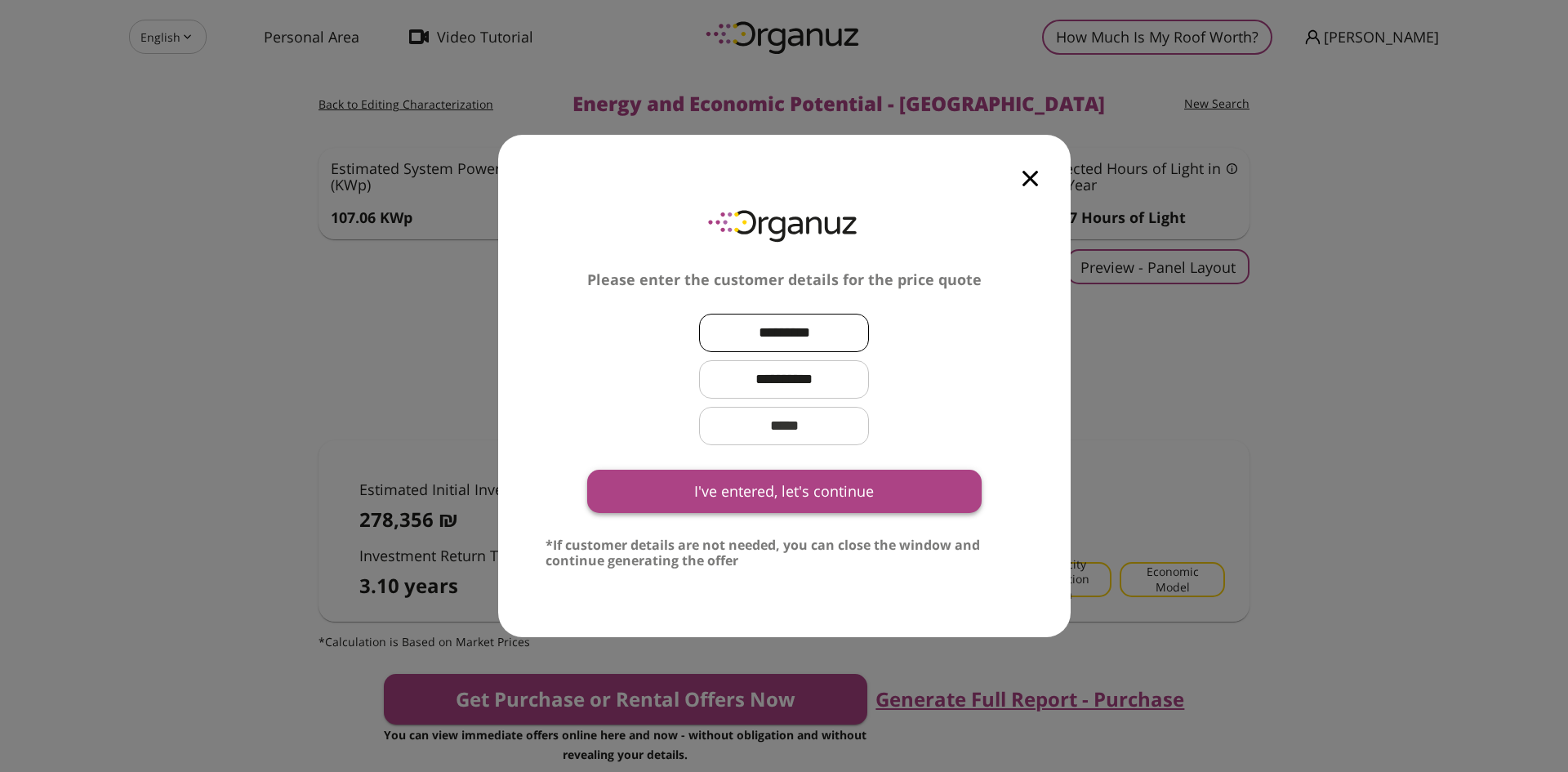
type input "*********"
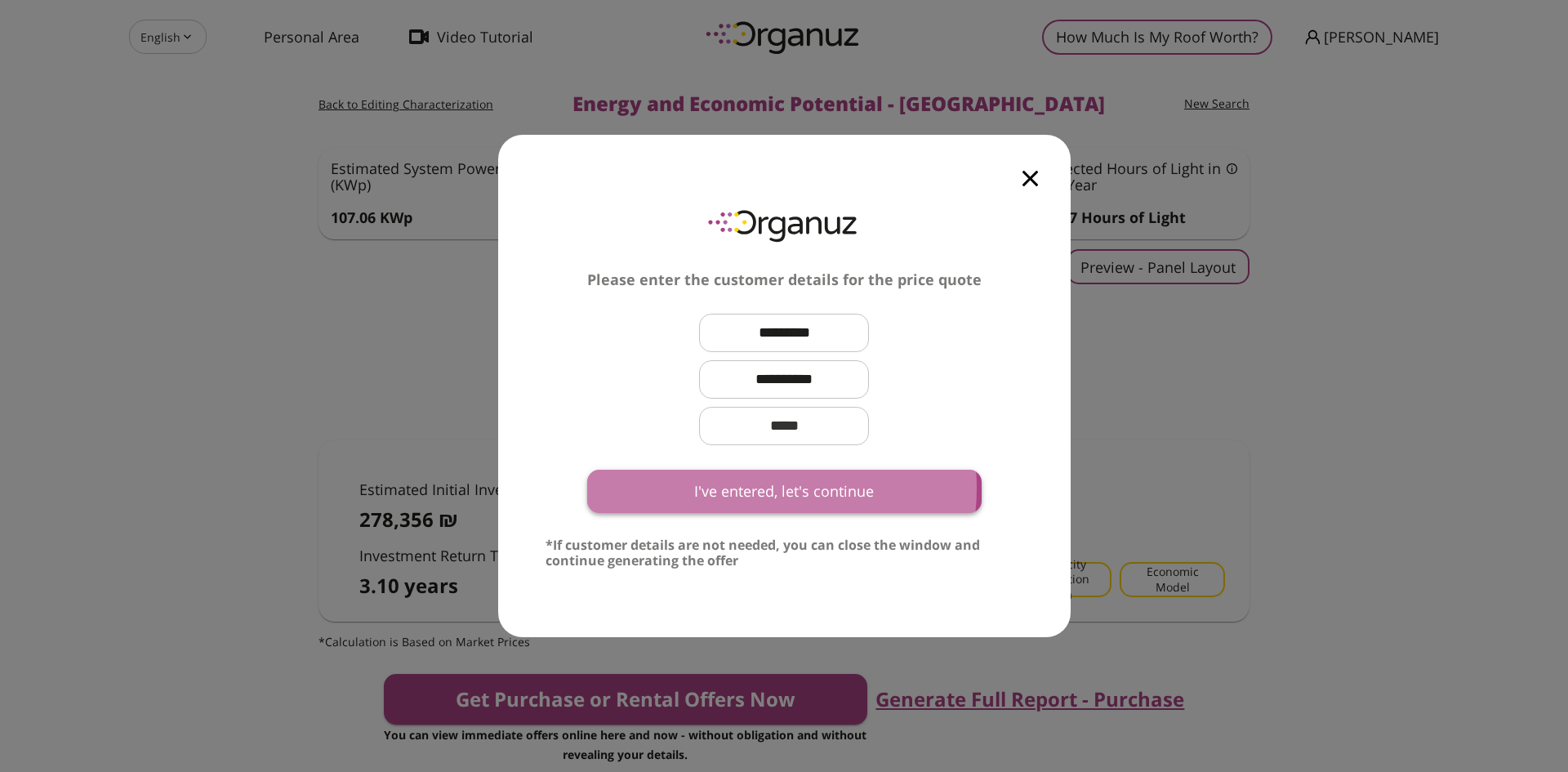
click at [758, 487] on button "I've entered, let's continue" at bounding box center [784, 491] width 394 height 44
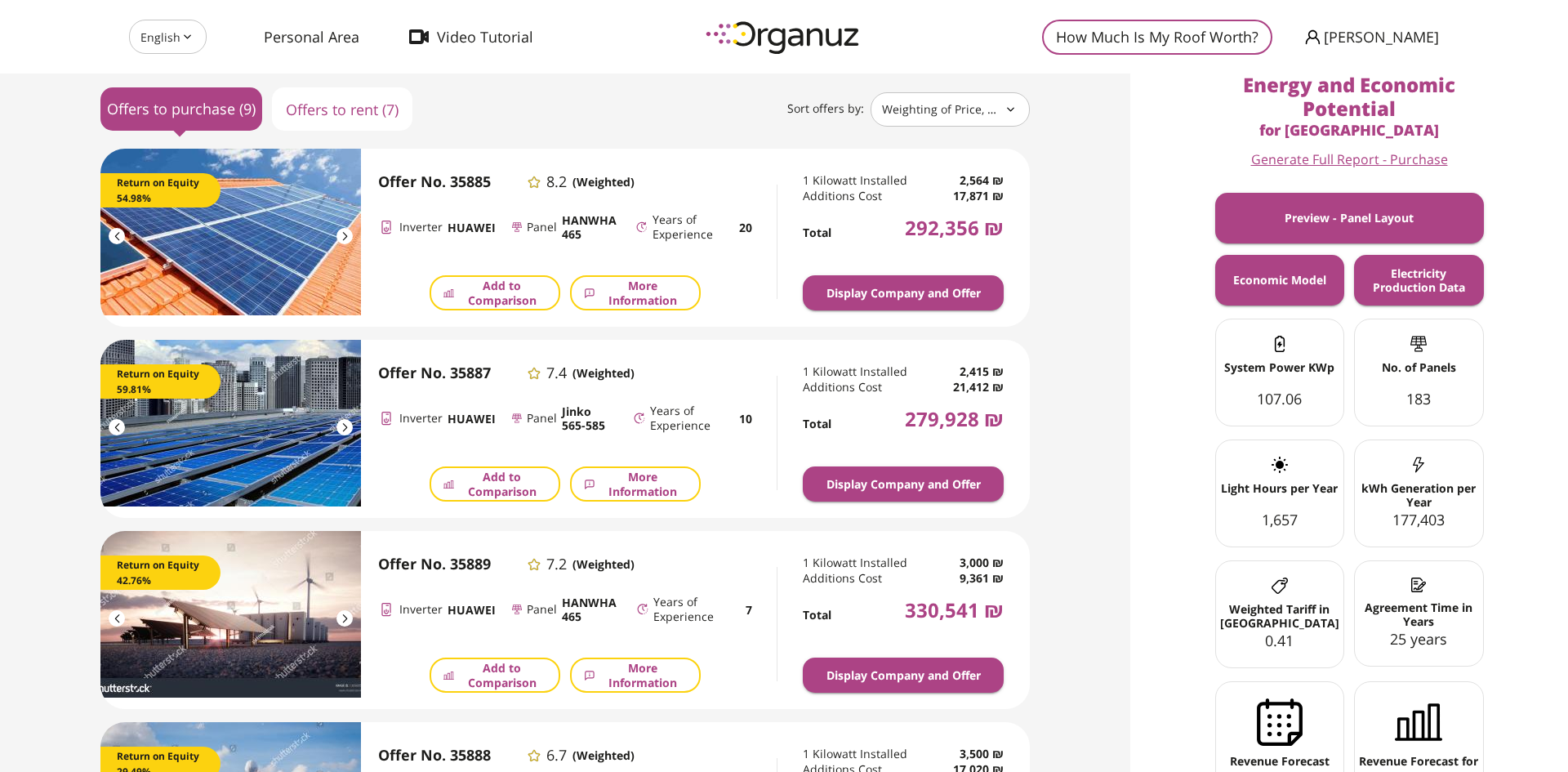
scroll to position [220, 0]
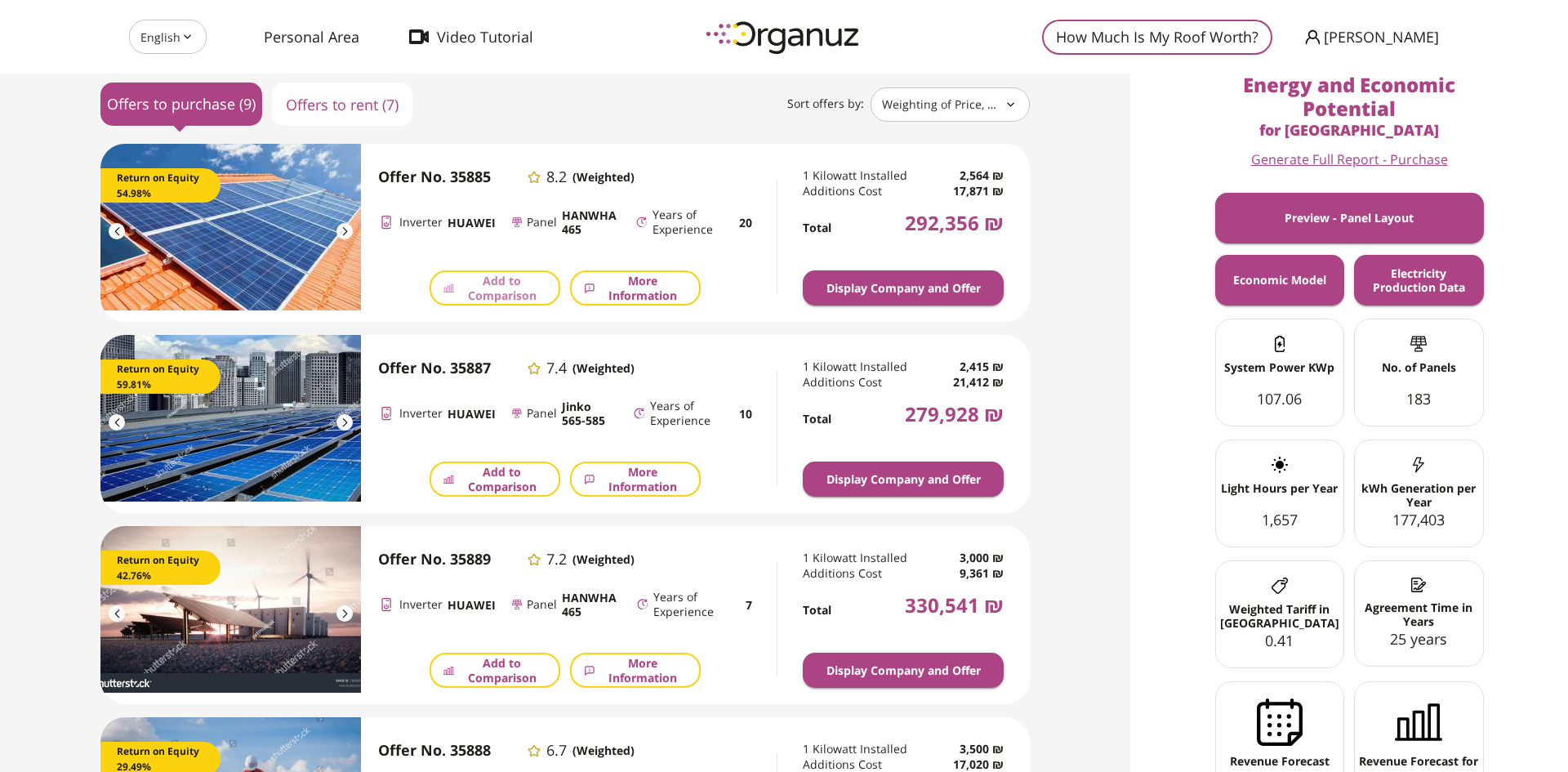
click at [507, 289] on span "Add to Comparison" at bounding box center [502, 288] width 88 height 29
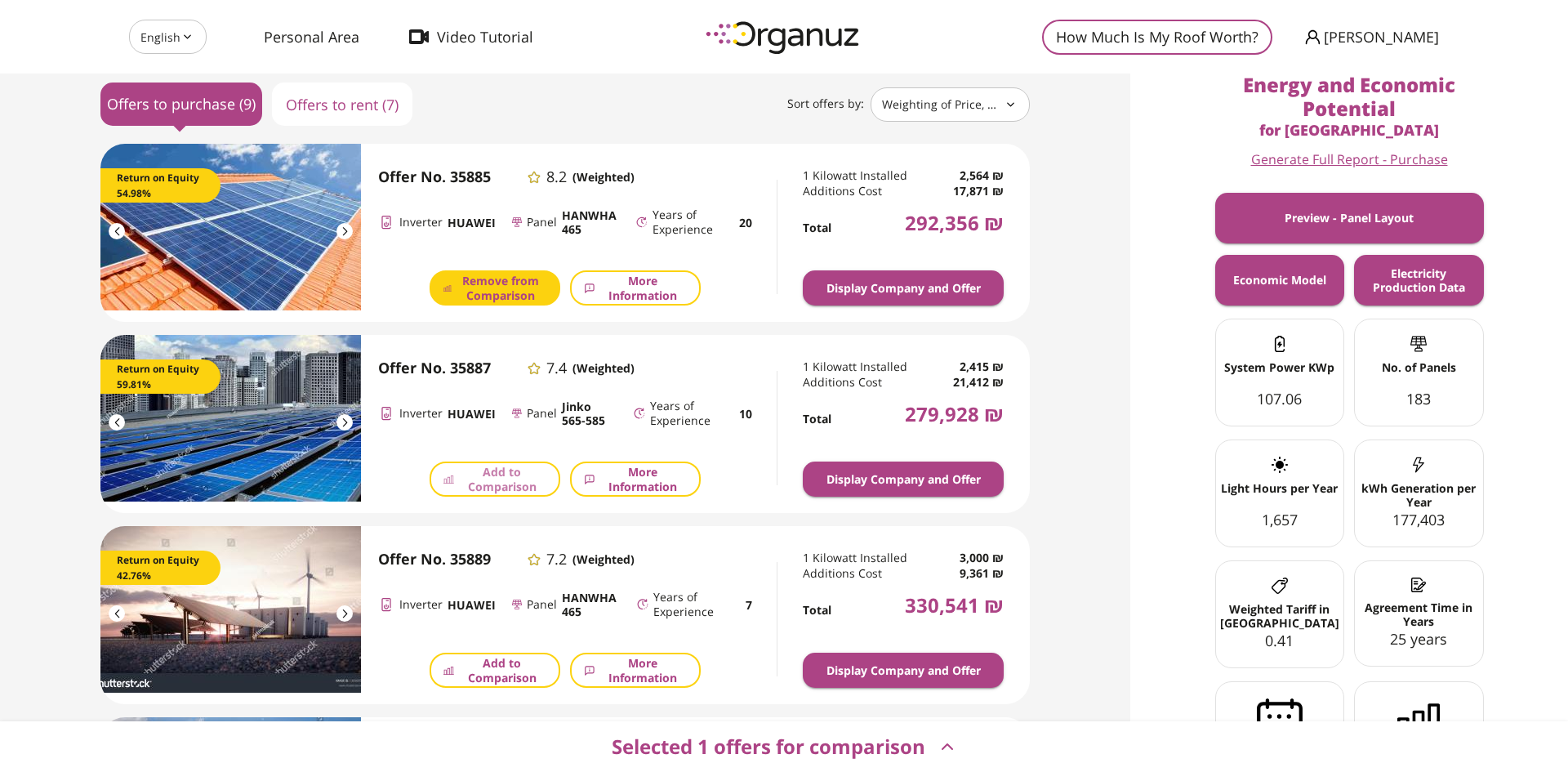
click at [488, 477] on span "Add to Comparison" at bounding box center [502, 479] width 88 height 29
click at [491, 660] on span "Add to Comparison" at bounding box center [502, 670] width 88 height 29
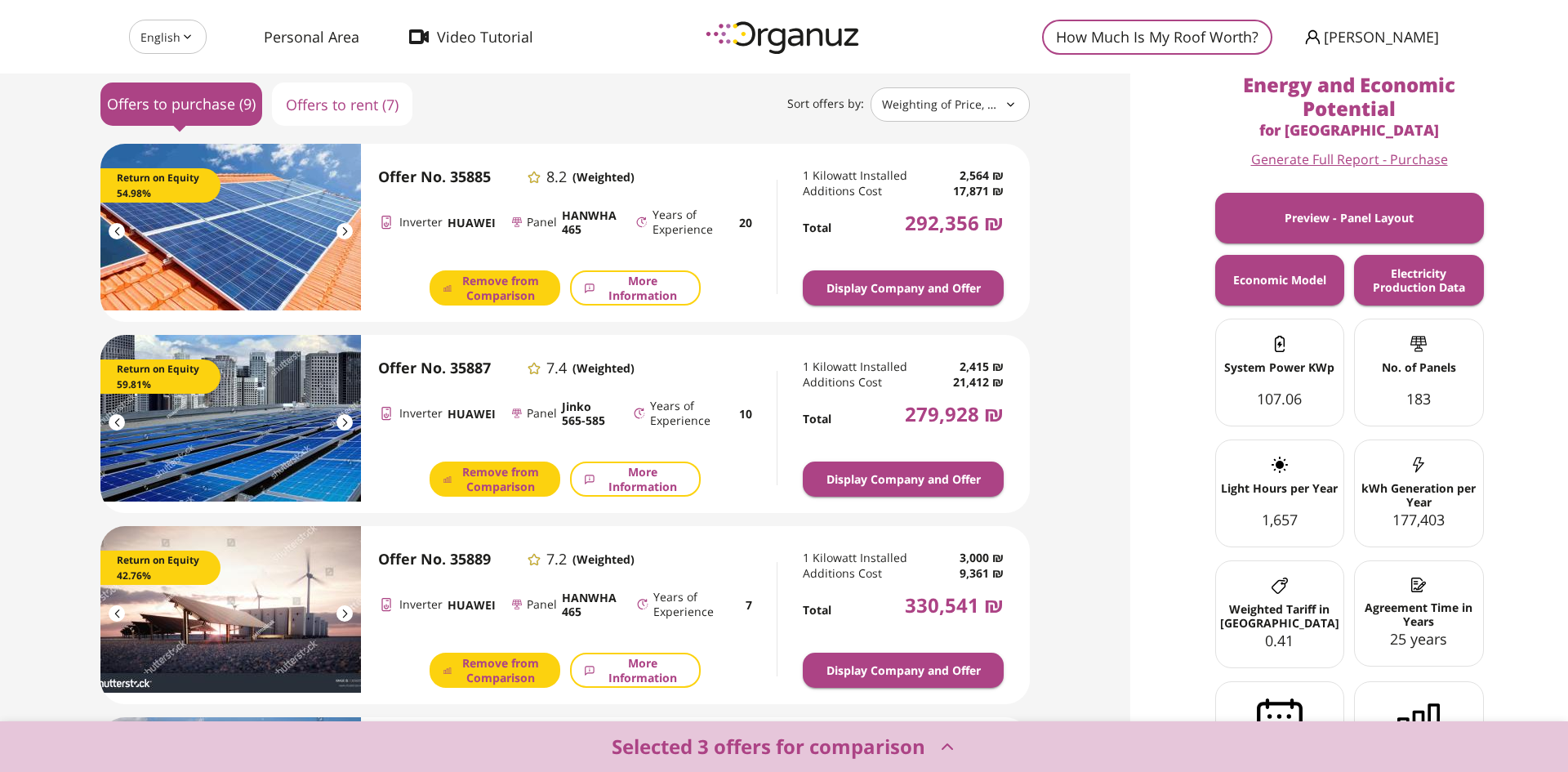
click at [608, 746] on button "Selected 3 offers for comparison" at bounding box center [784, 746] width 1568 height 51
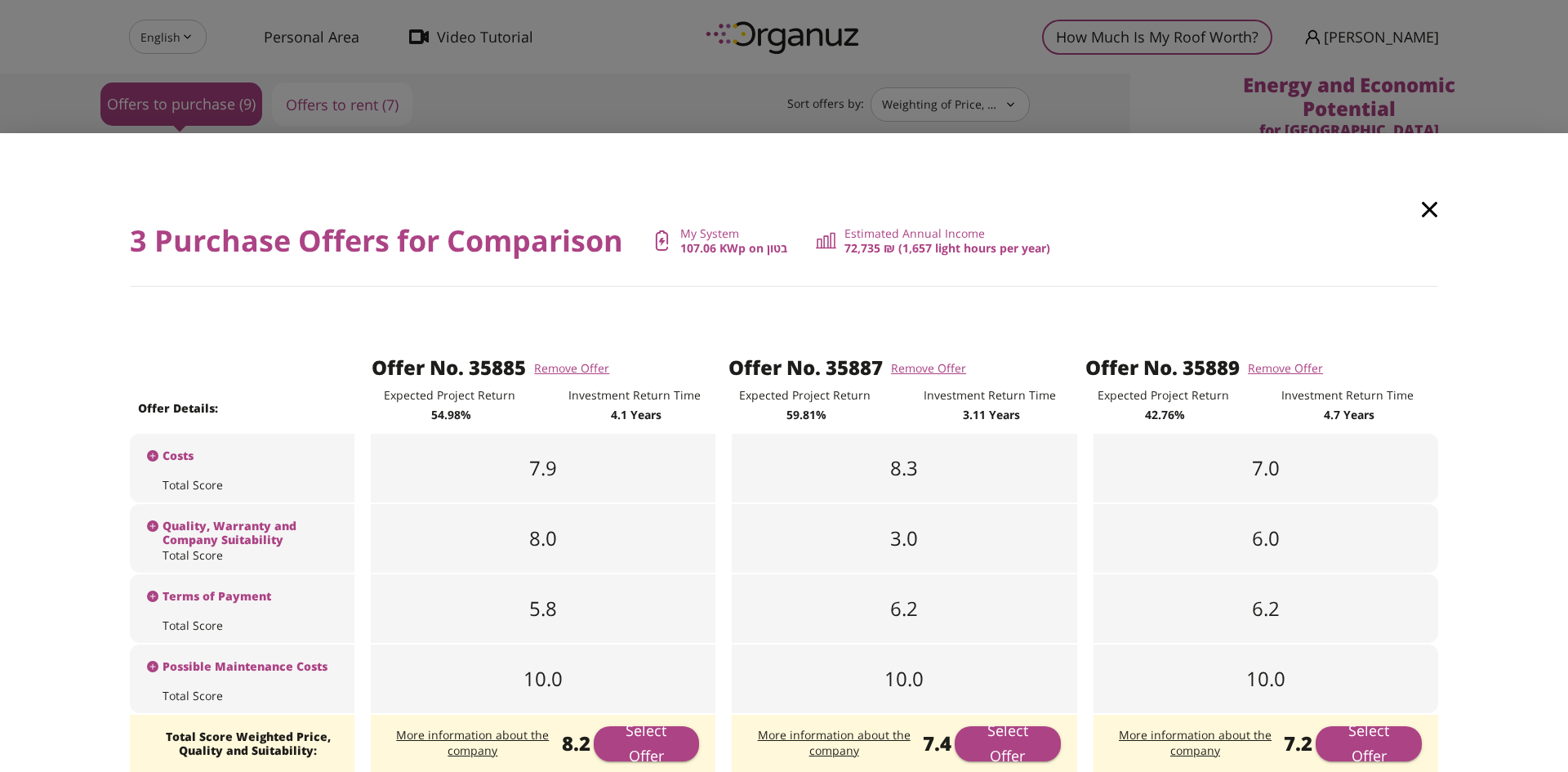
click at [815, 476] on div "8.3" at bounding box center [904, 468] width 344 height 69
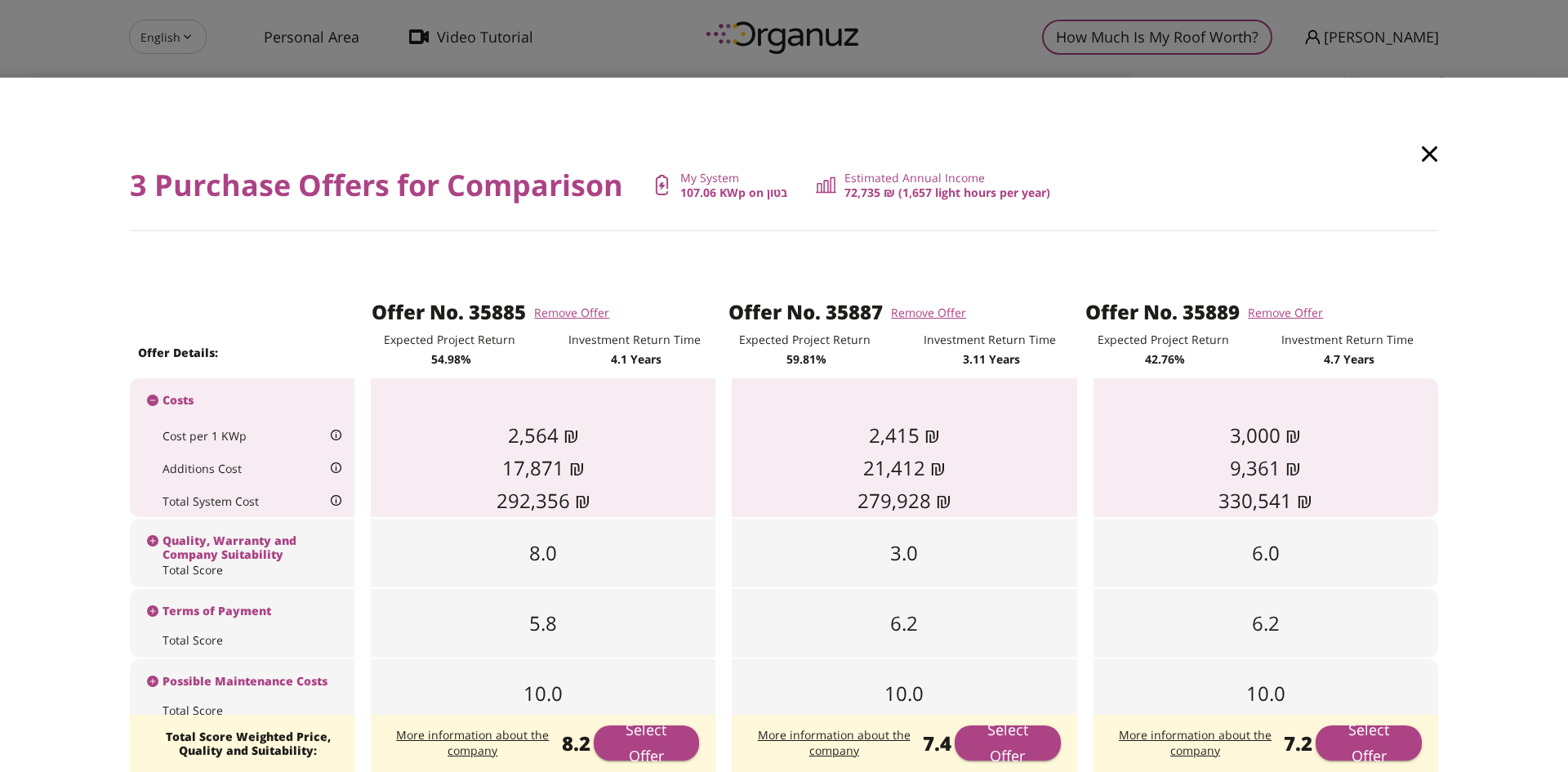
click at [836, 541] on div "3.0" at bounding box center [904, 552] width 344 height 69
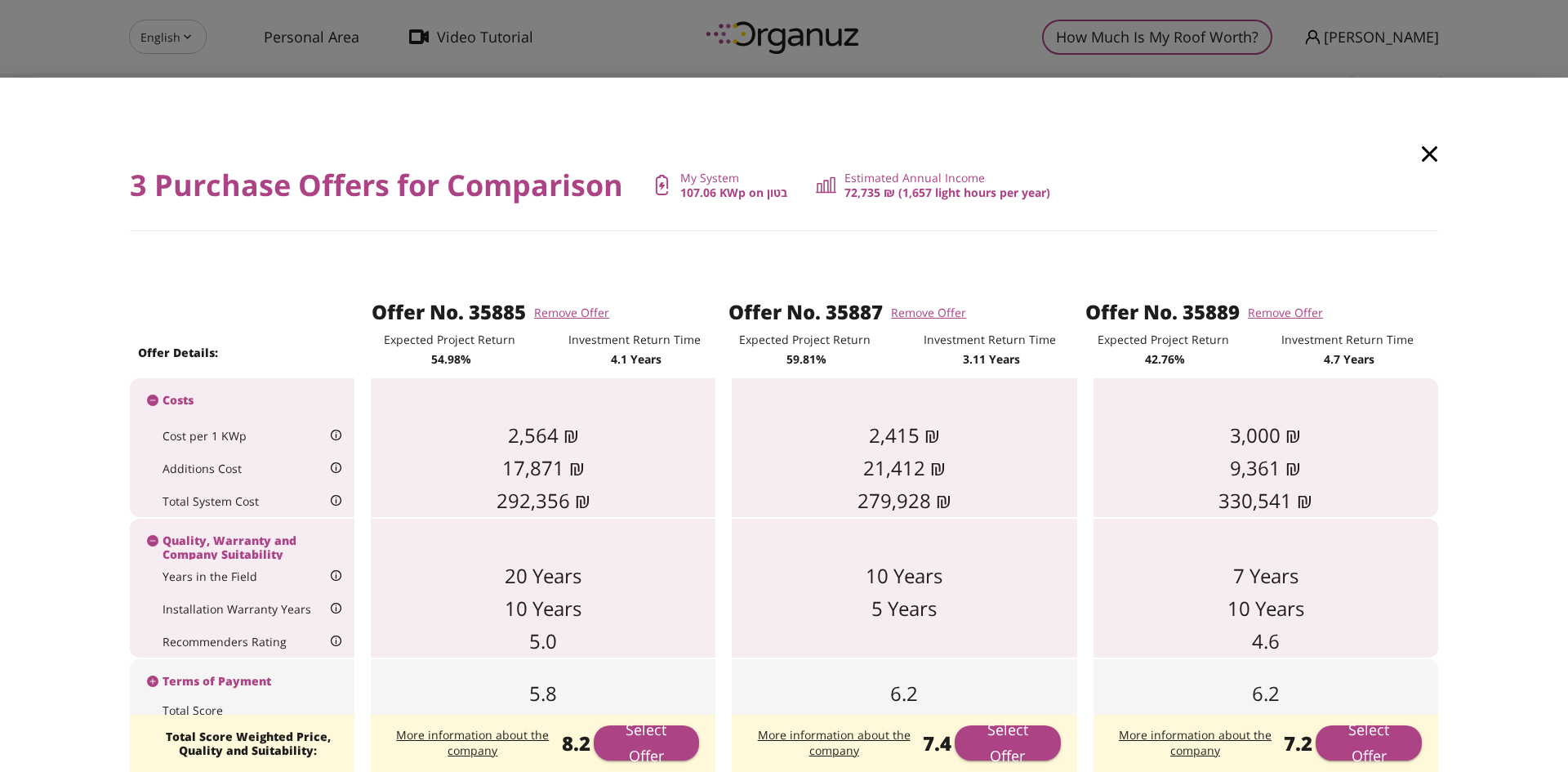
click at [445, 394] on div at bounding box center [543, 399] width 344 height 41
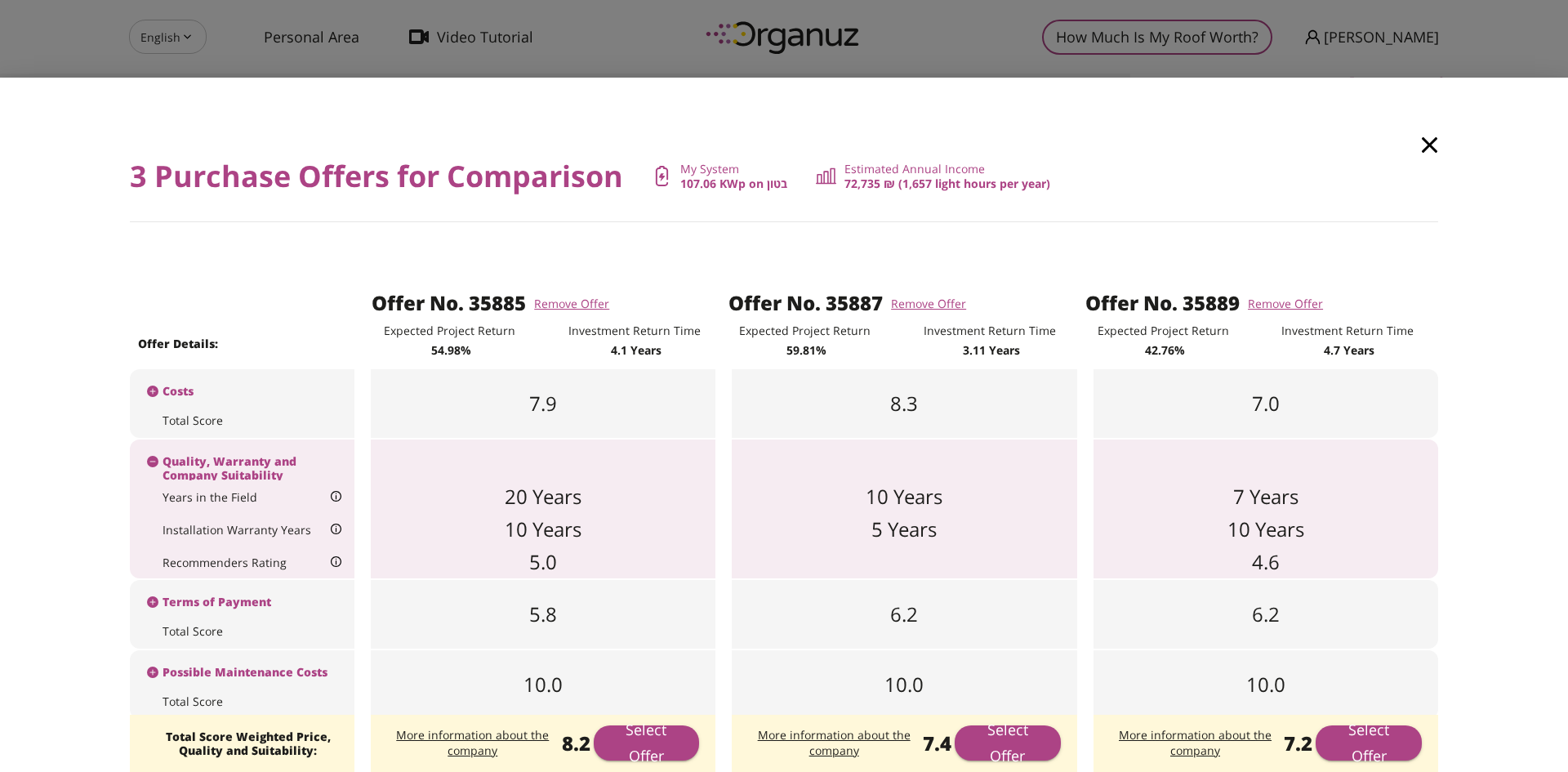
scroll to position [14, 0]
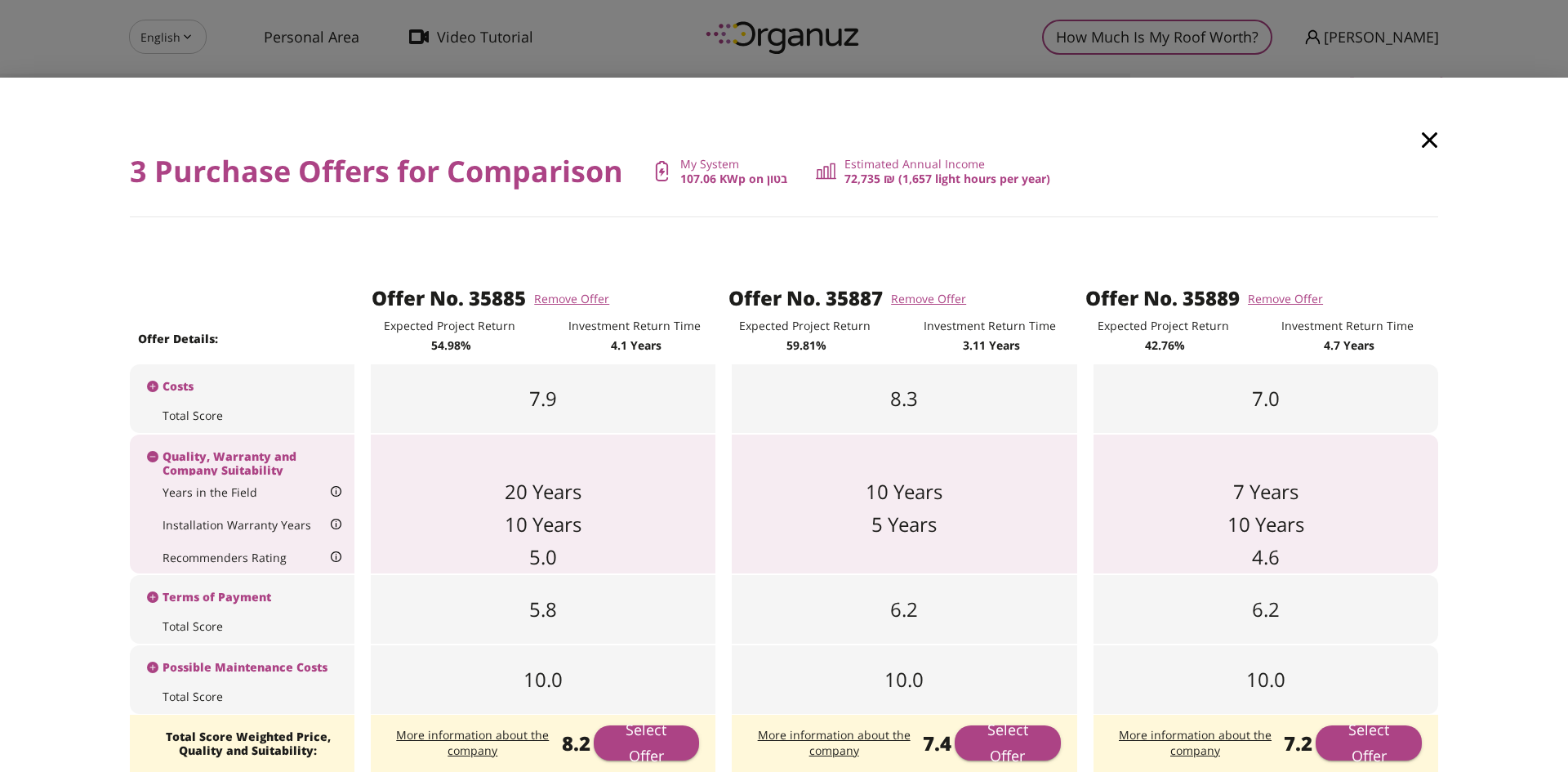
click at [1458, 709] on div "3 Purchase Offers for Comparison My System 107.06 KWp on בטון Estimated Annual …" at bounding box center [784, 425] width 1568 height 695
click at [1422, 139] on icon "button" at bounding box center [1429, 139] width 15 height 15
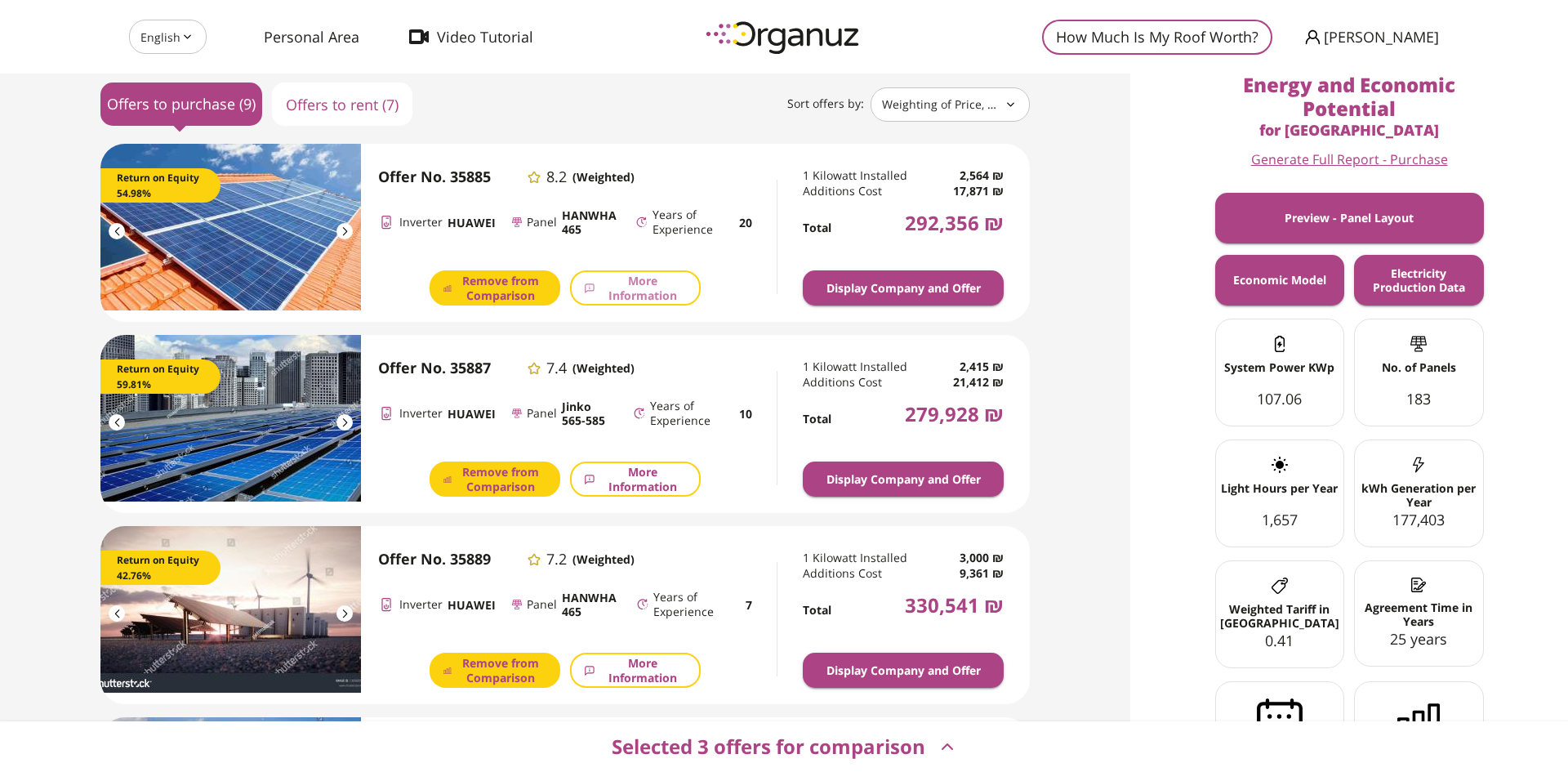
click at [649, 303] on button "More Information" at bounding box center [635, 287] width 130 height 35
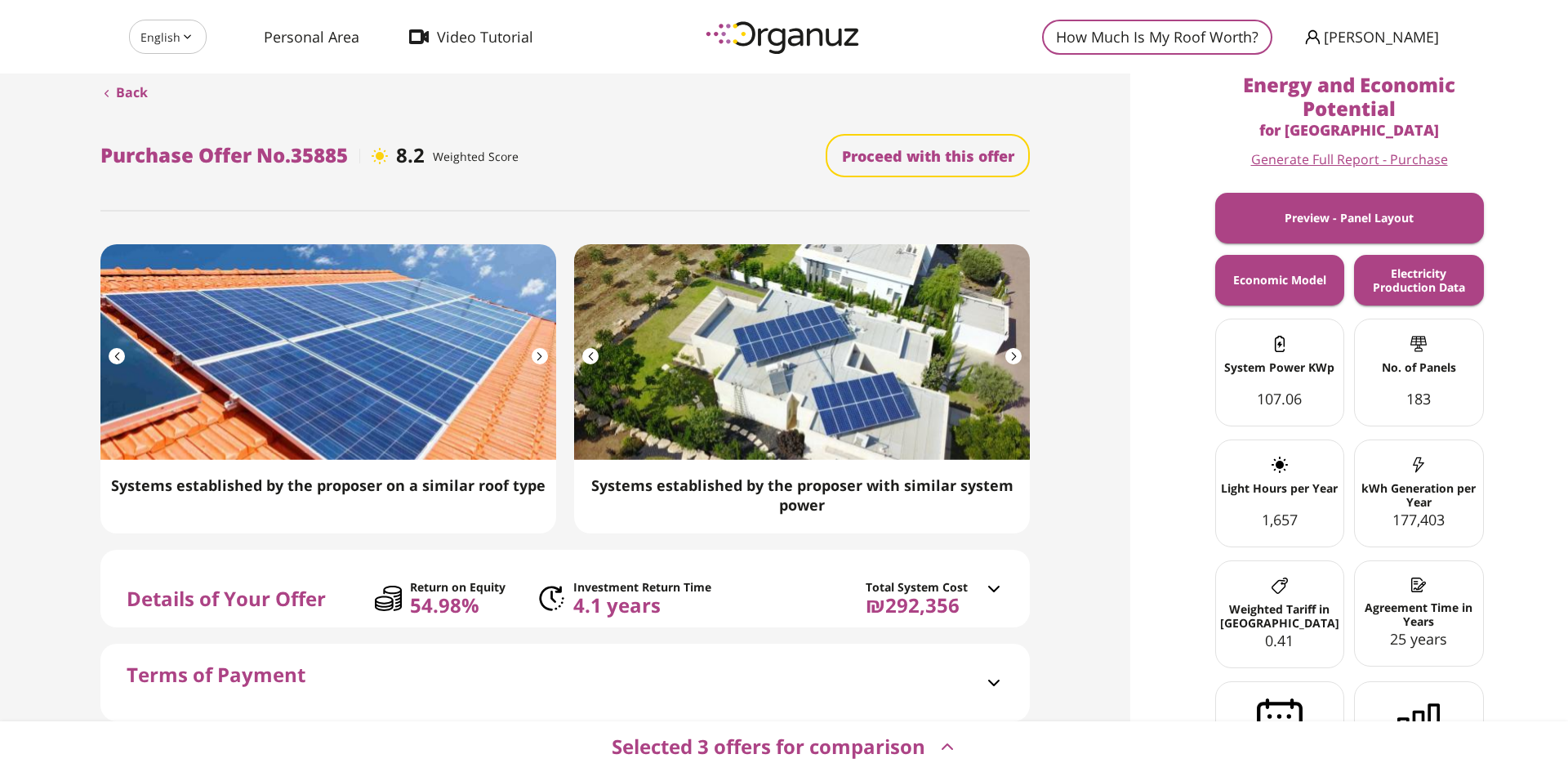
click at [601, 585] on span "Investment Return Time" at bounding box center [643, 587] width 138 height 14
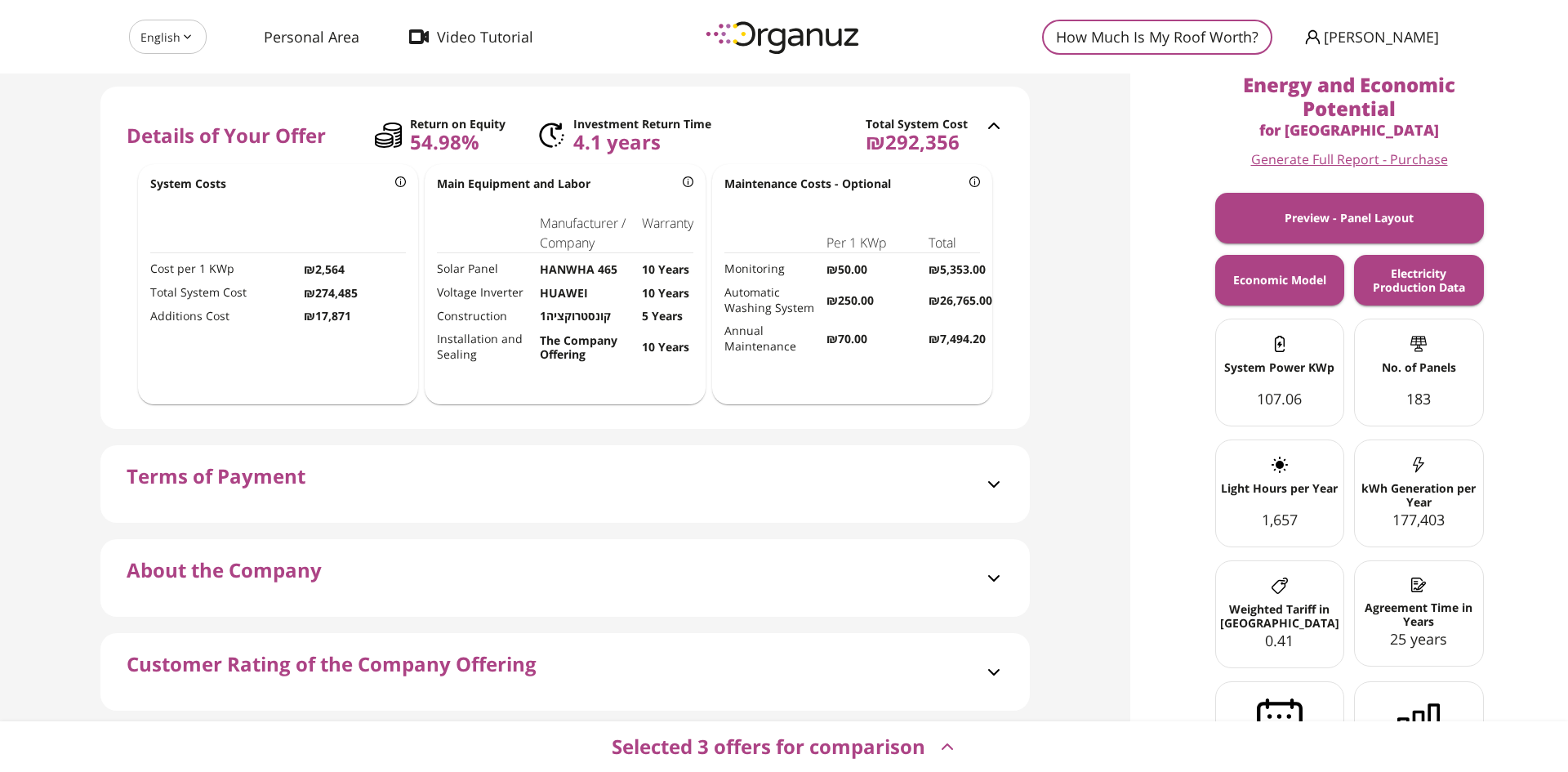
scroll to position [466, 0]
click at [207, 488] on span "Terms of Payment" at bounding box center [216, 491] width 178 height 58
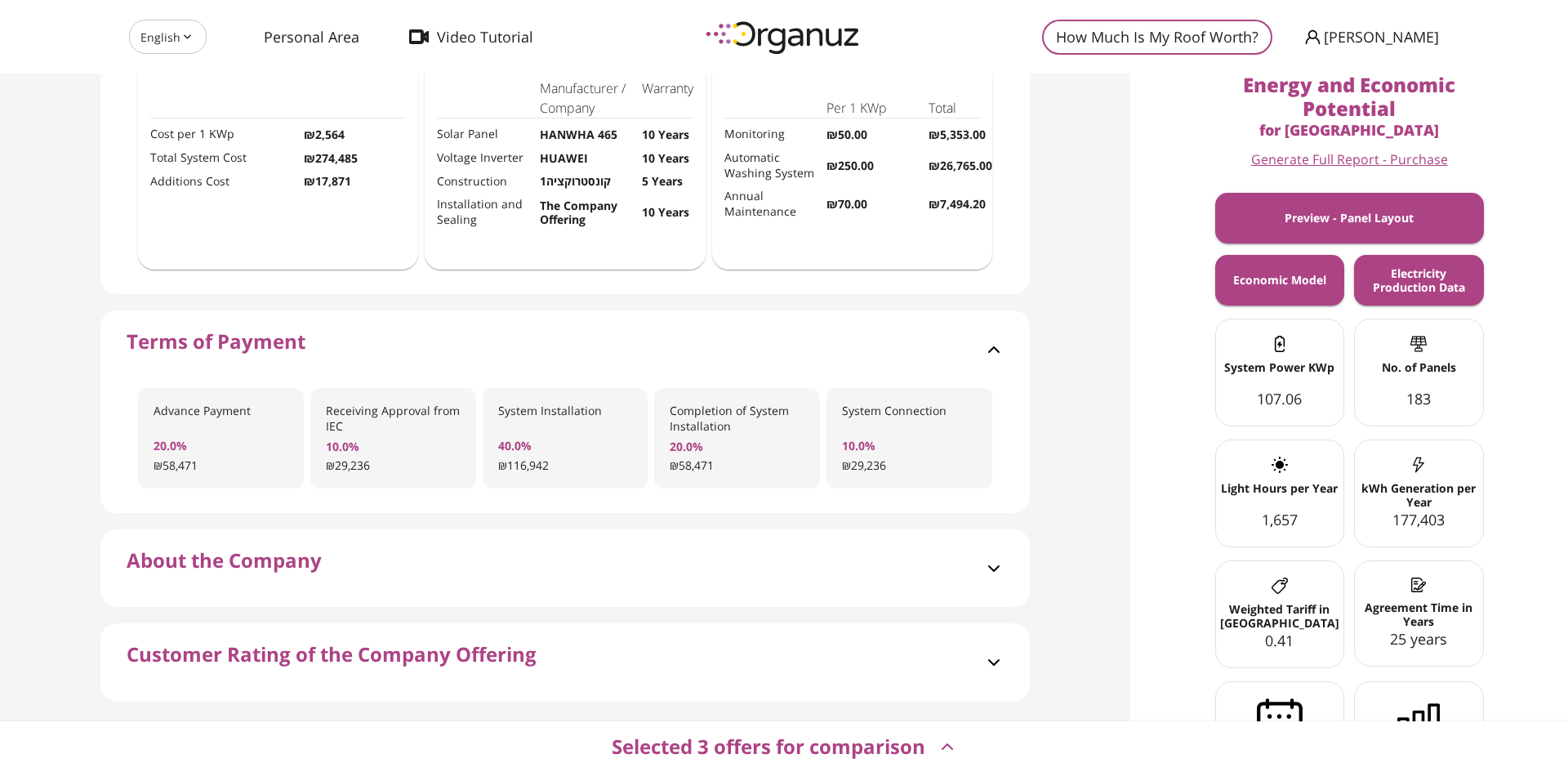
scroll to position [658, 0]
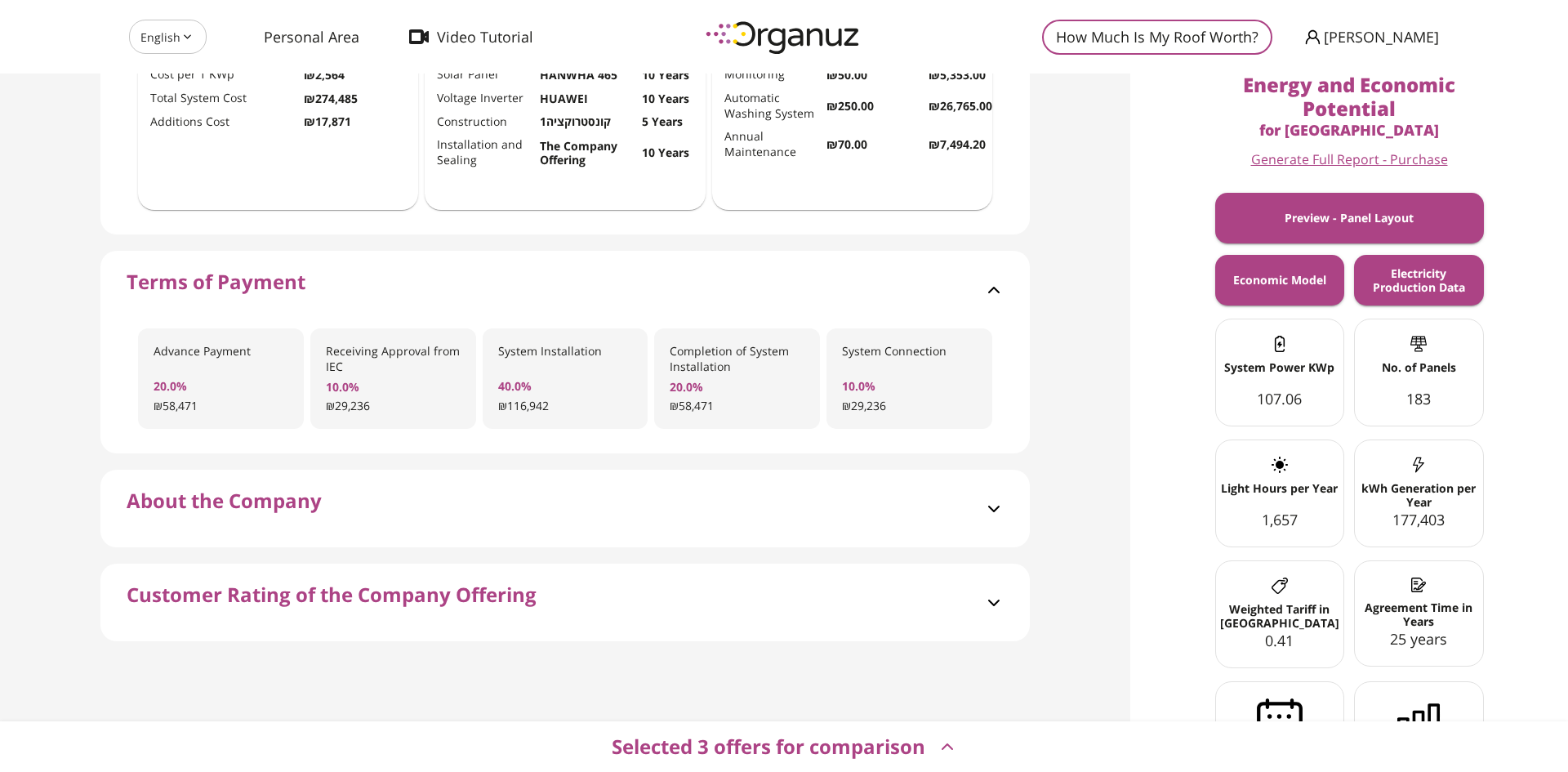
click at [154, 515] on span "About the Company" at bounding box center [224, 518] width 195 height 58
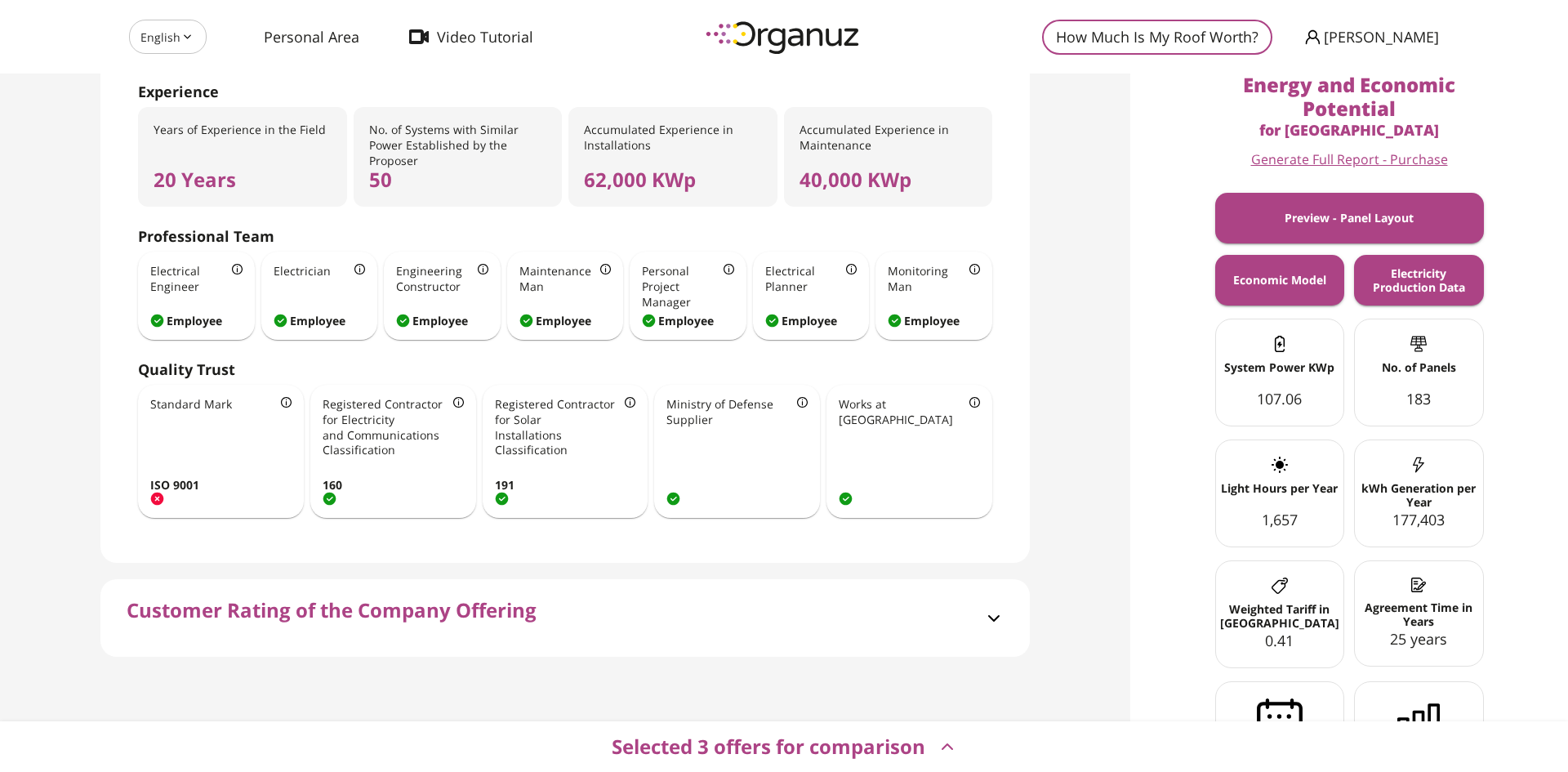
scroll to position [1178, 0]
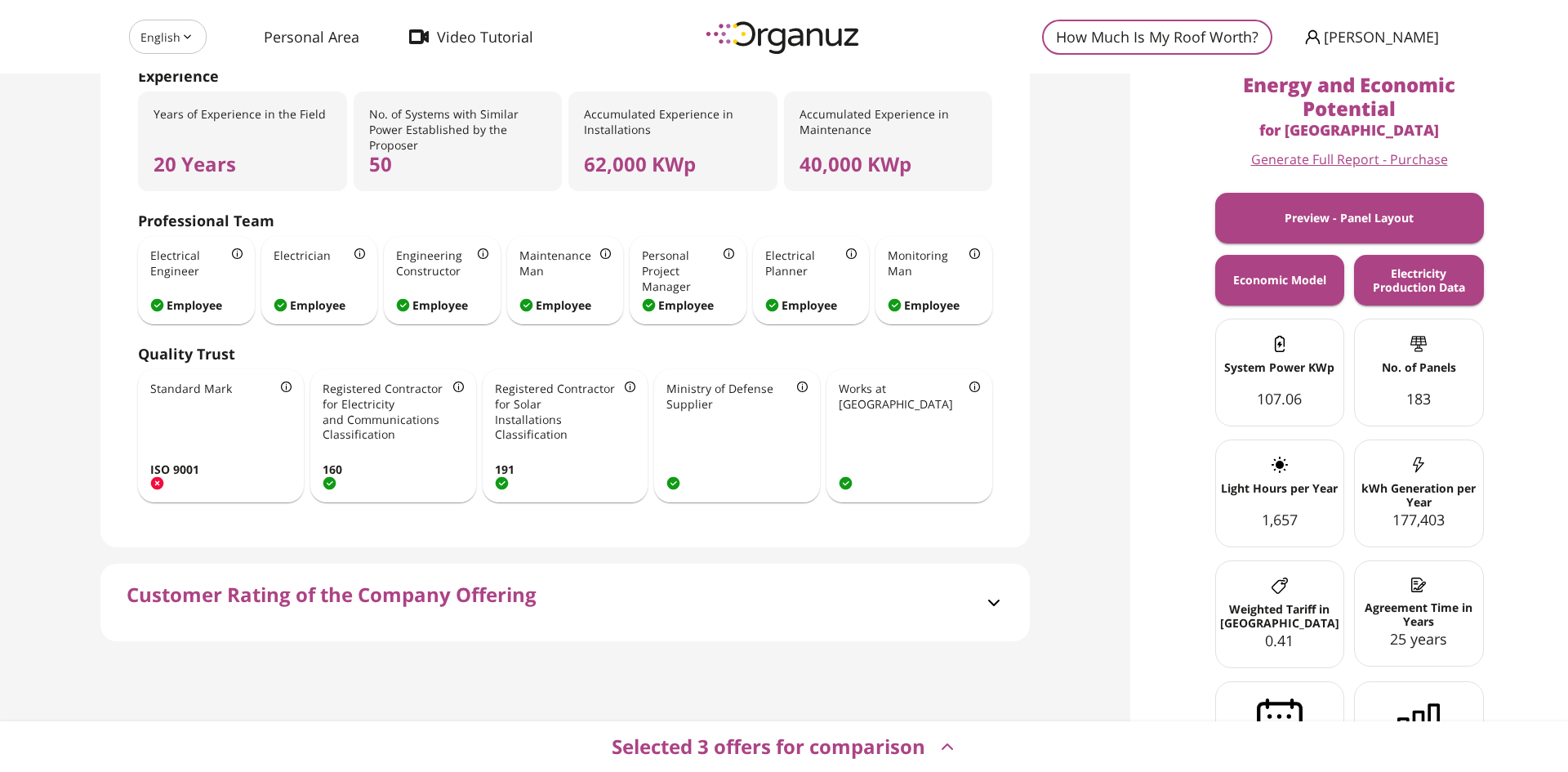
click at [167, 585] on span "Customer Rating of the Company Offering" at bounding box center [331, 612] width 410 height 58
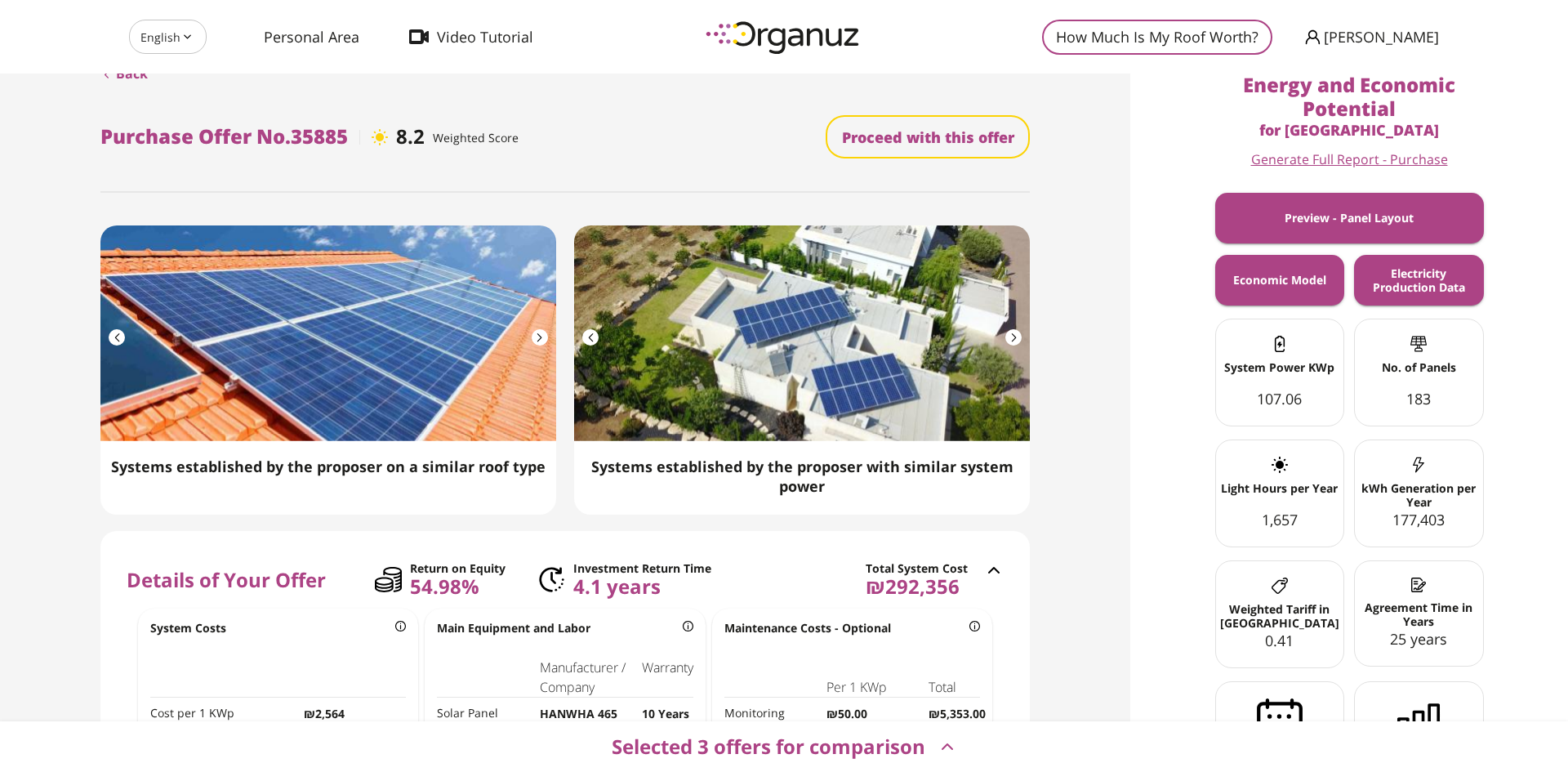
scroll to position [0, 0]
